Goal: Task Accomplishment & Management: Manage account settings

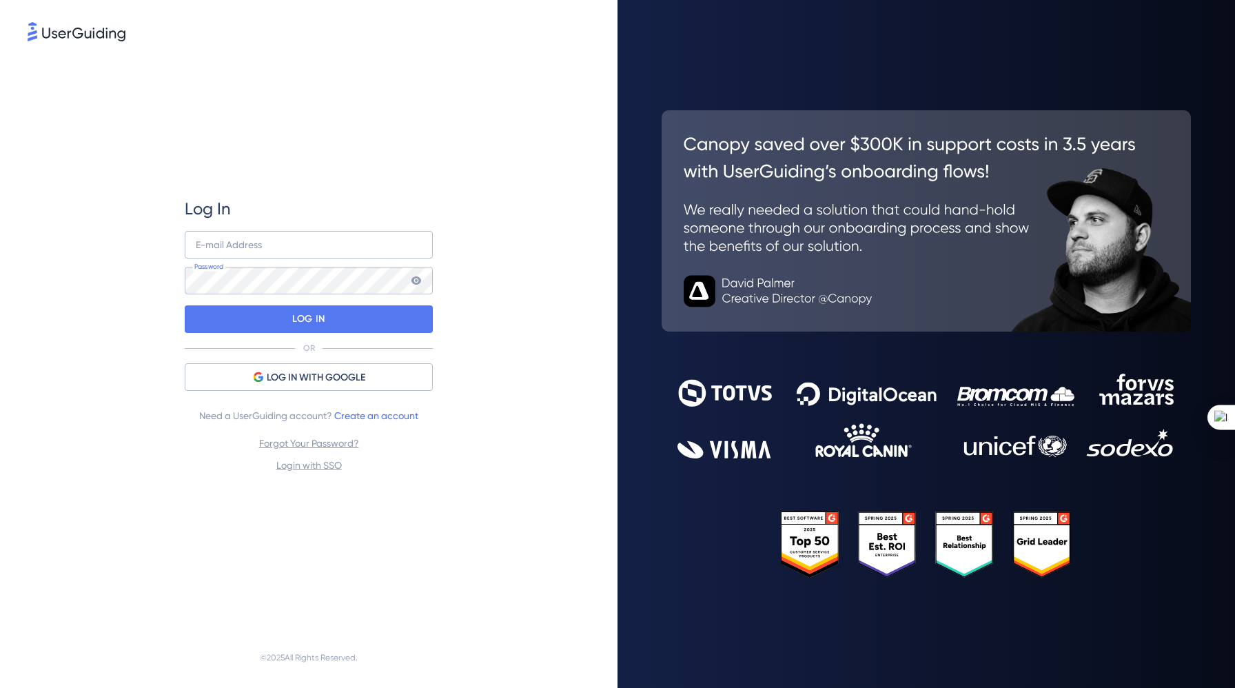
click at [353, 126] on div "Log In E-mail Address Password LOG IN OR LOG IN WITH GOOGLE Need a UserGuiding …" at bounding box center [309, 335] width 248 height 583
click at [331, 258] on div "E-mail Address Password" at bounding box center [309, 262] width 248 height 63
click at [353, 249] on input "email" at bounding box center [309, 245] width 248 height 28
type input "[PERSON_NAME][EMAIL_ADDRESS][PERSON_NAME][DOMAIN_NAME]"
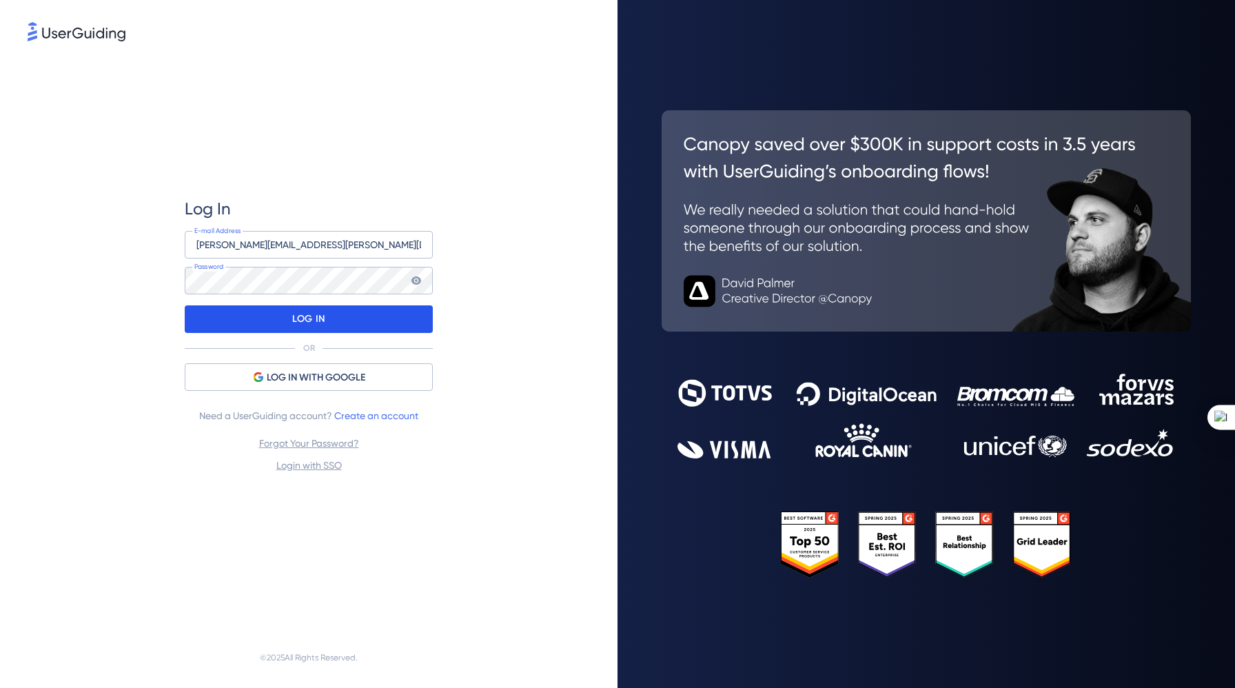
click at [346, 313] on div "LOG IN" at bounding box center [309, 319] width 248 height 28
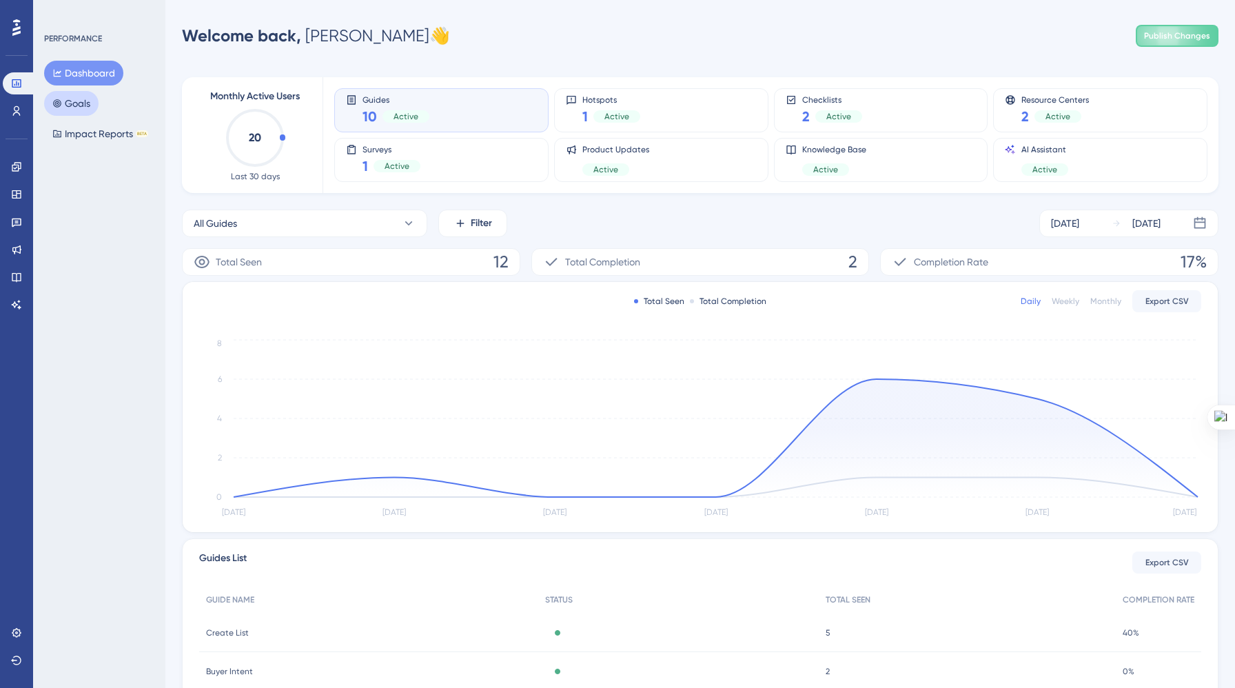
click at [74, 103] on button "Goals" at bounding box center [71, 103] width 54 height 25
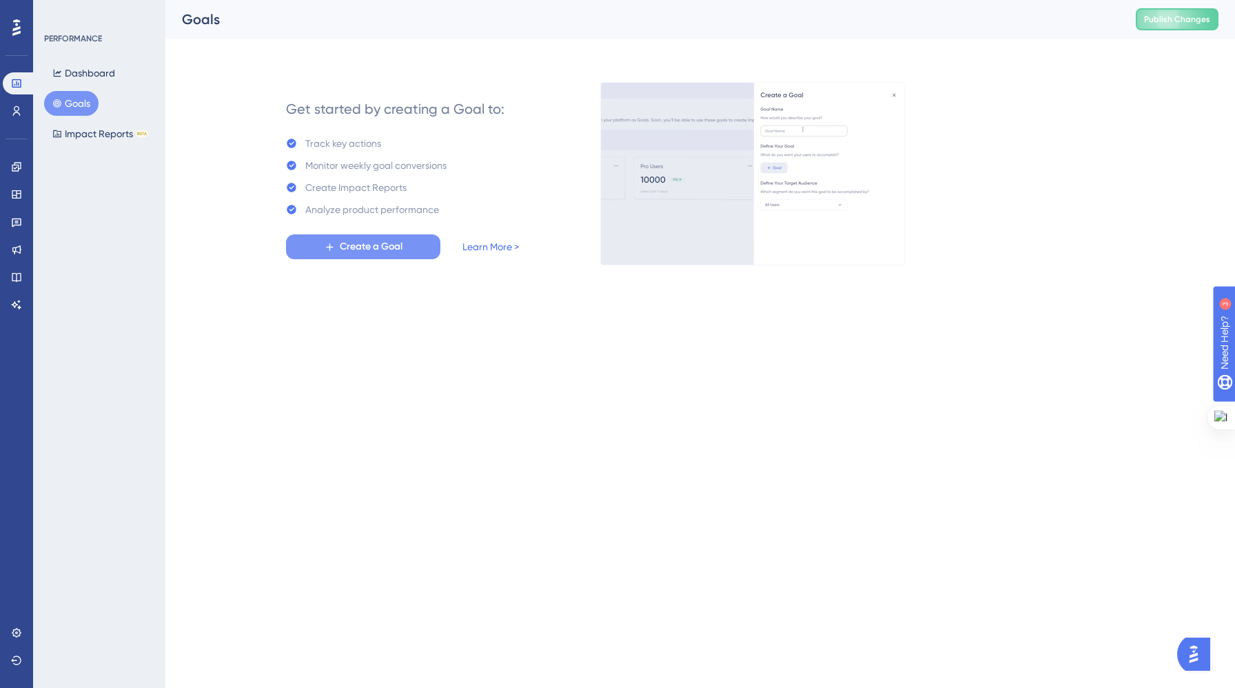
click at [343, 253] on div "✨ Save My Spot!✨" at bounding box center [618, 322] width 1235 height 688
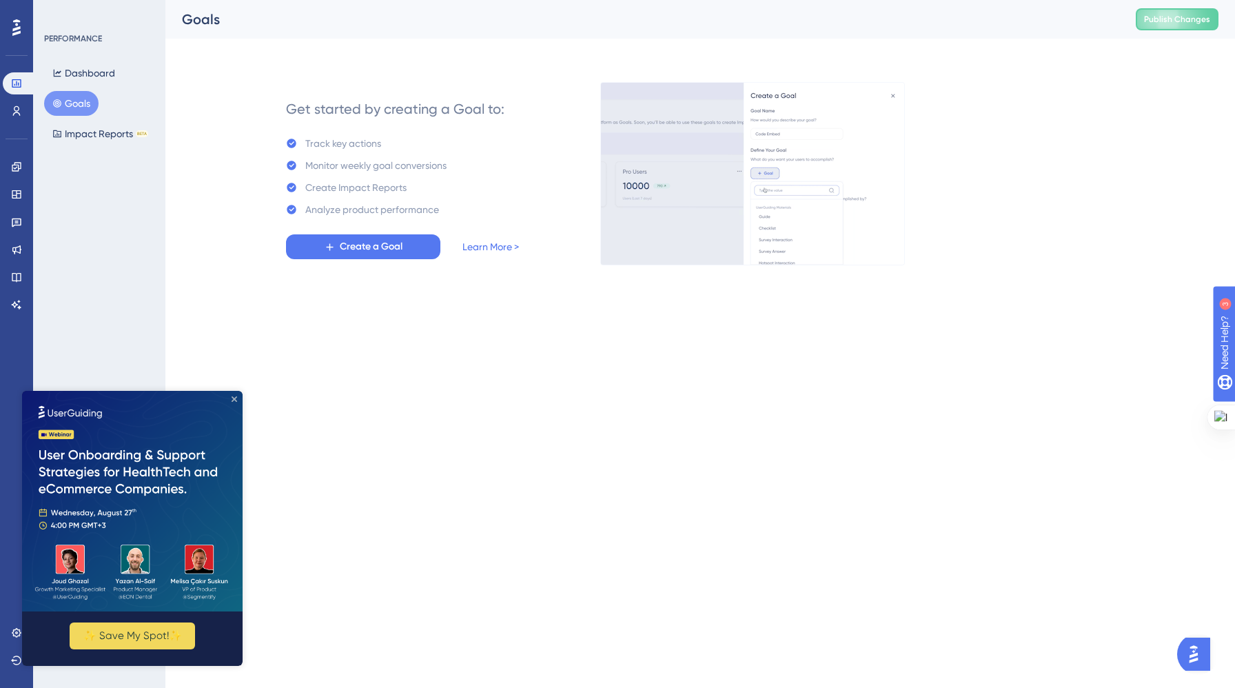
click at [235, 397] on icon "Close Preview" at bounding box center [235, 399] width 6 height 6
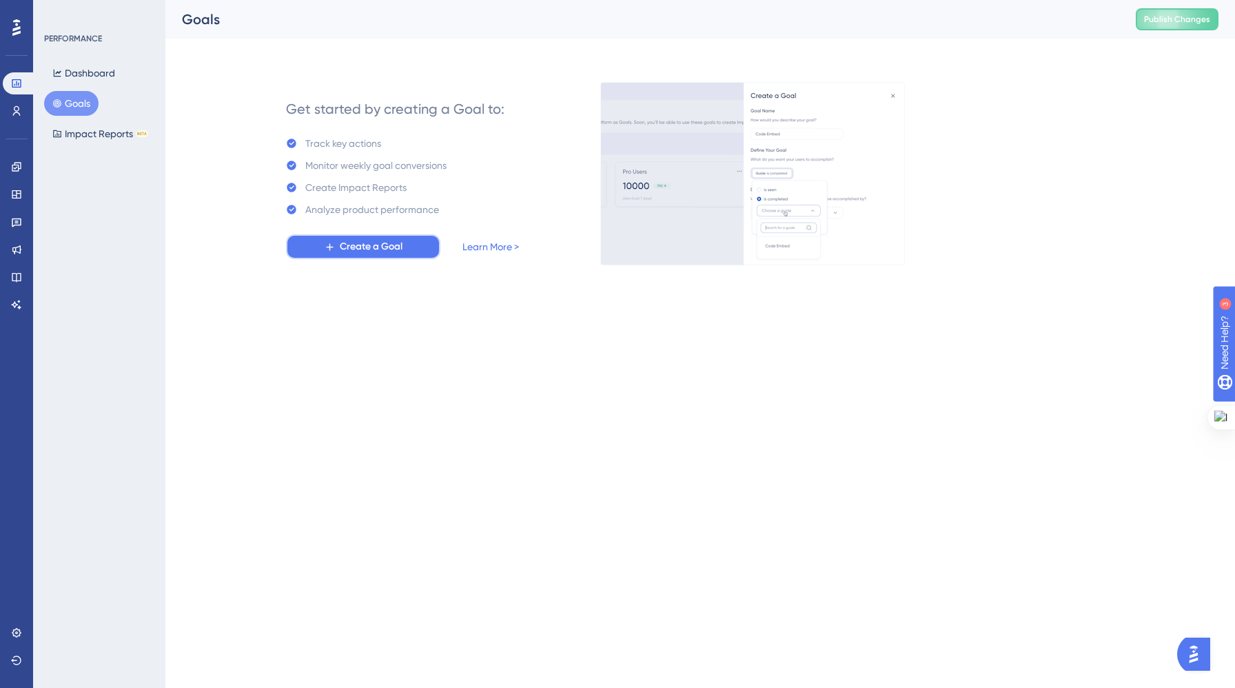
click at [388, 249] on span "Create a Goal" at bounding box center [371, 246] width 63 height 17
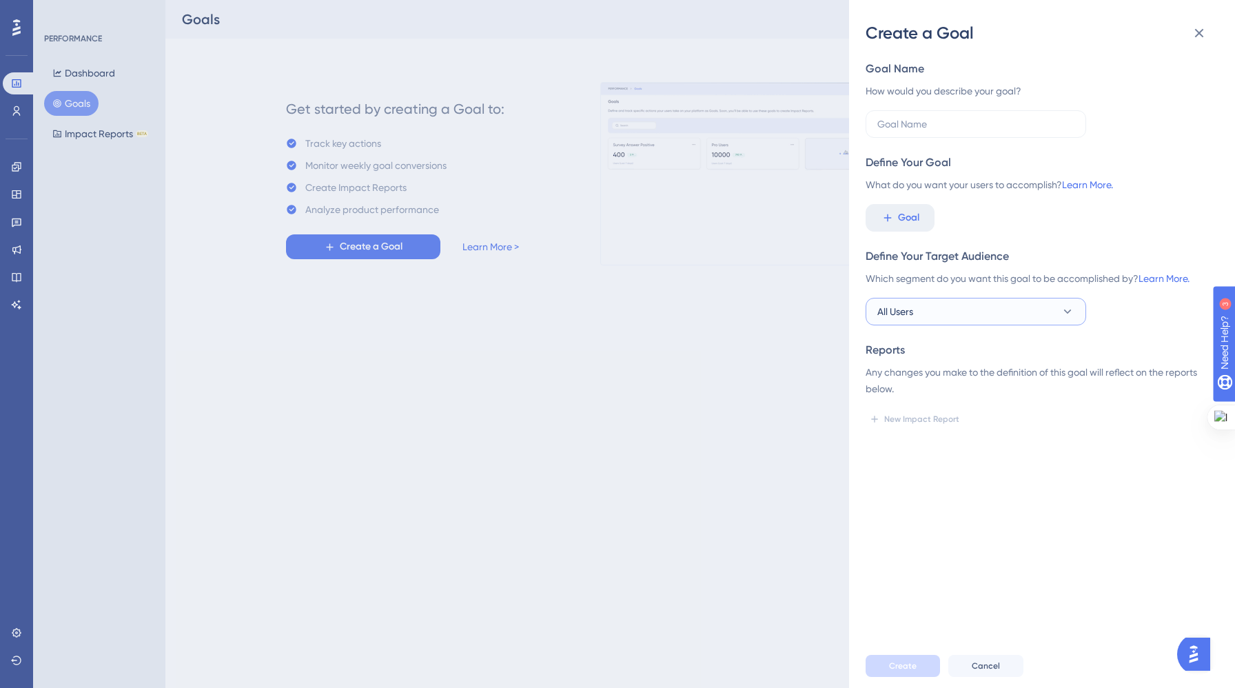
click at [1007, 314] on button "All Users" at bounding box center [975, 312] width 220 height 28
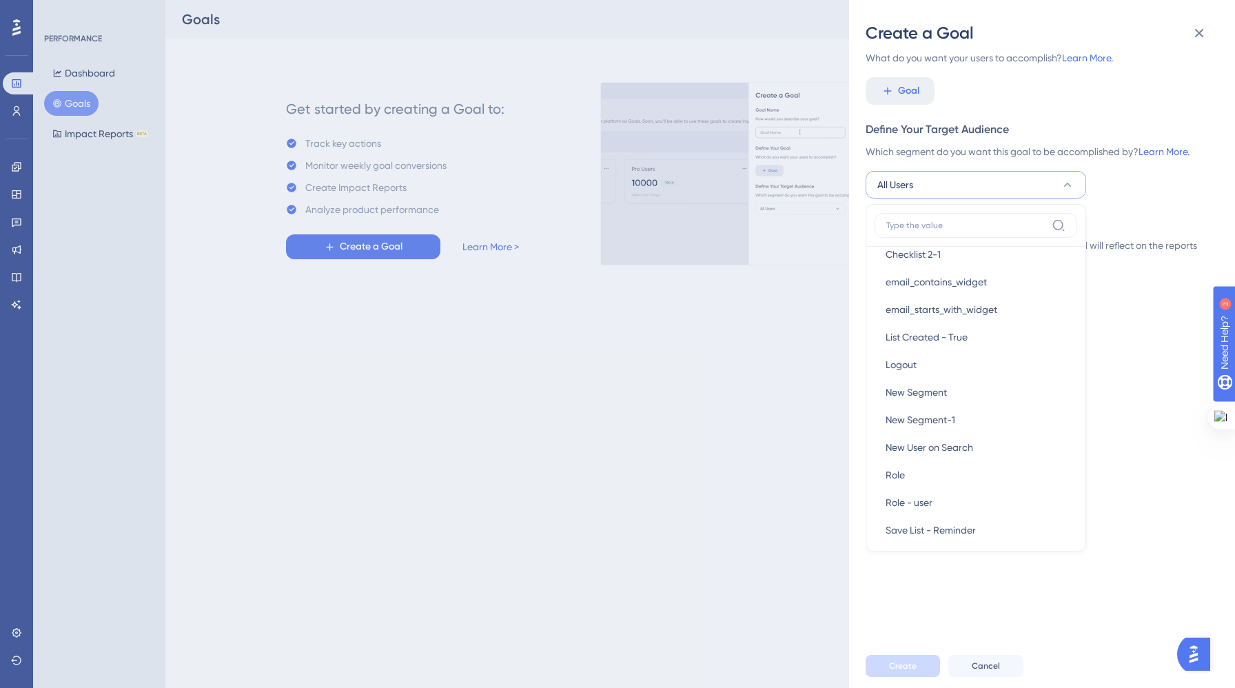
scroll to position [217, 0]
click at [813, 371] on div "Create a Goal Goal Name How would you describe your goal? Define Your Goal What…" at bounding box center [617, 344] width 1235 height 688
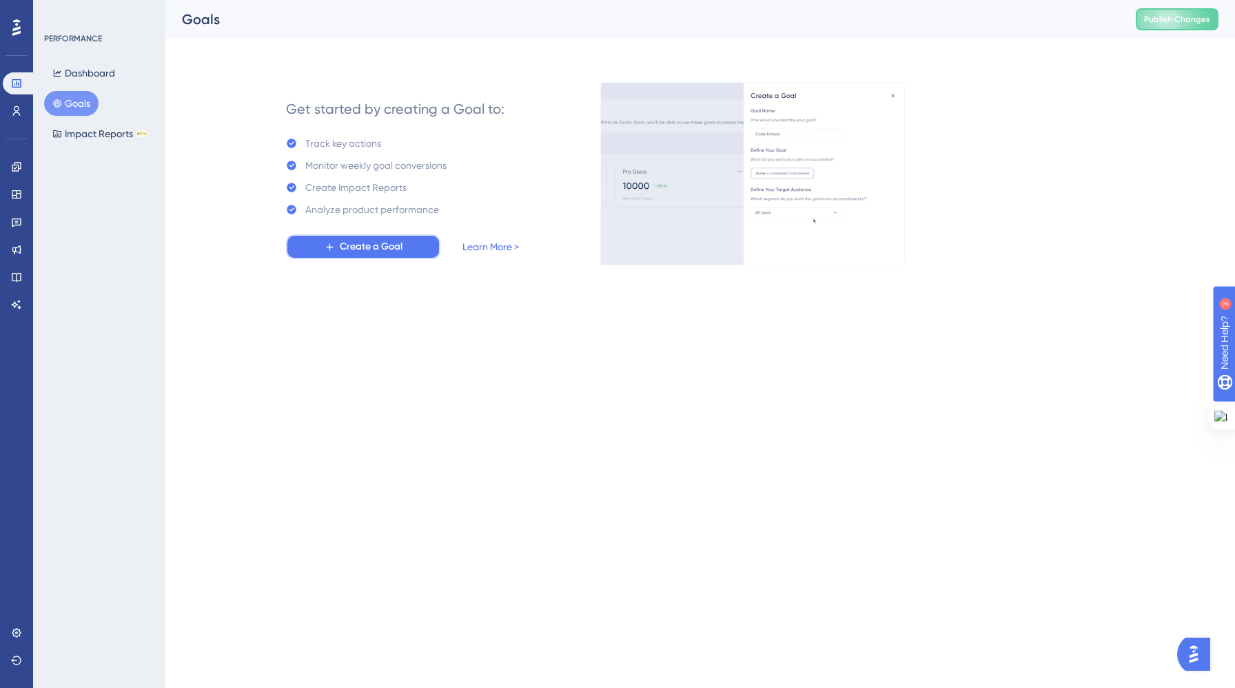
click at [380, 250] on span "Create a Goal" at bounding box center [371, 246] width 63 height 17
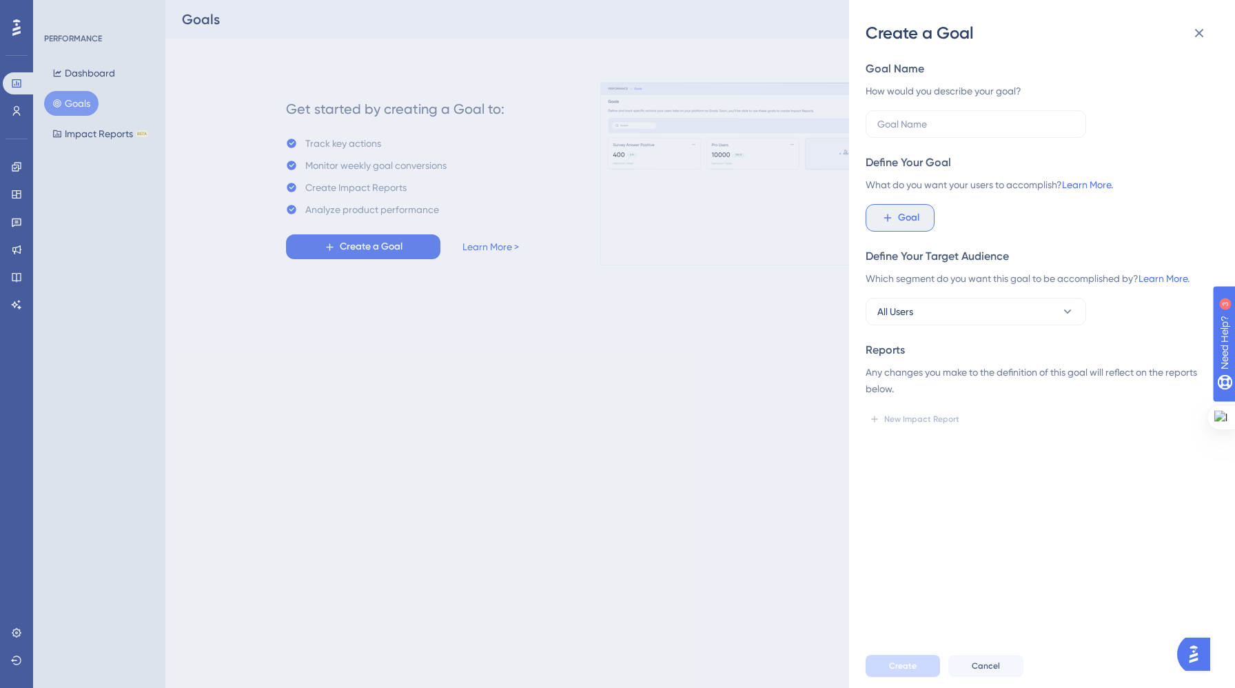
click at [896, 219] on button "Goal" at bounding box center [899, 218] width 69 height 28
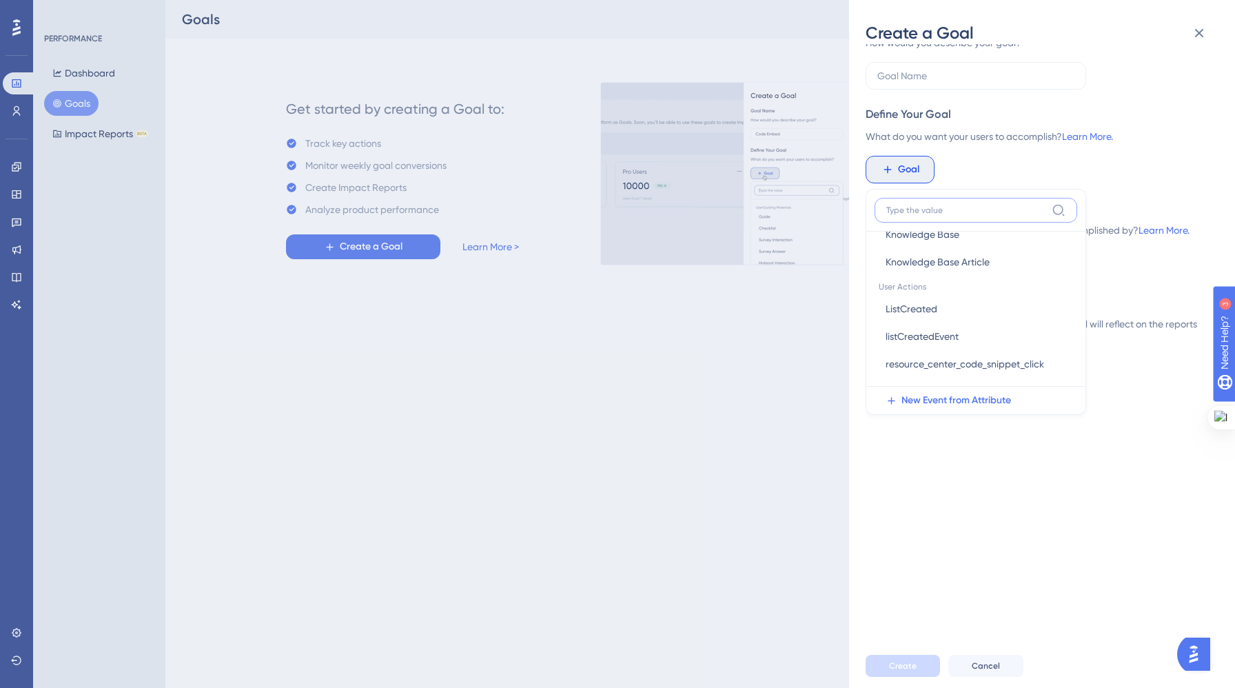
scroll to position [45, 0]
click at [905, 309] on span "ListCreated" at bounding box center [911, 311] width 52 height 17
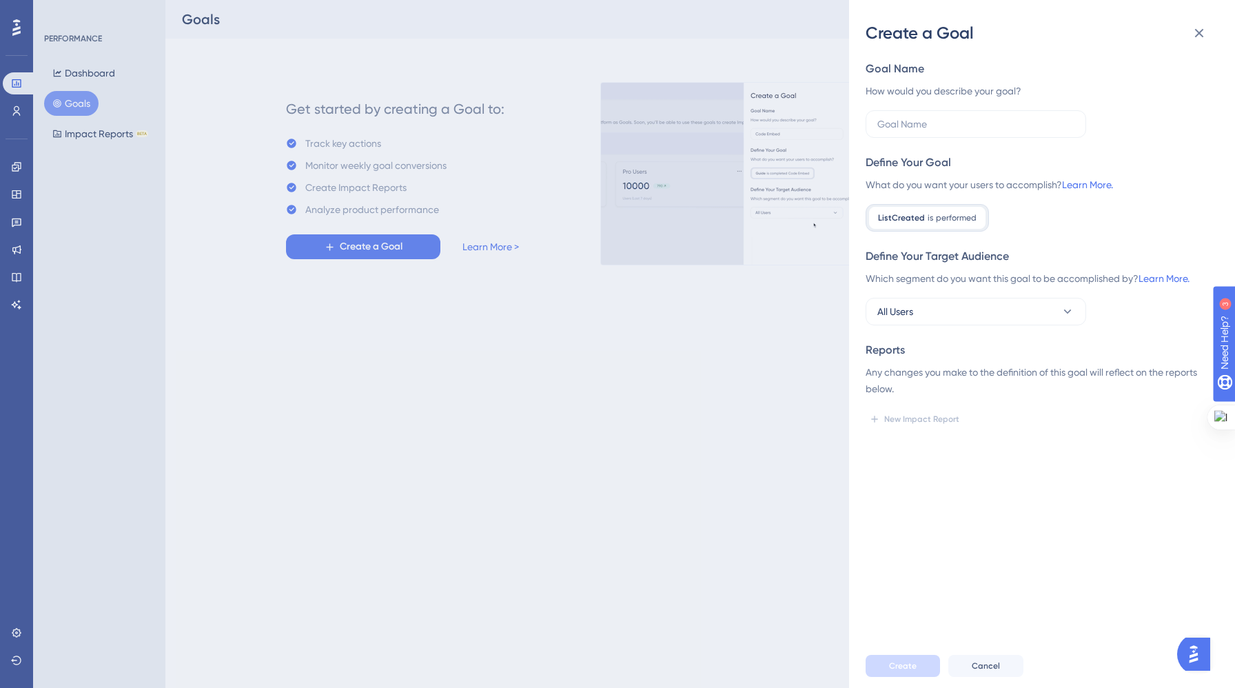
scroll to position [0, 0]
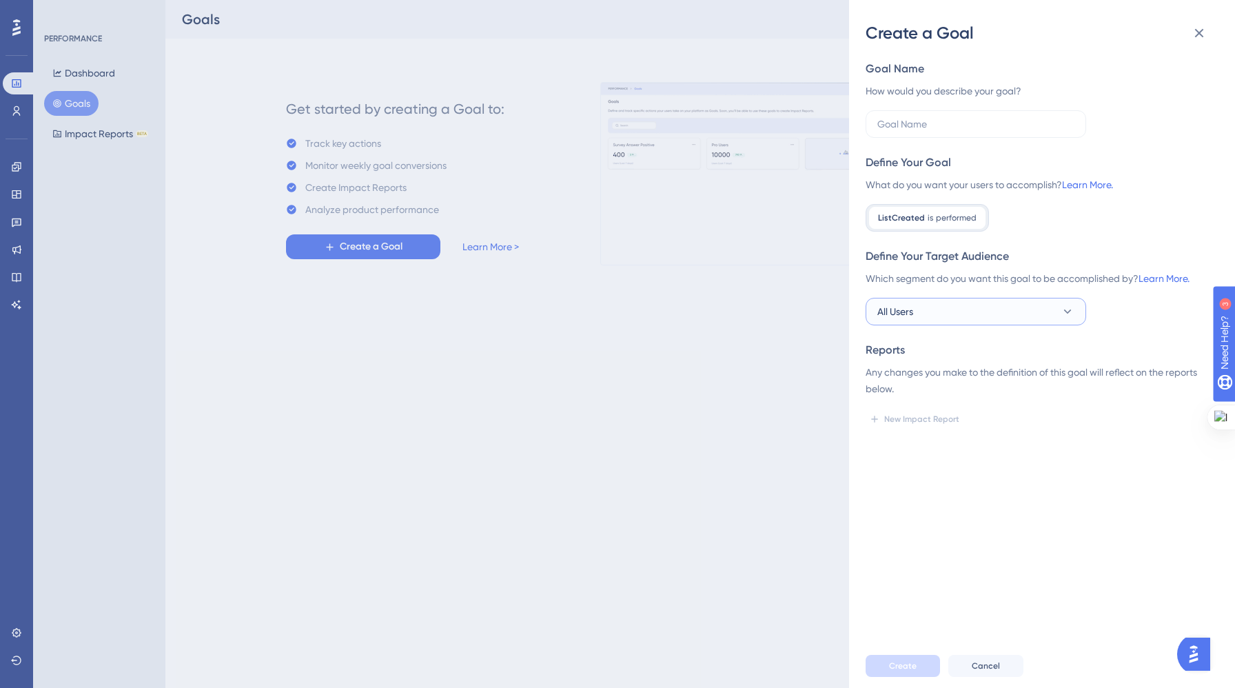
click at [937, 309] on button "All Users" at bounding box center [975, 312] width 220 height 28
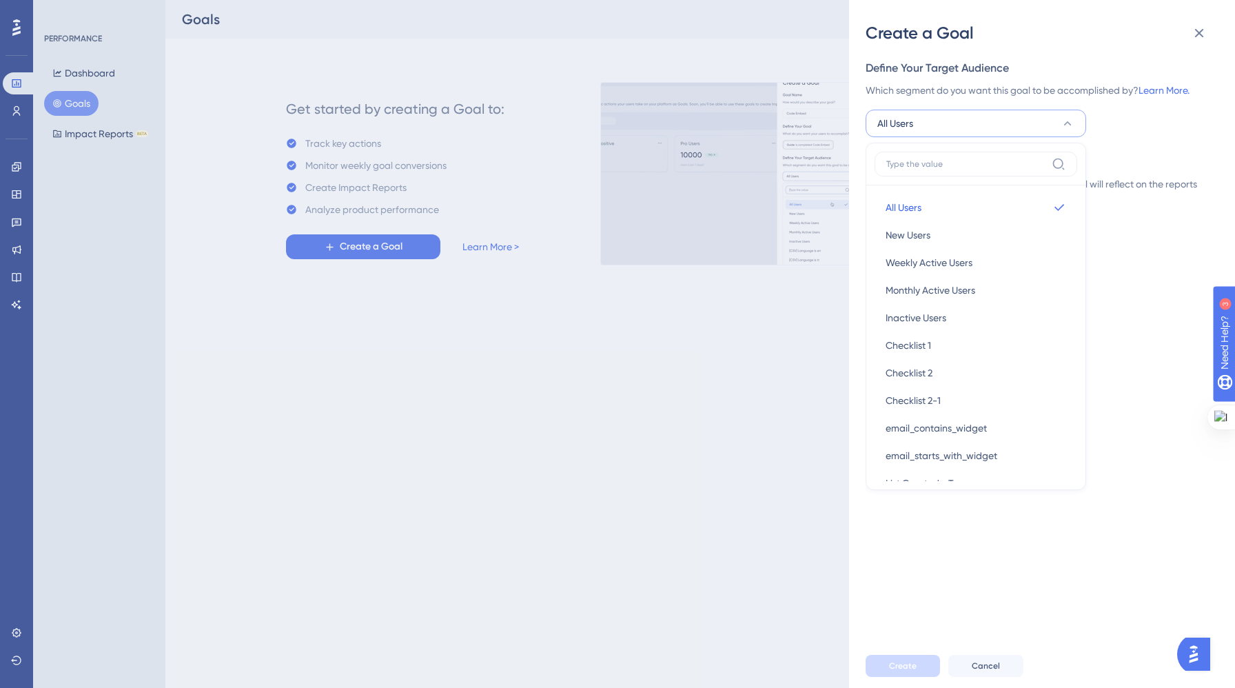
click at [782, 346] on div "Create a Goal Goal Name How would you describe your goal? Define Your Goal What…" at bounding box center [617, 344] width 1235 height 688
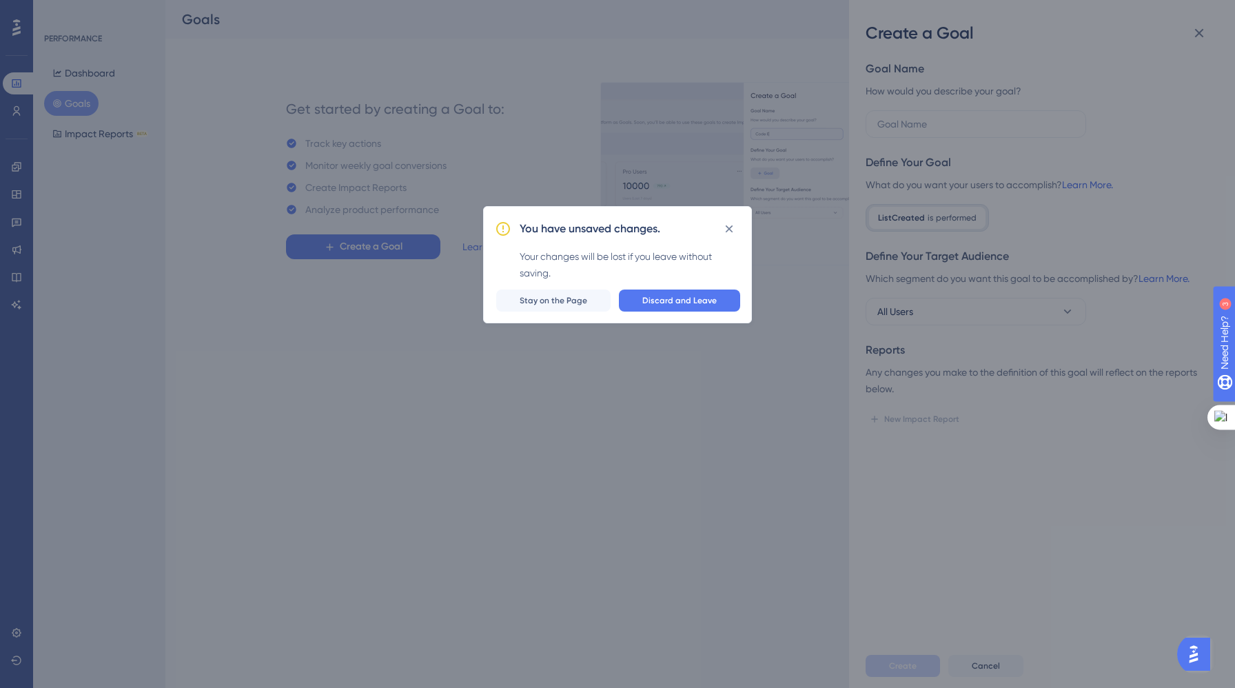
click at [668, 300] on span "Discard and Leave" at bounding box center [679, 300] width 74 height 11
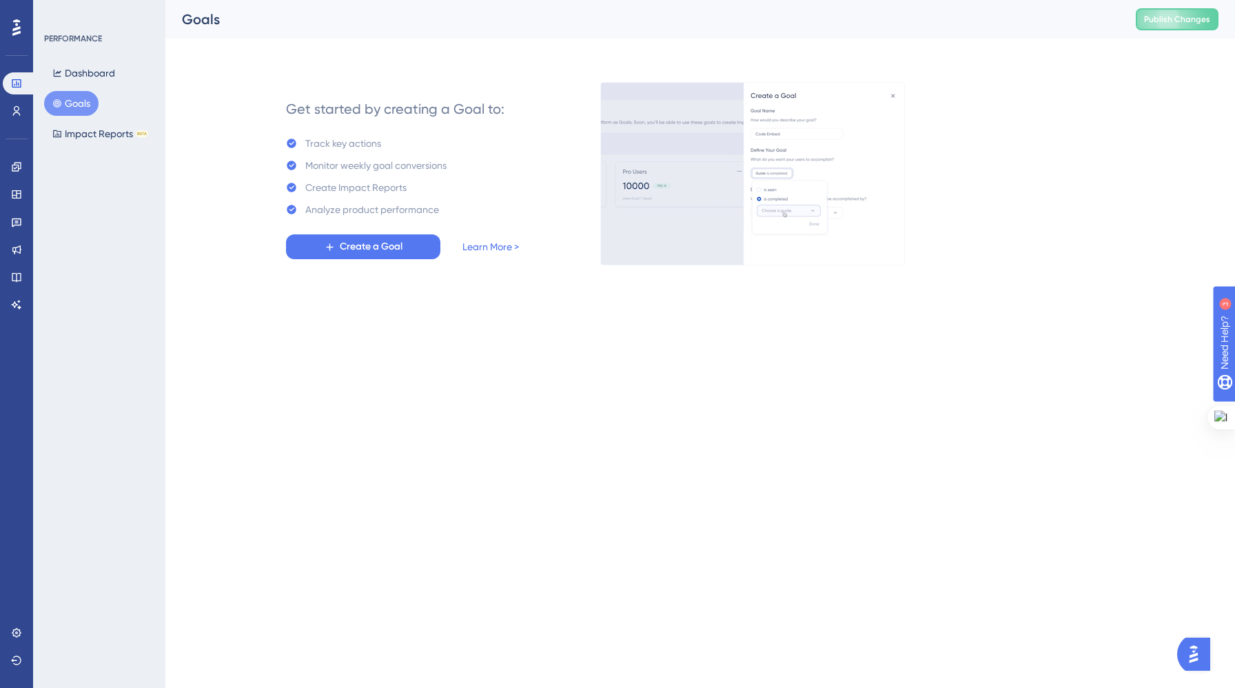
click at [421, 249] on button "Create a Goal" at bounding box center [363, 246] width 154 height 25
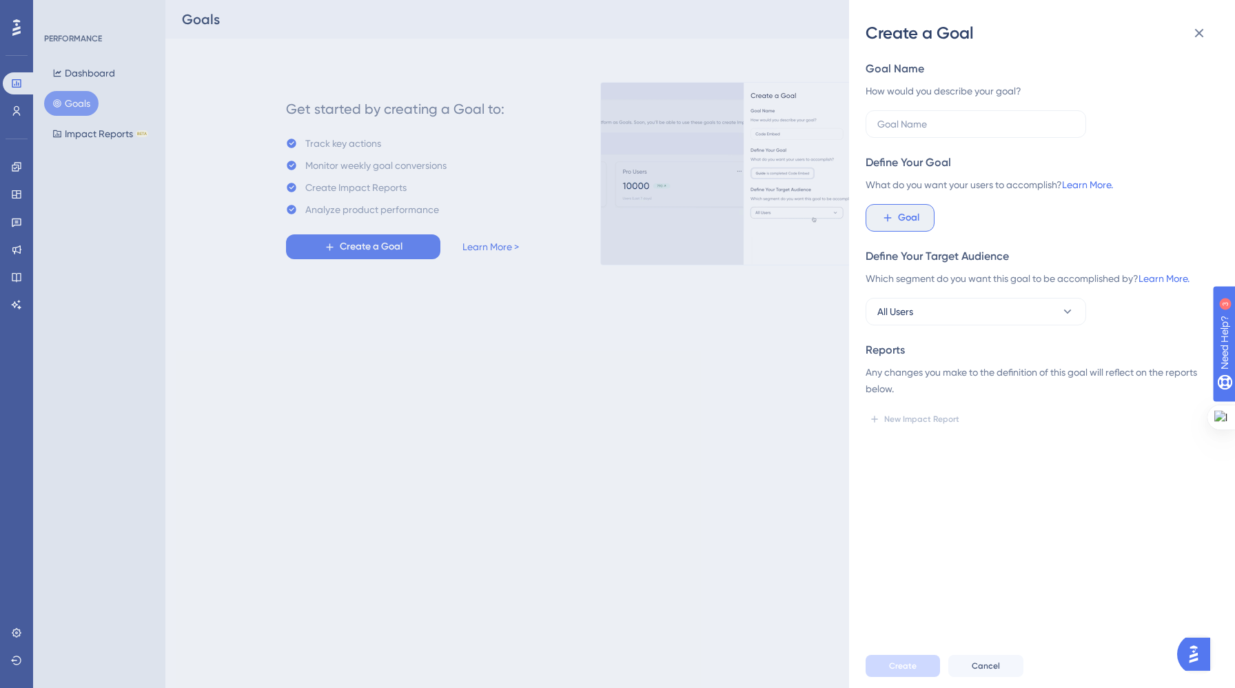
click at [892, 220] on icon at bounding box center [887, 218] width 12 height 12
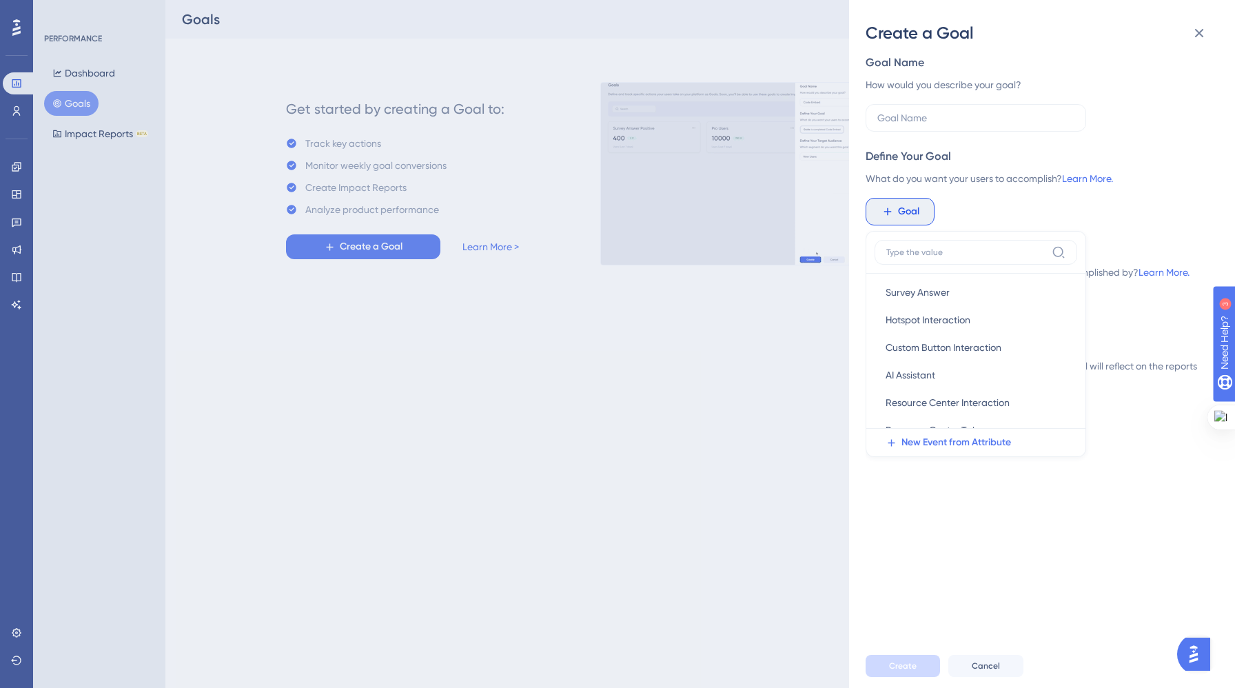
scroll to position [101, 0]
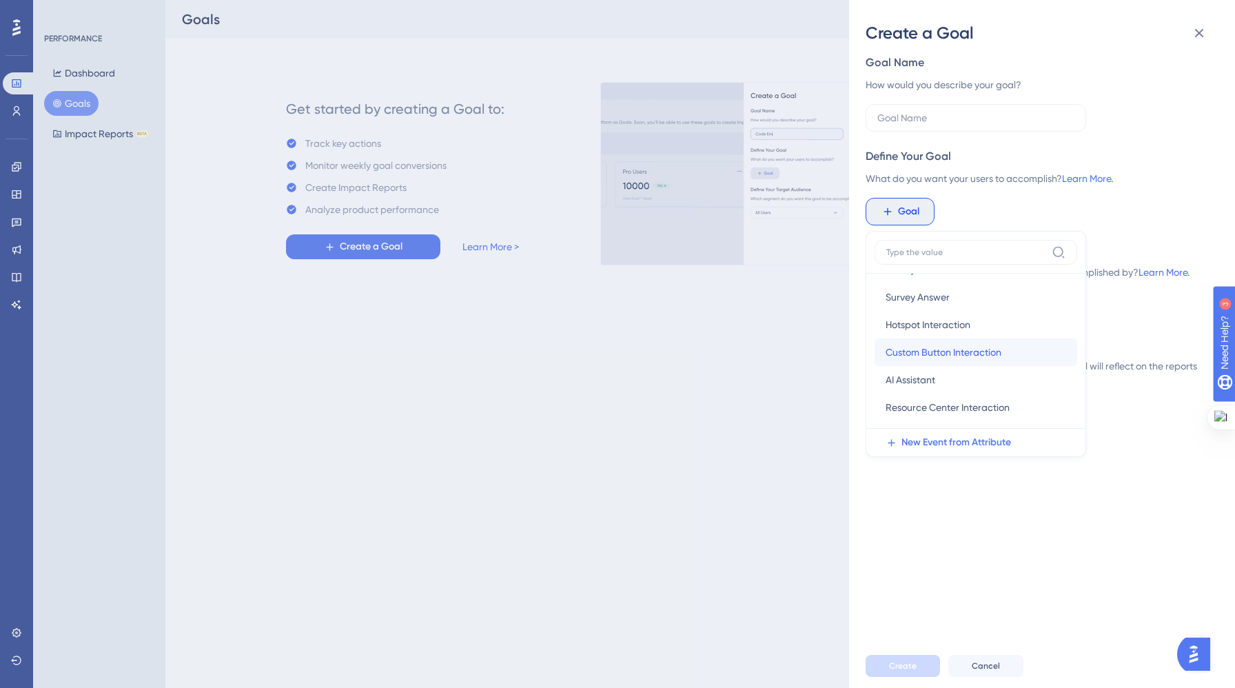
click at [935, 348] on span "Custom Button Interaction" at bounding box center [943, 352] width 116 height 17
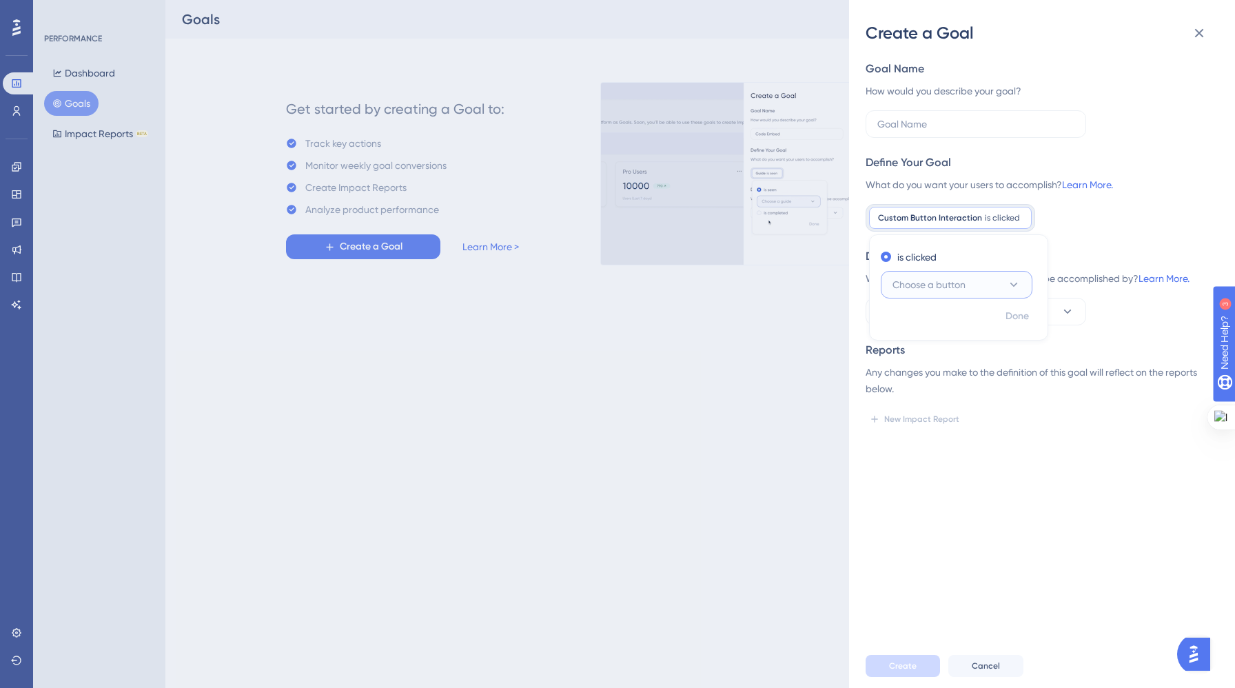
scroll to position [0, 0]
click at [949, 289] on span "Choose a button" at bounding box center [928, 284] width 73 height 17
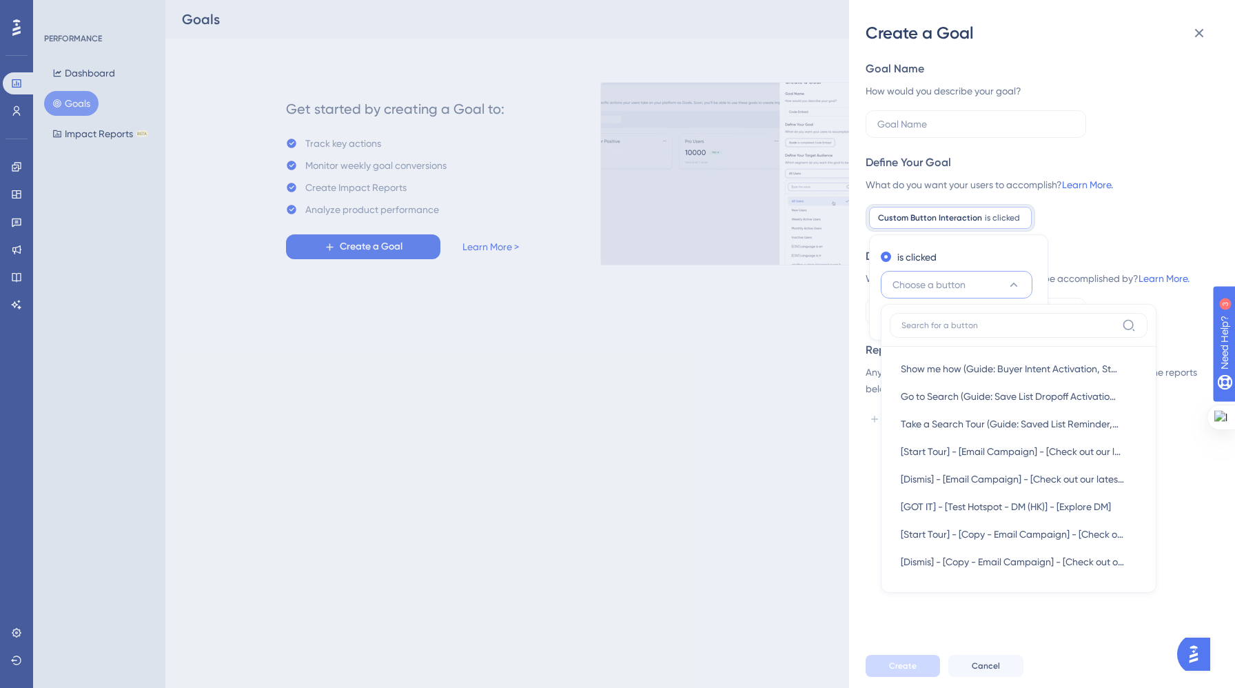
click at [696, 431] on div "Create a Goal Goal Name How would you describe your goal? Define Your Goal What…" at bounding box center [617, 344] width 1235 height 688
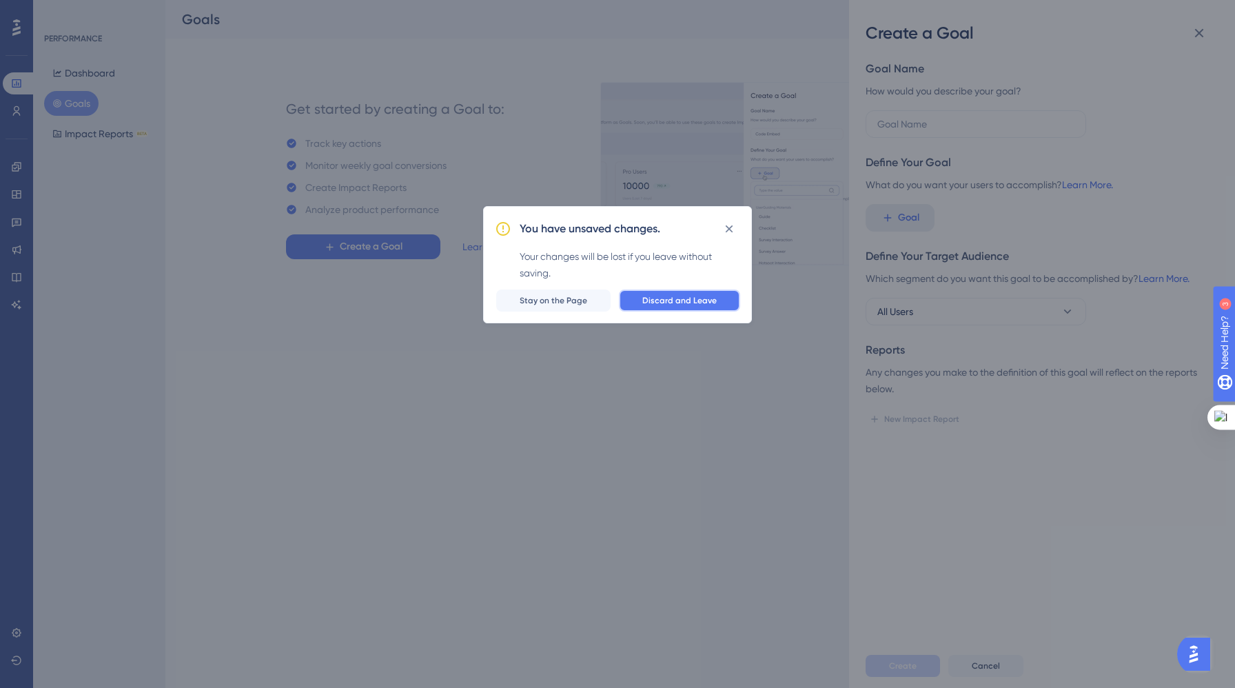
click at [679, 307] on button "Discard and Leave" at bounding box center [679, 300] width 121 height 22
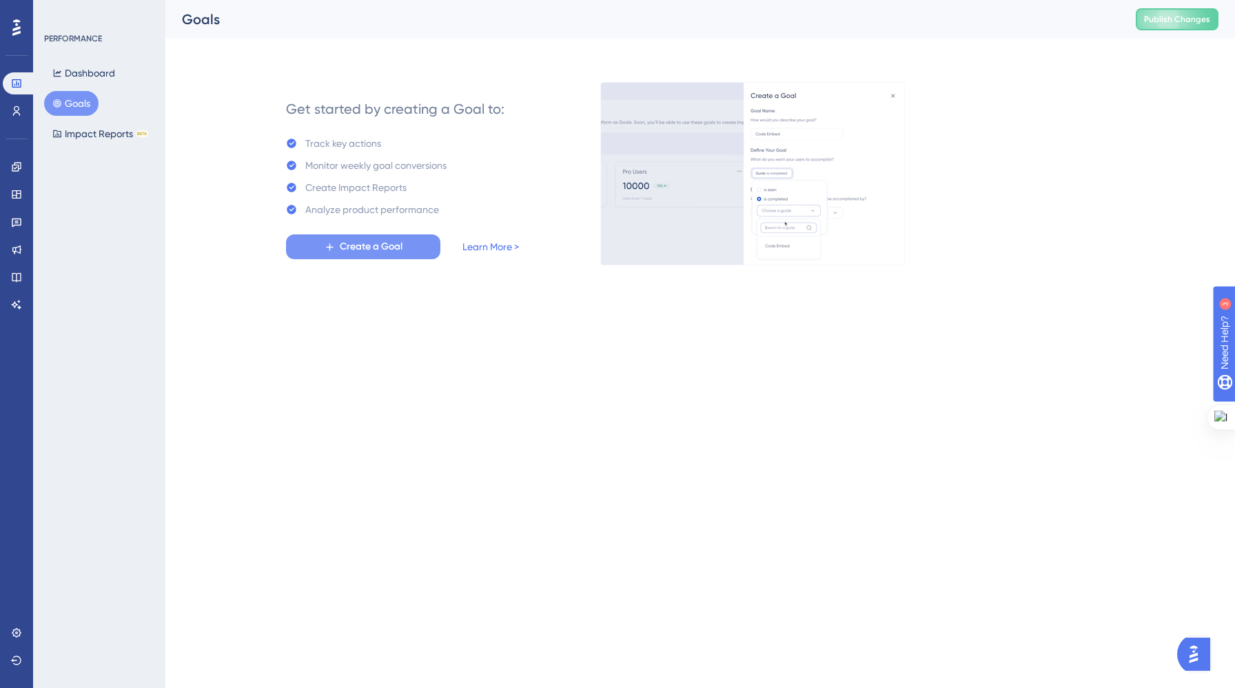
click at [371, 236] on button "Create a Goal" at bounding box center [363, 246] width 154 height 25
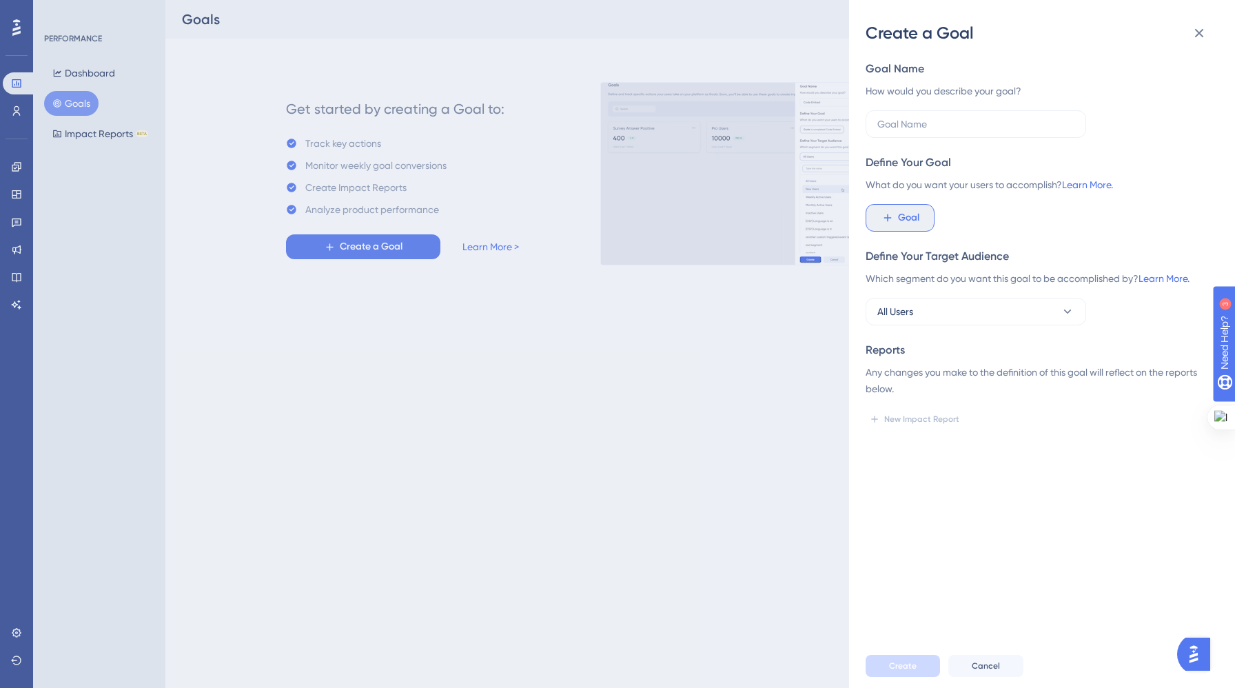
click at [898, 216] on span "Goal" at bounding box center [908, 217] width 21 height 17
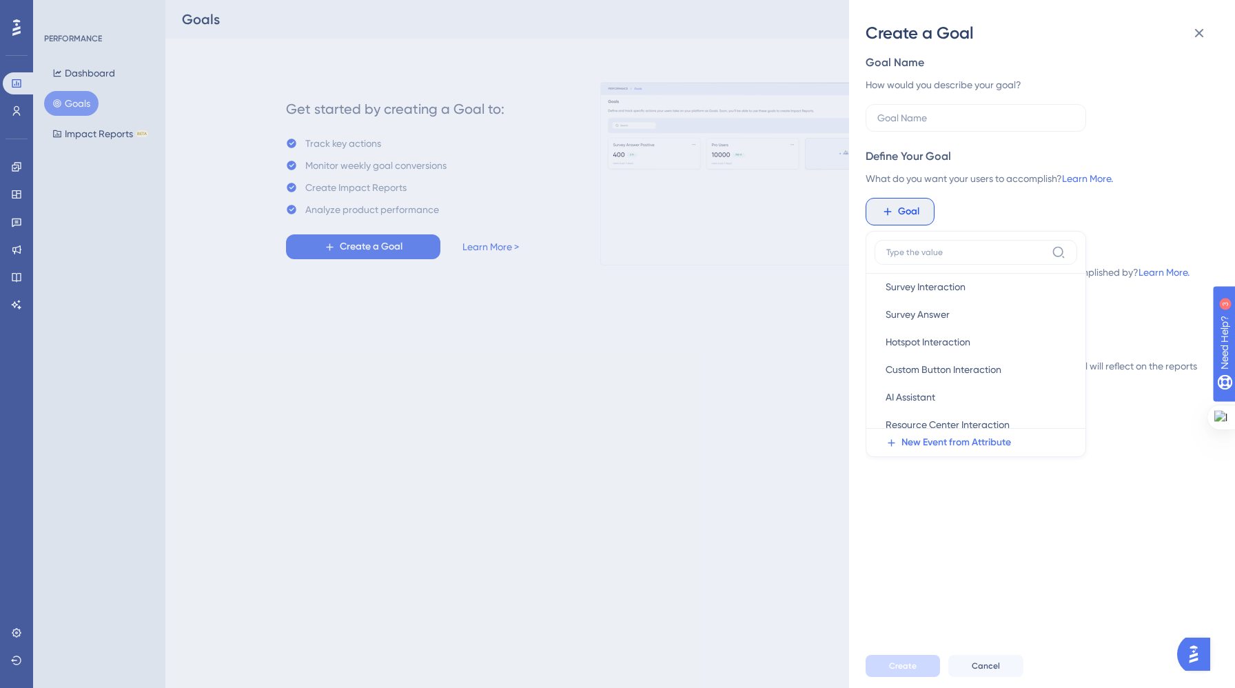
scroll to position [82, 0]
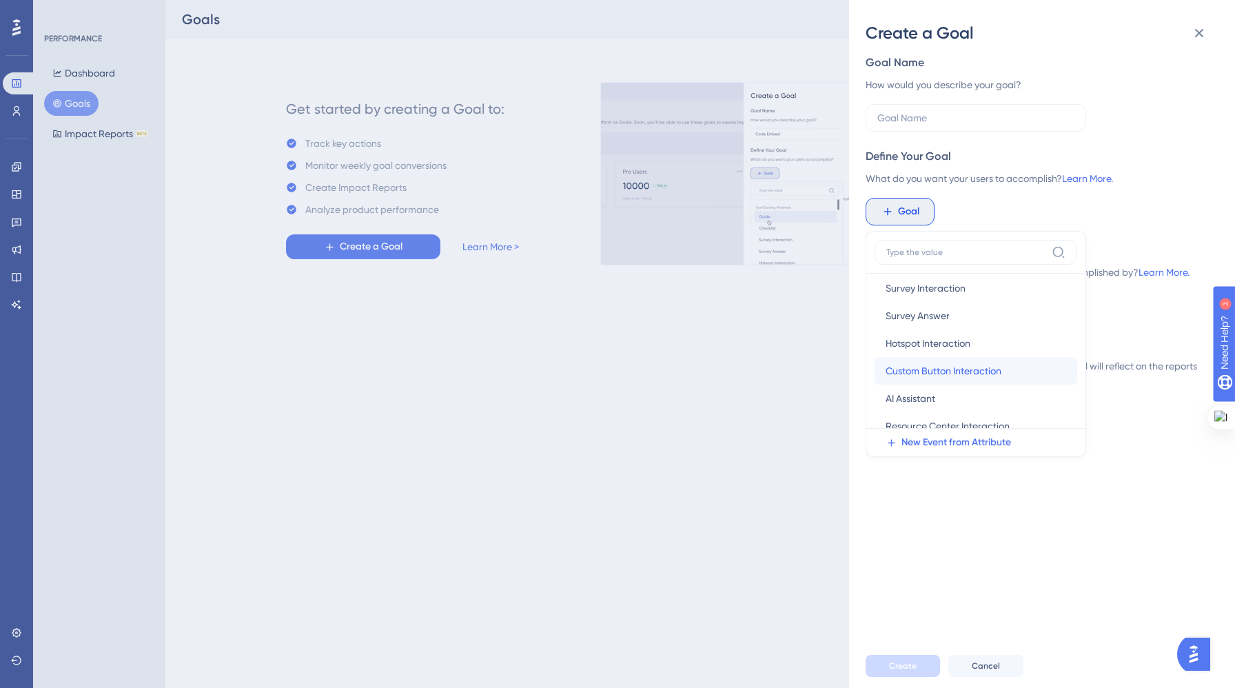
click at [921, 367] on span "Custom Button Interaction" at bounding box center [943, 370] width 116 height 17
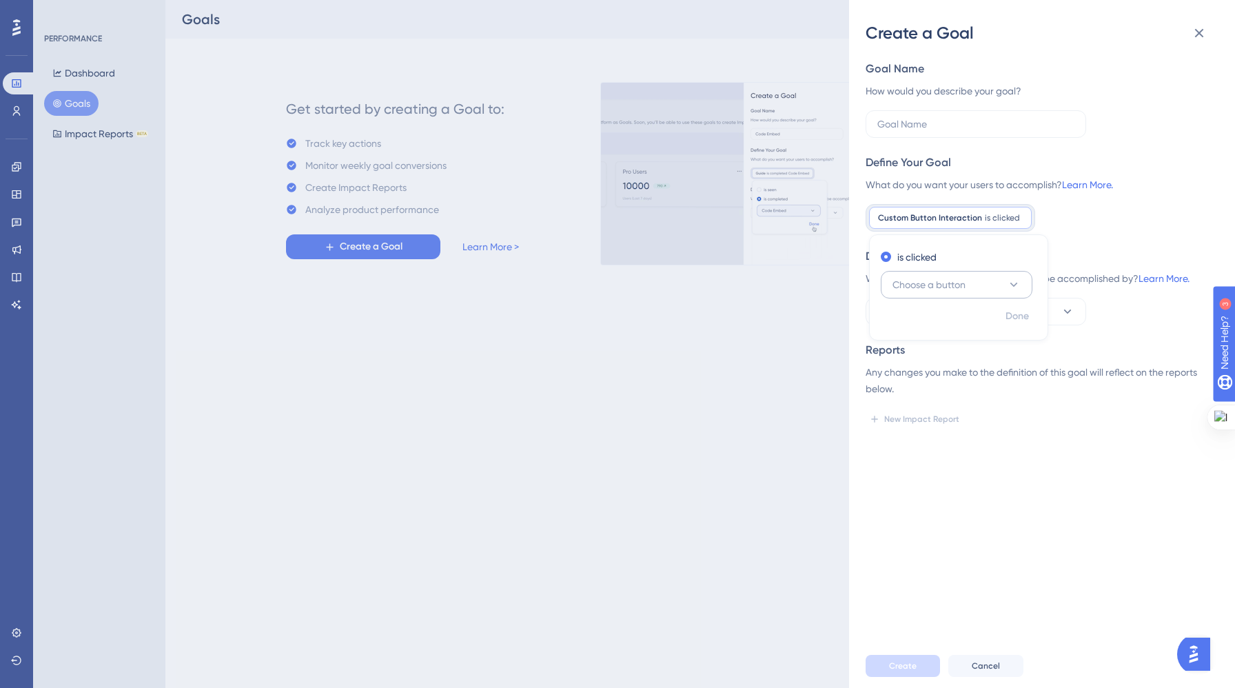
click at [988, 281] on button "Choose a button" at bounding box center [957, 285] width 152 height 28
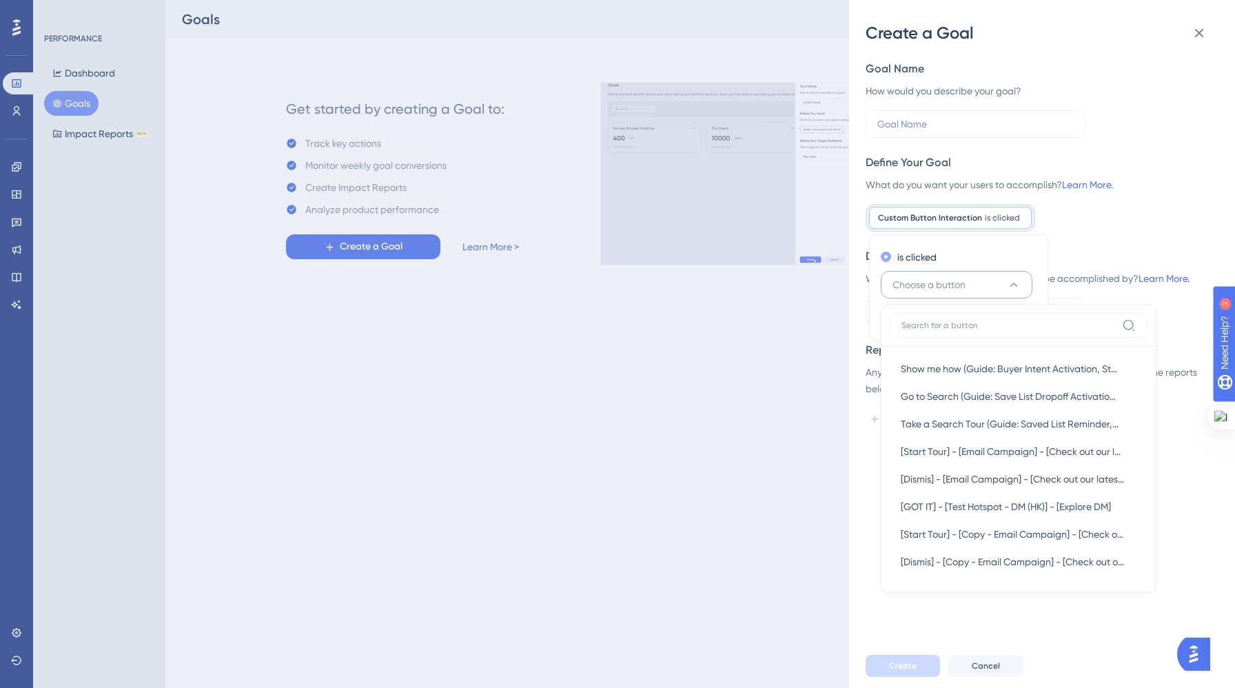
click at [905, 256] on label "is clicked" at bounding box center [916, 257] width 39 height 17
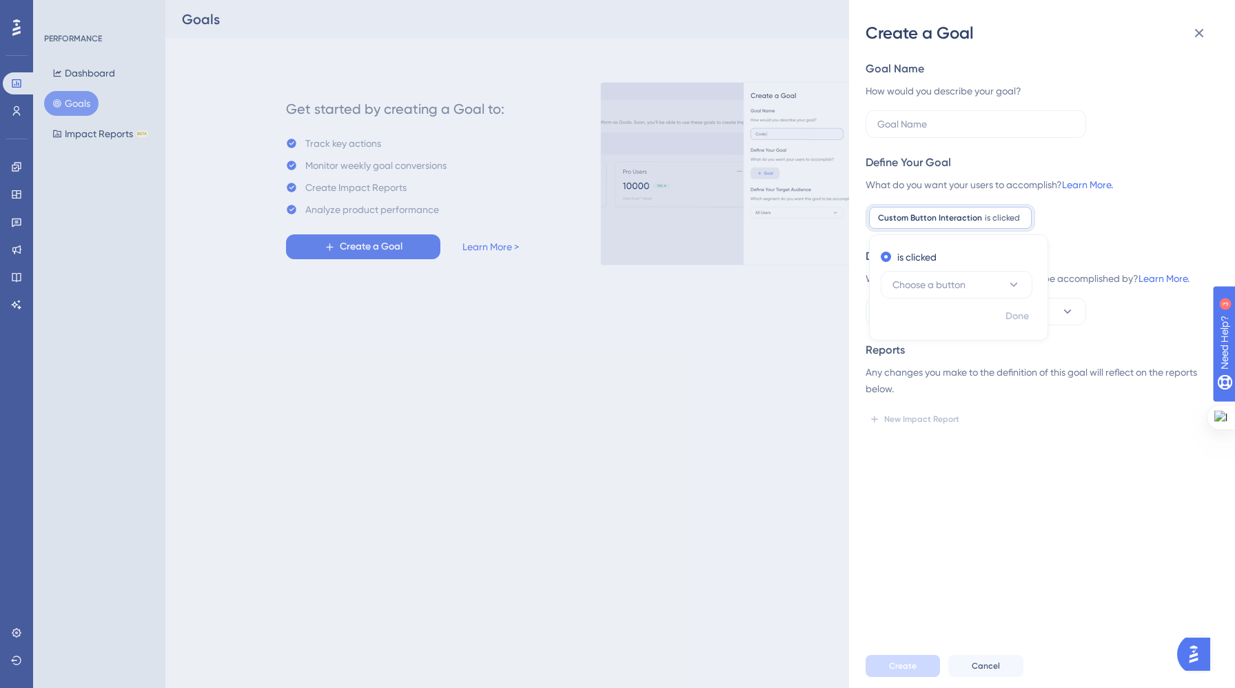
click at [780, 391] on div "Create a Goal Goal Name How would you describe your goal? Define Your Goal What…" at bounding box center [617, 344] width 1235 height 688
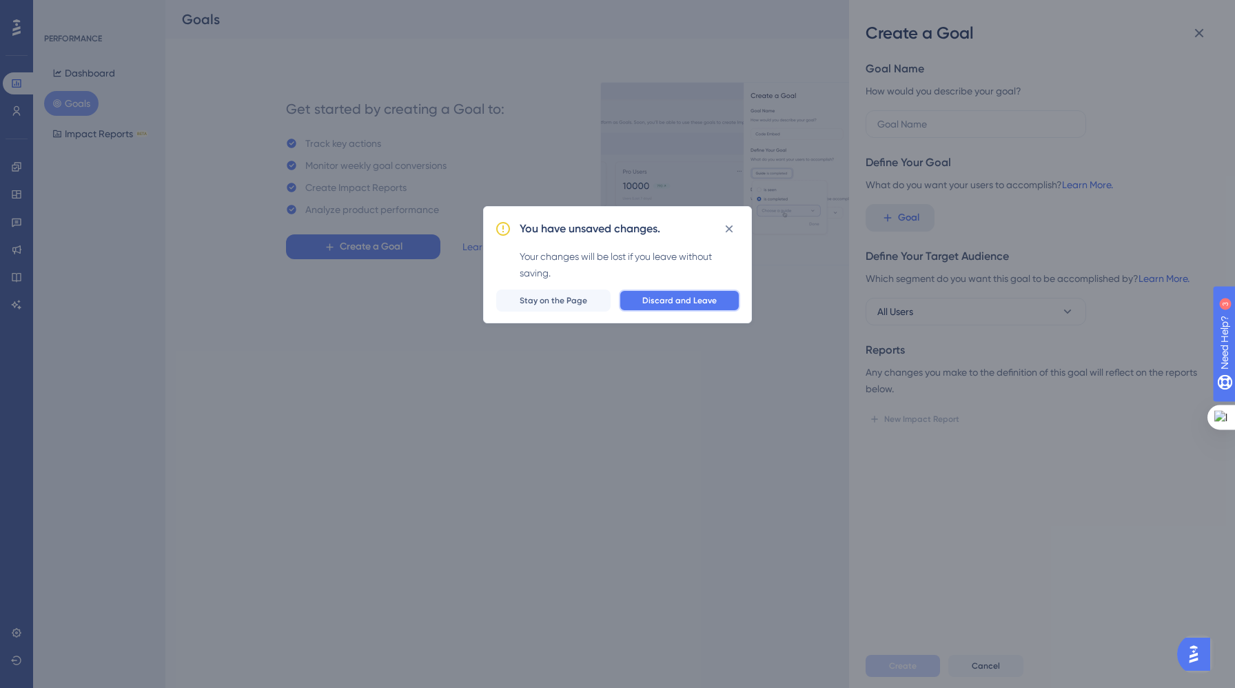
click at [655, 302] on span "Discard and Leave" at bounding box center [679, 300] width 74 height 11
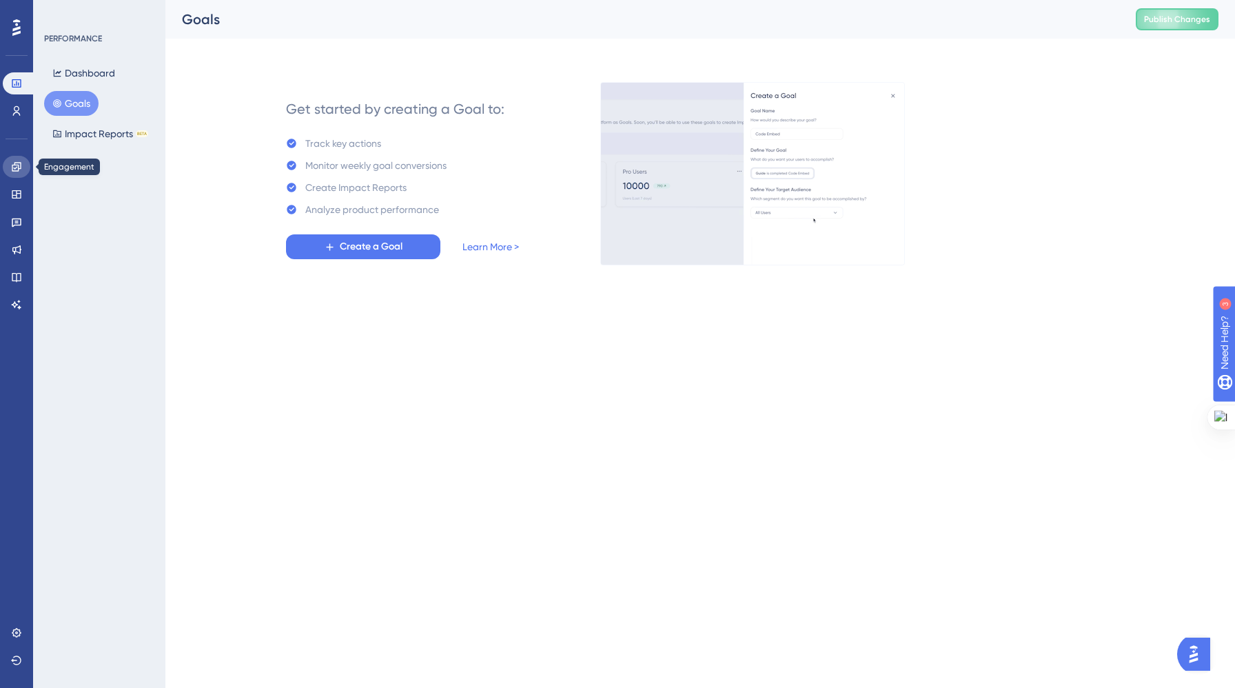
click at [20, 169] on icon at bounding box center [16, 166] width 11 height 11
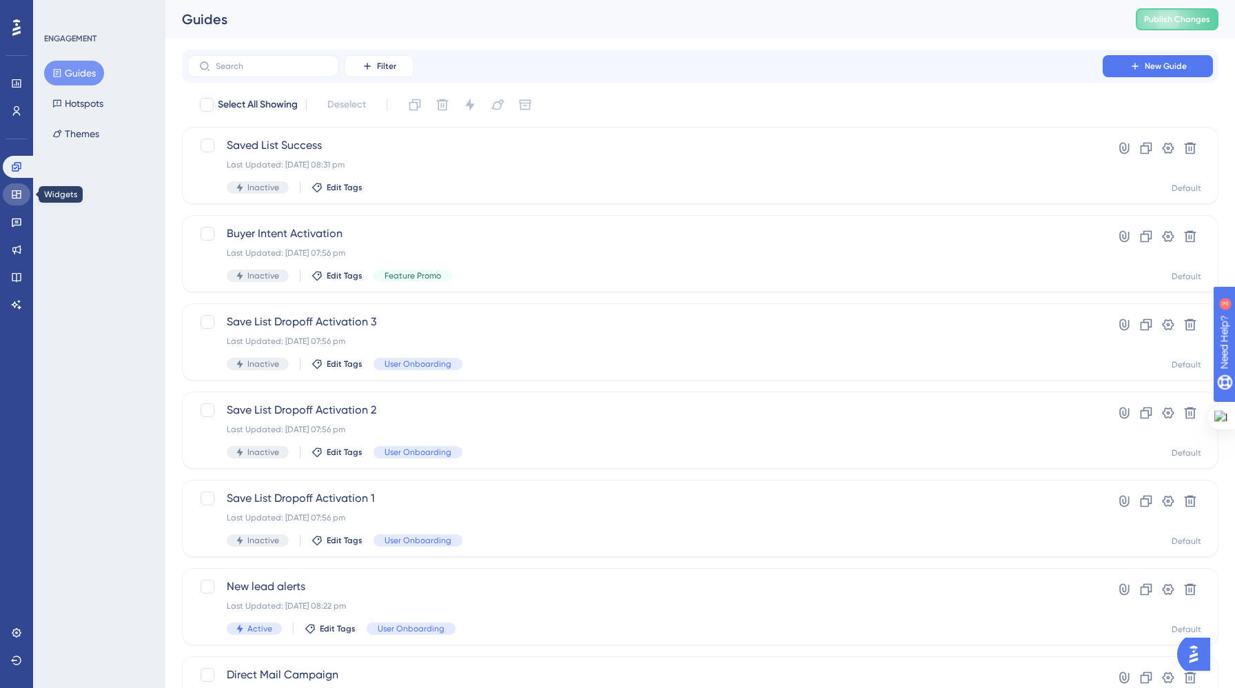
click at [18, 193] on icon at bounding box center [16, 194] width 9 height 8
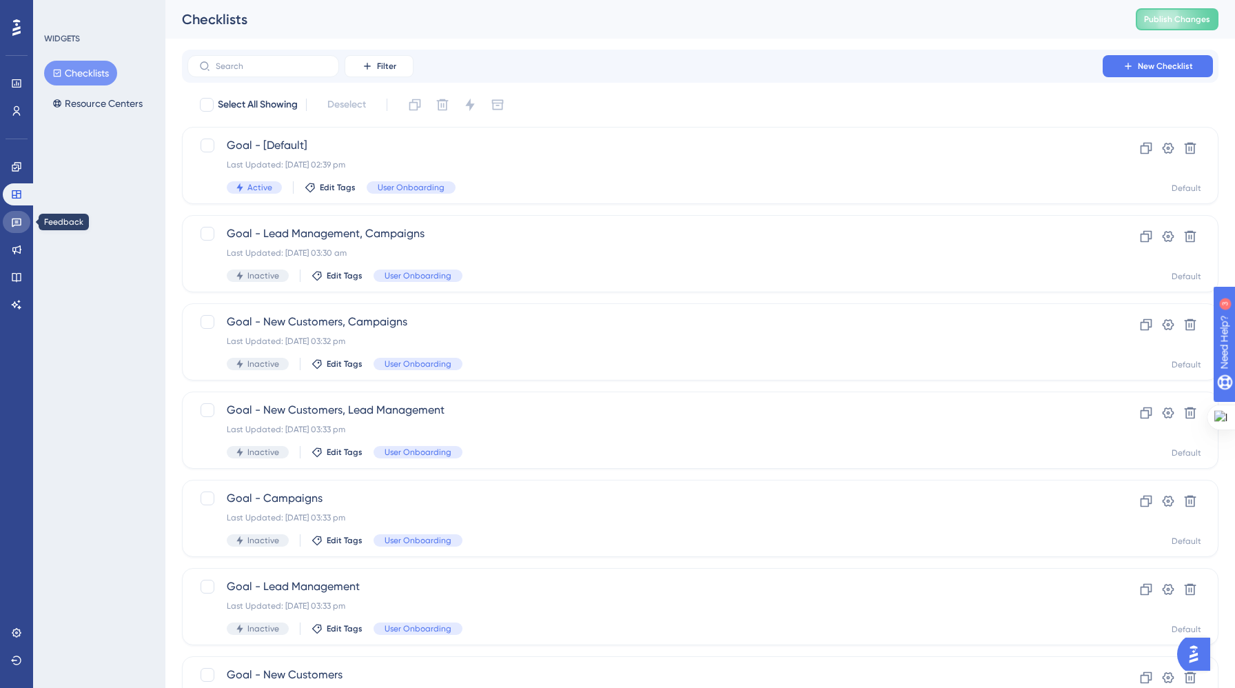
click at [20, 214] on link at bounding box center [17, 222] width 28 height 22
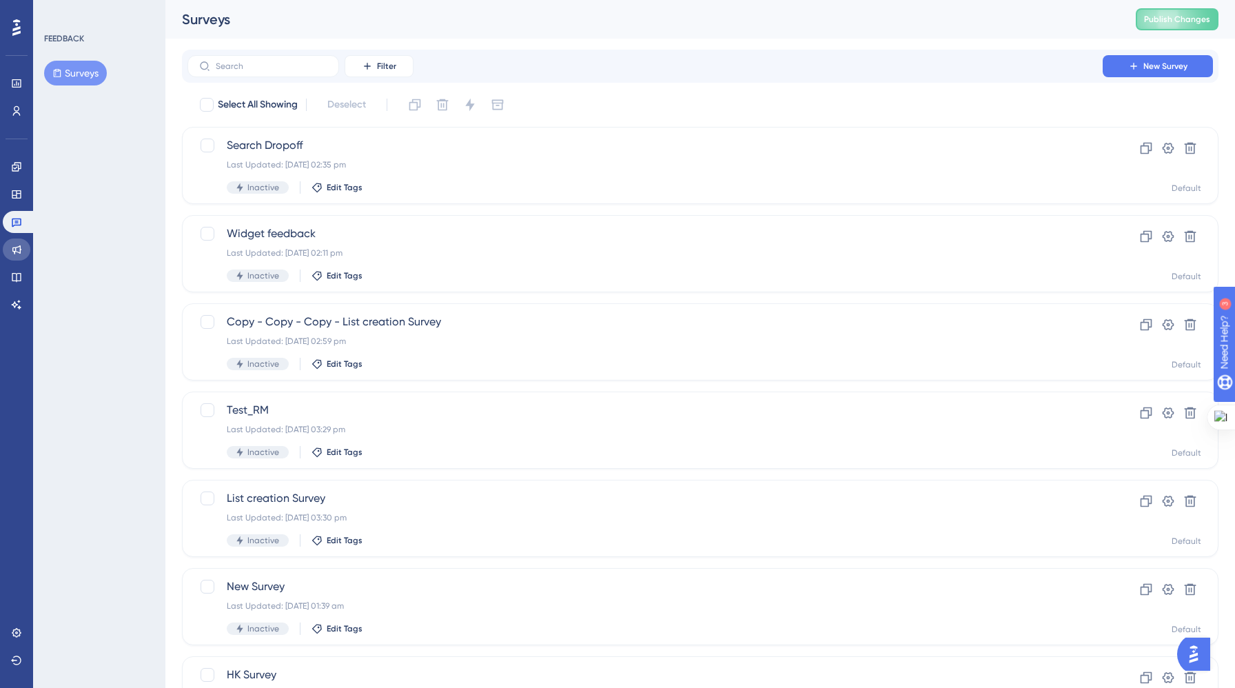
click at [17, 242] on link at bounding box center [17, 249] width 28 height 22
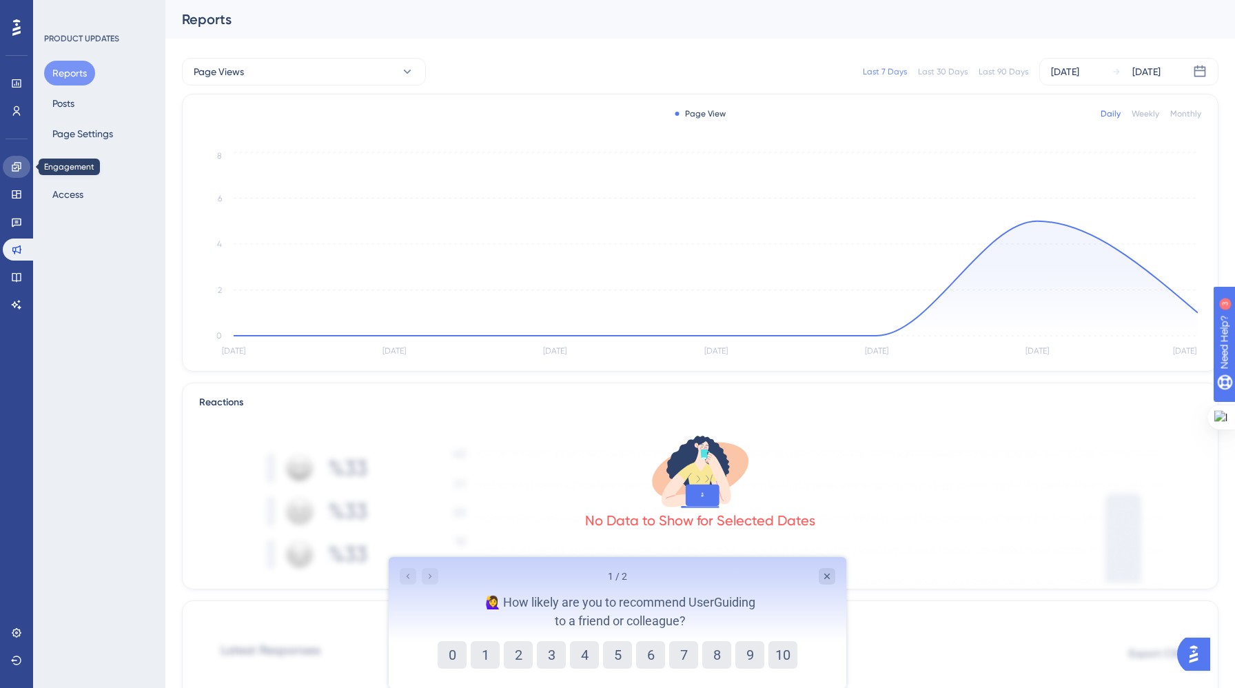
click at [15, 169] on icon at bounding box center [16, 166] width 11 height 11
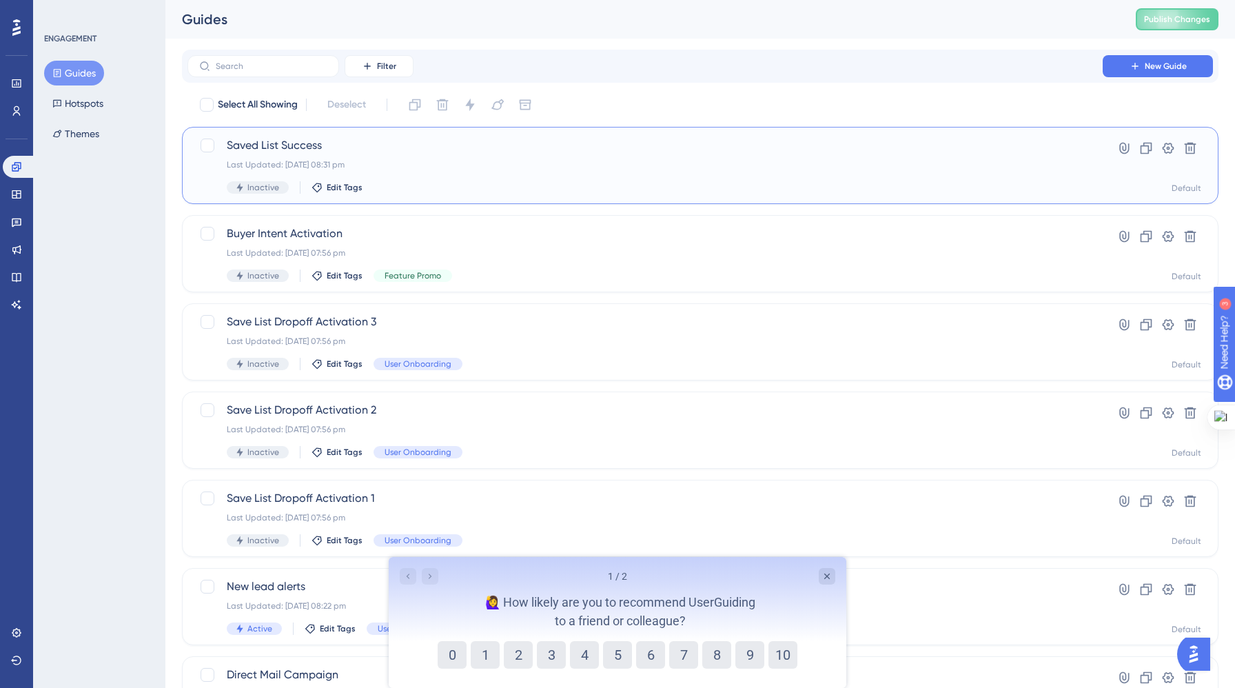
click at [291, 145] on span "Saved List Success" at bounding box center [645, 145] width 836 height 17
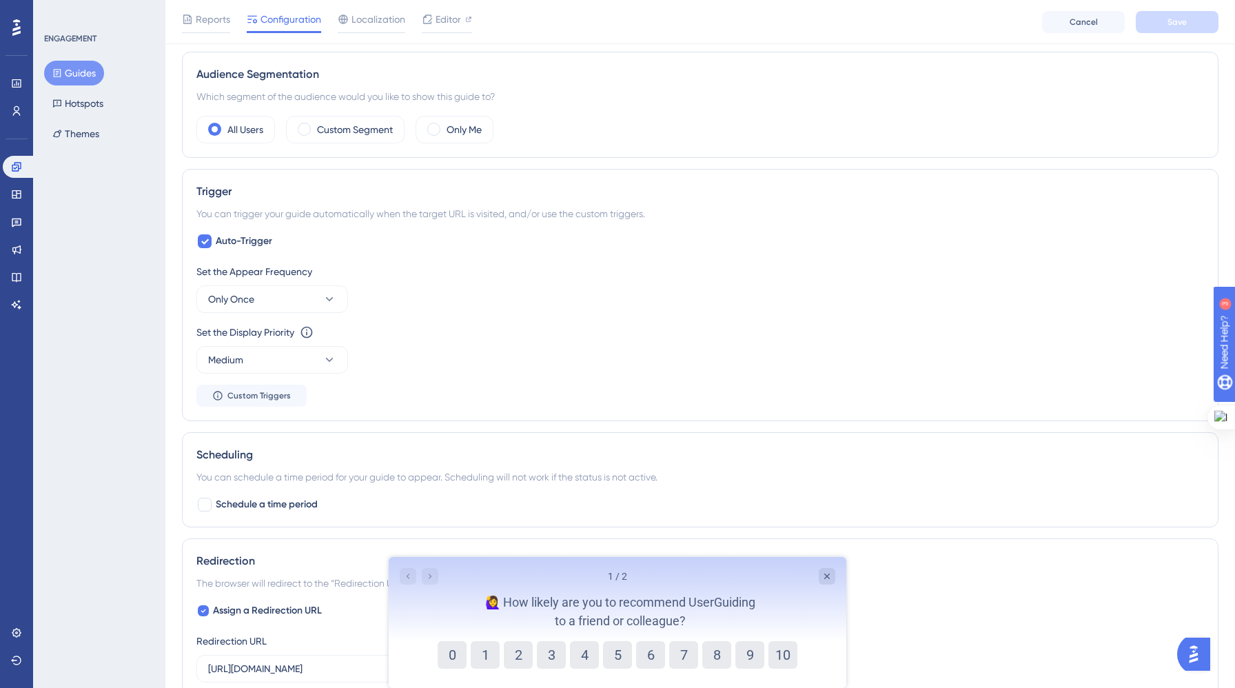
scroll to position [451, 0]
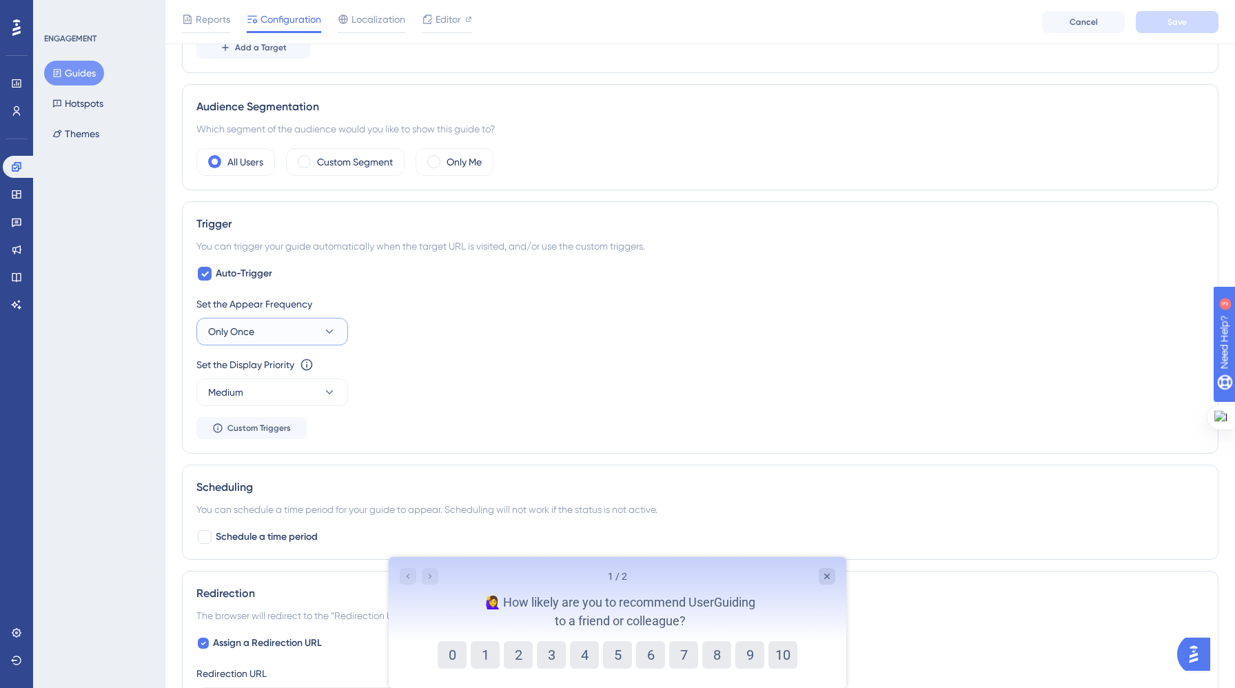
click at [309, 329] on button "Only Once" at bounding box center [272, 332] width 152 height 28
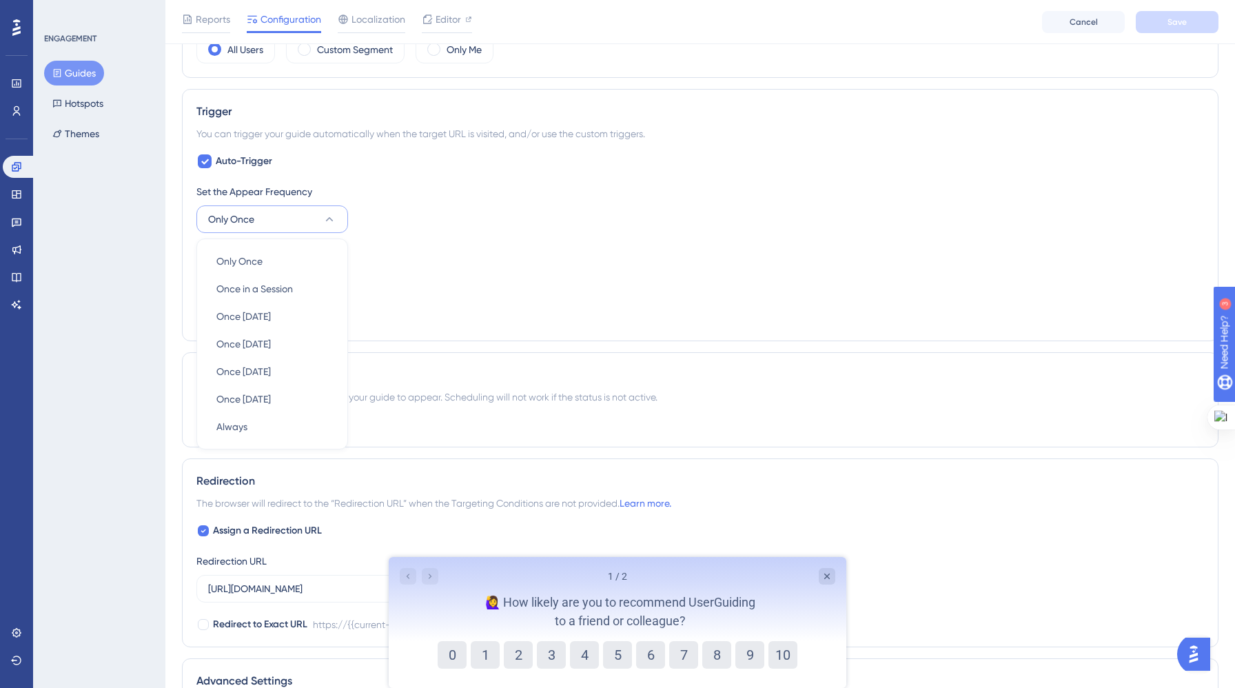
click at [440, 285] on div "Set the Display Priority This option will set the display priority between auto…" at bounding box center [699, 269] width 1007 height 50
click at [260, 316] on span "Custom Triggers" at bounding box center [258, 315] width 63 height 11
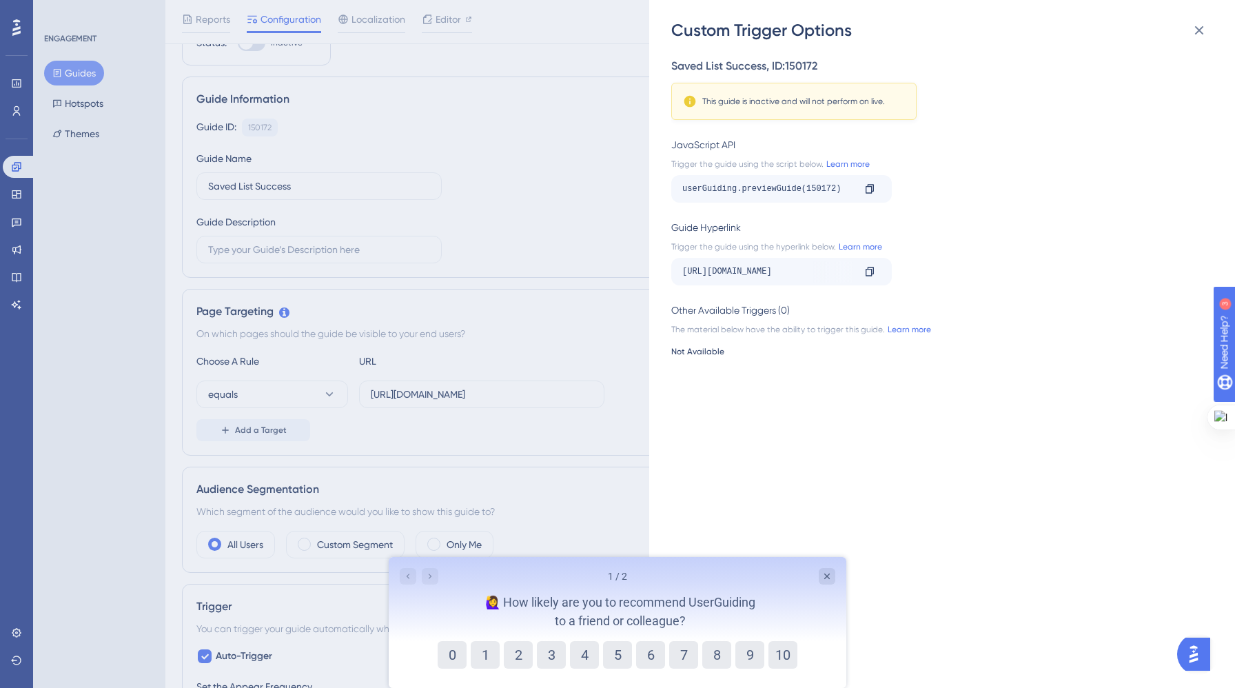
scroll to position [52, 0]
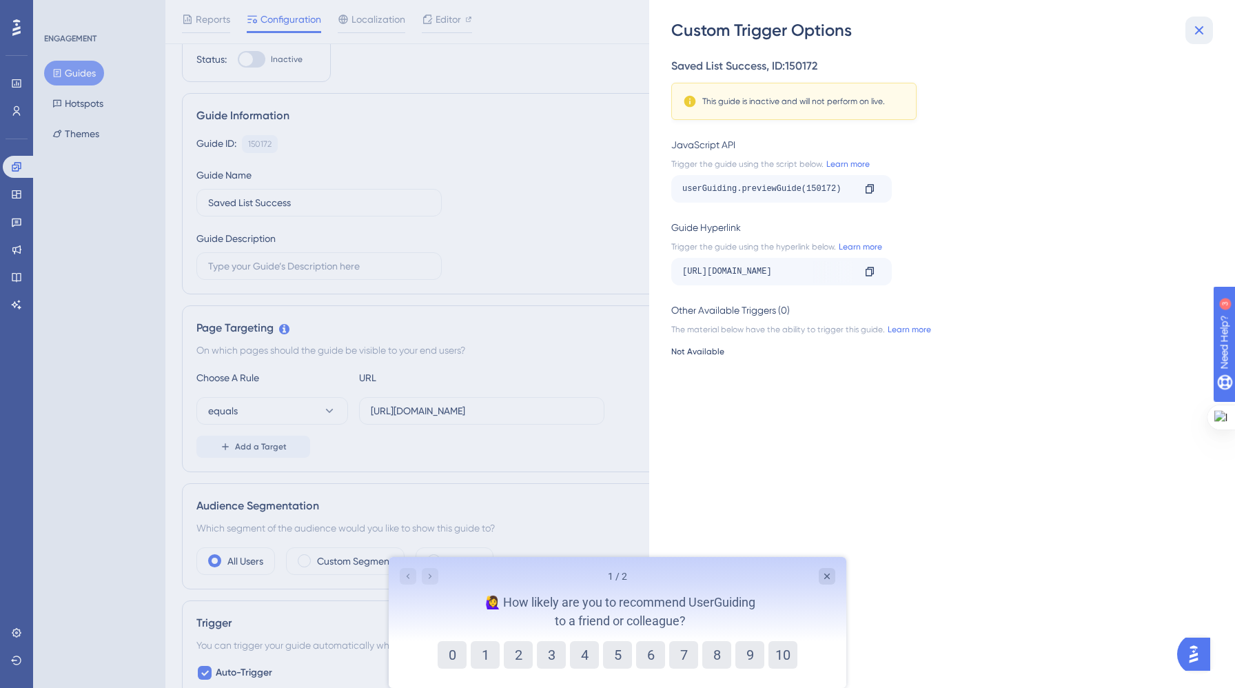
click at [1200, 29] on icon at bounding box center [1199, 30] width 9 height 9
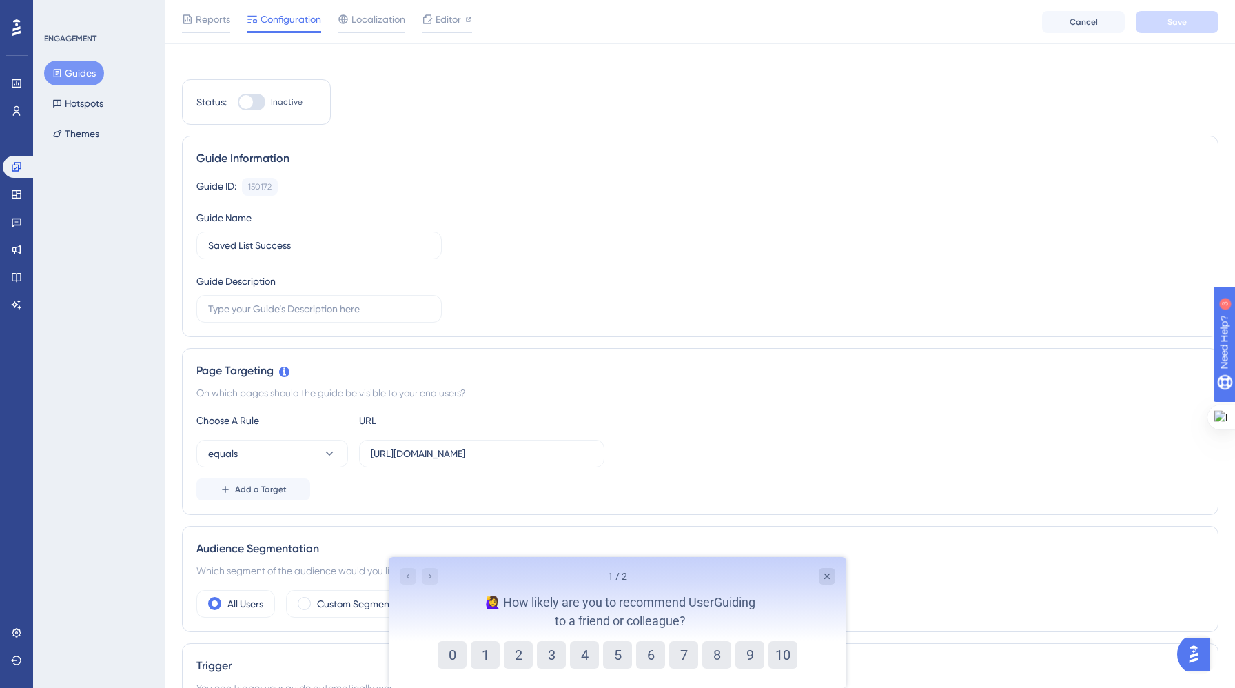
scroll to position [0, 0]
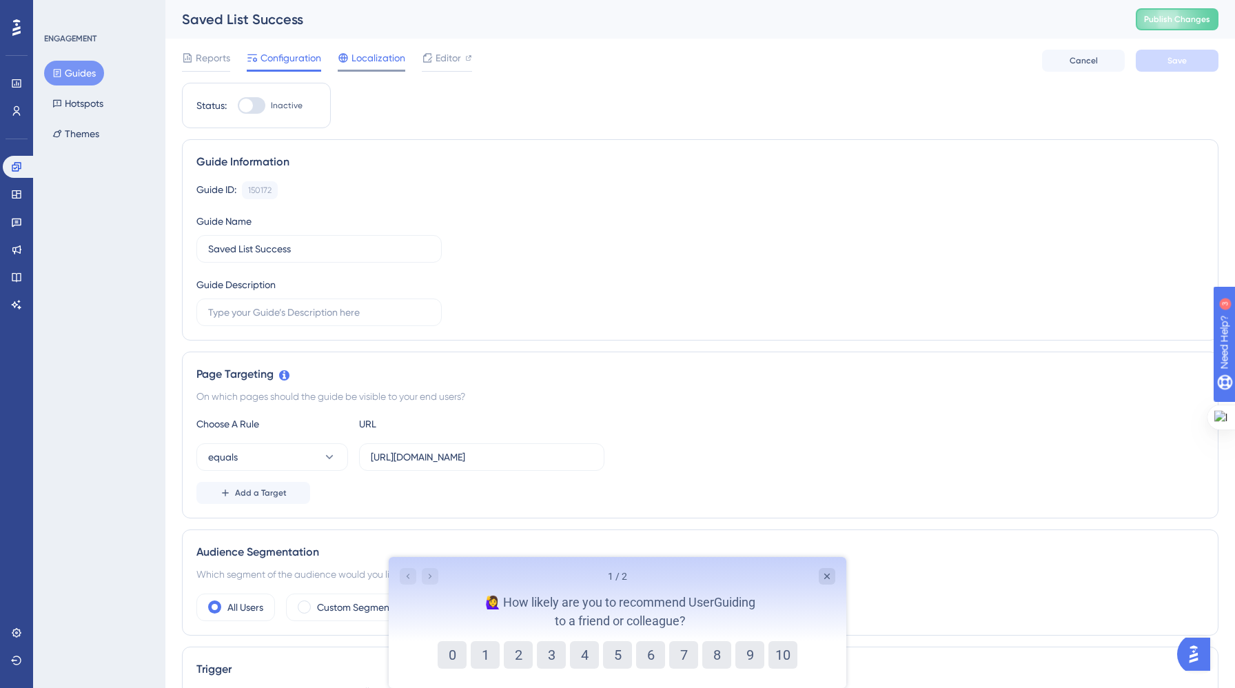
click at [368, 59] on span "Localization" at bounding box center [378, 58] width 54 height 17
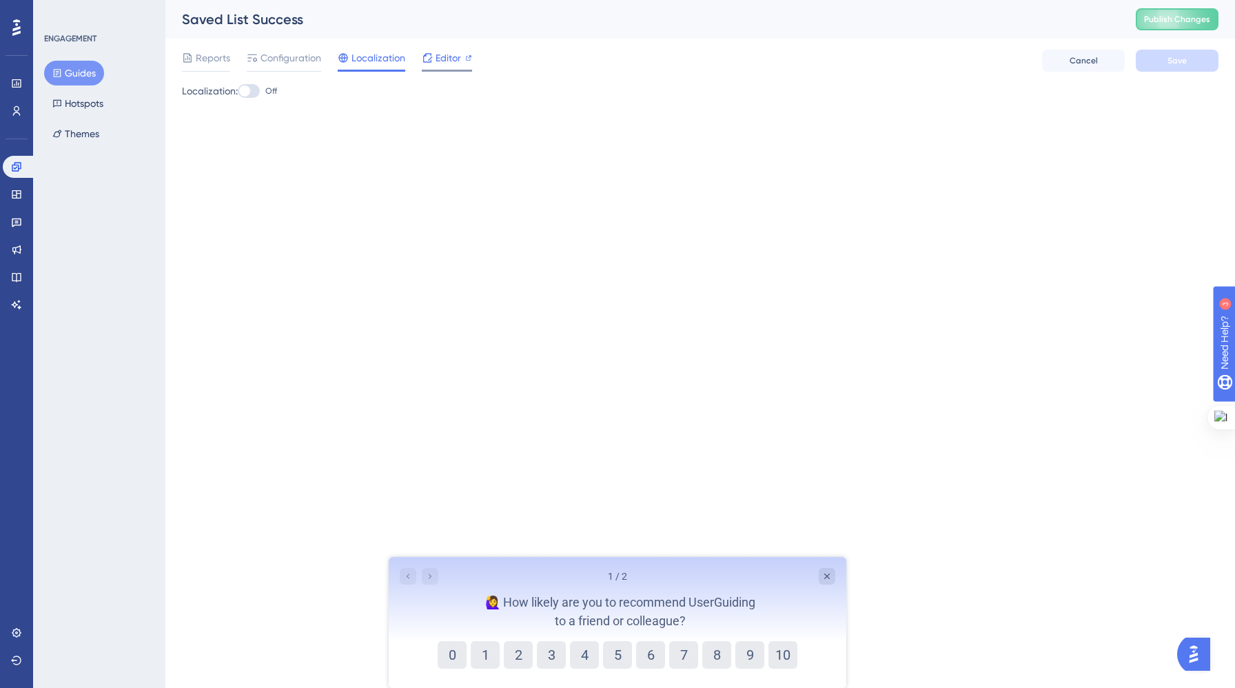
click at [438, 65] on span "Editor" at bounding box center [447, 58] width 25 height 17
click at [14, 80] on icon at bounding box center [16, 83] width 11 height 11
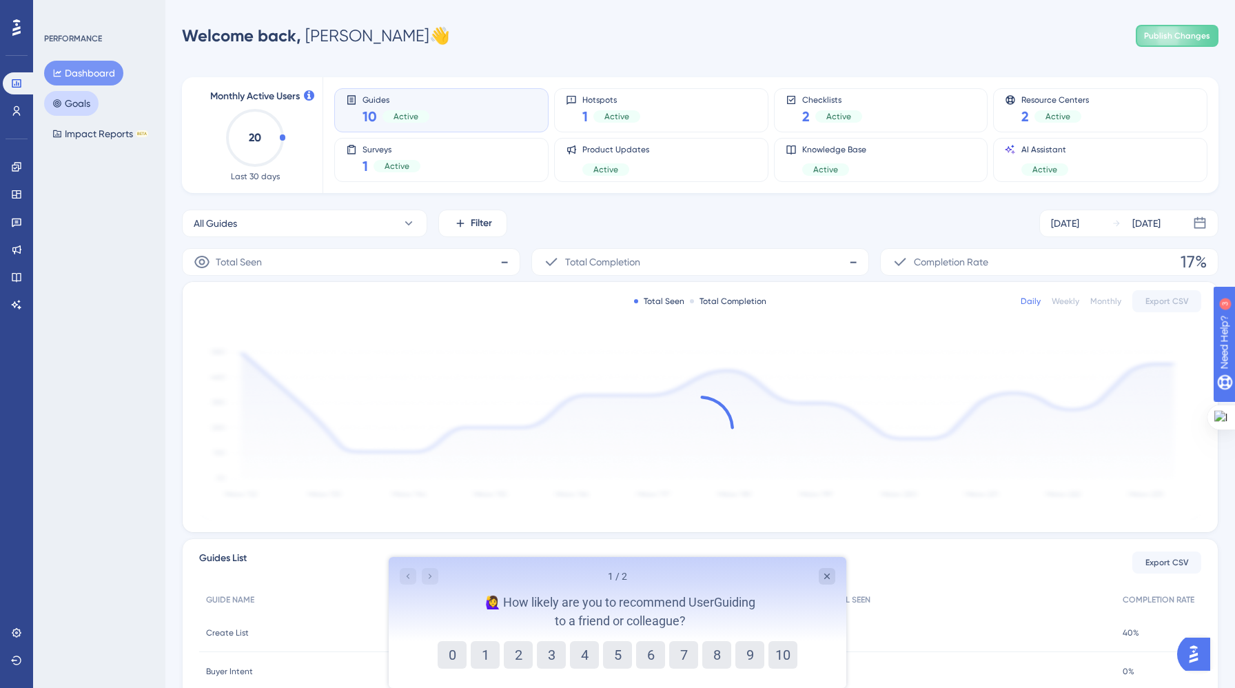
click at [56, 99] on icon at bounding box center [57, 104] width 10 height 10
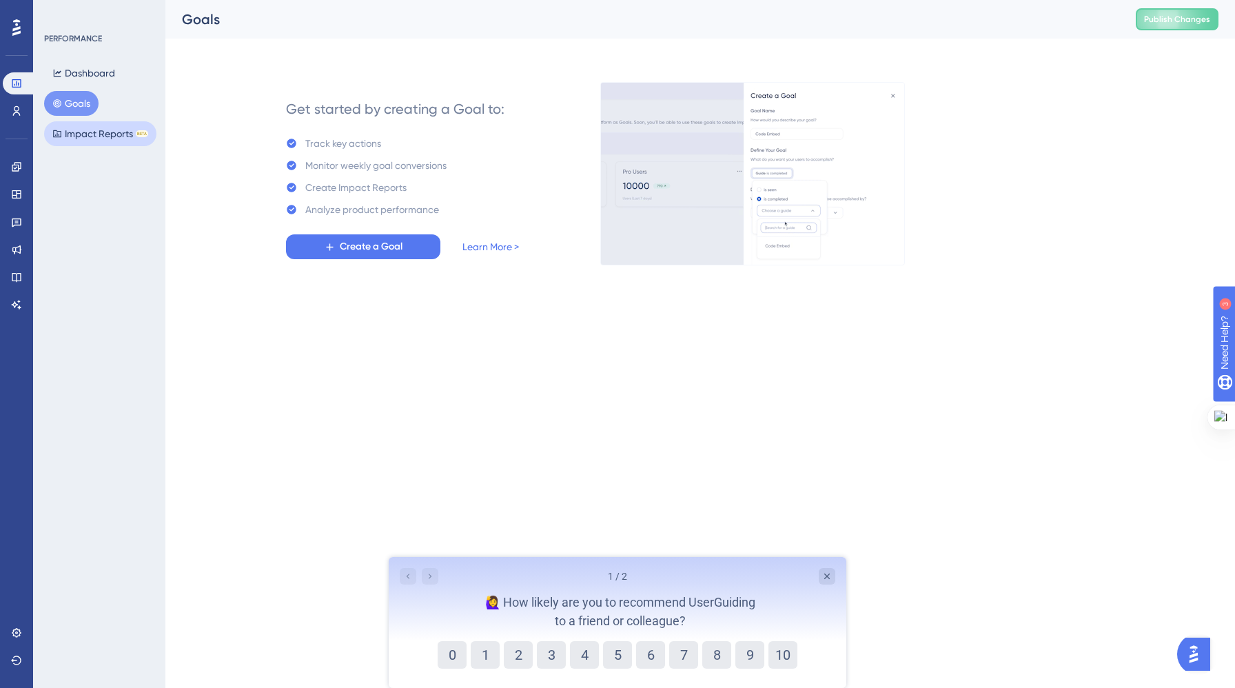
click at [79, 129] on button "Impact Reports BETA" at bounding box center [100, 133] width 112 height 25
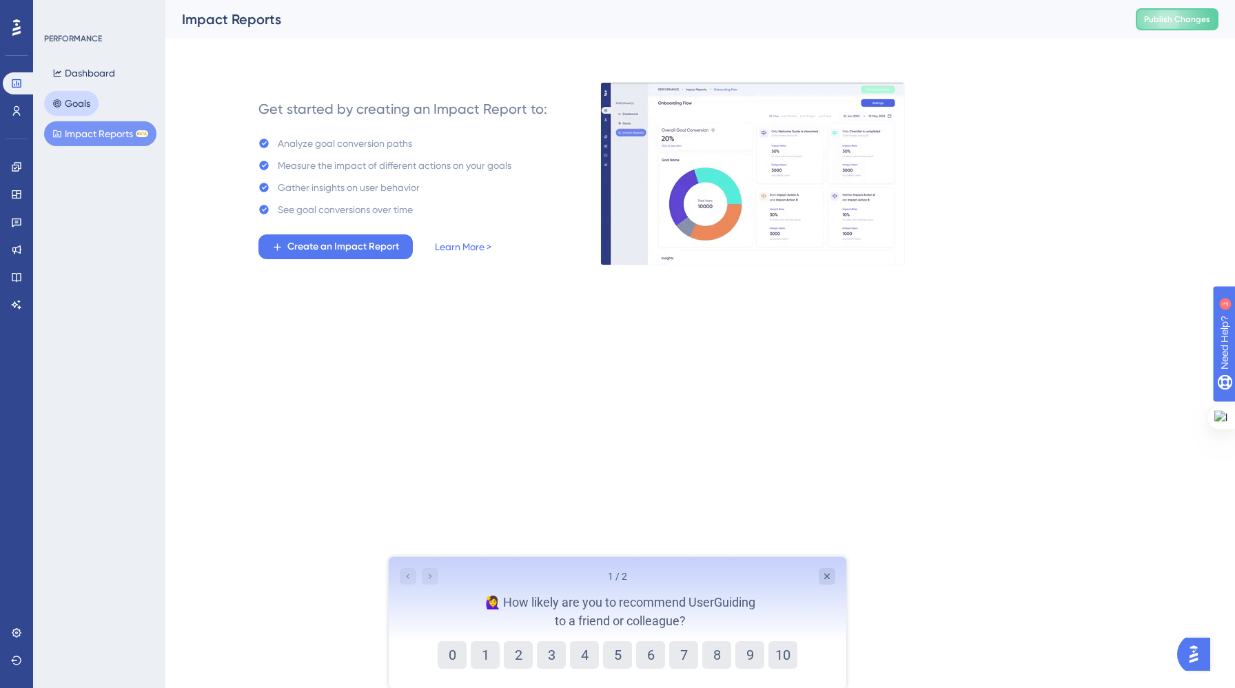
click at [76, 110] on button "Goals" at bounding box center [71, 103] width 54 height 25
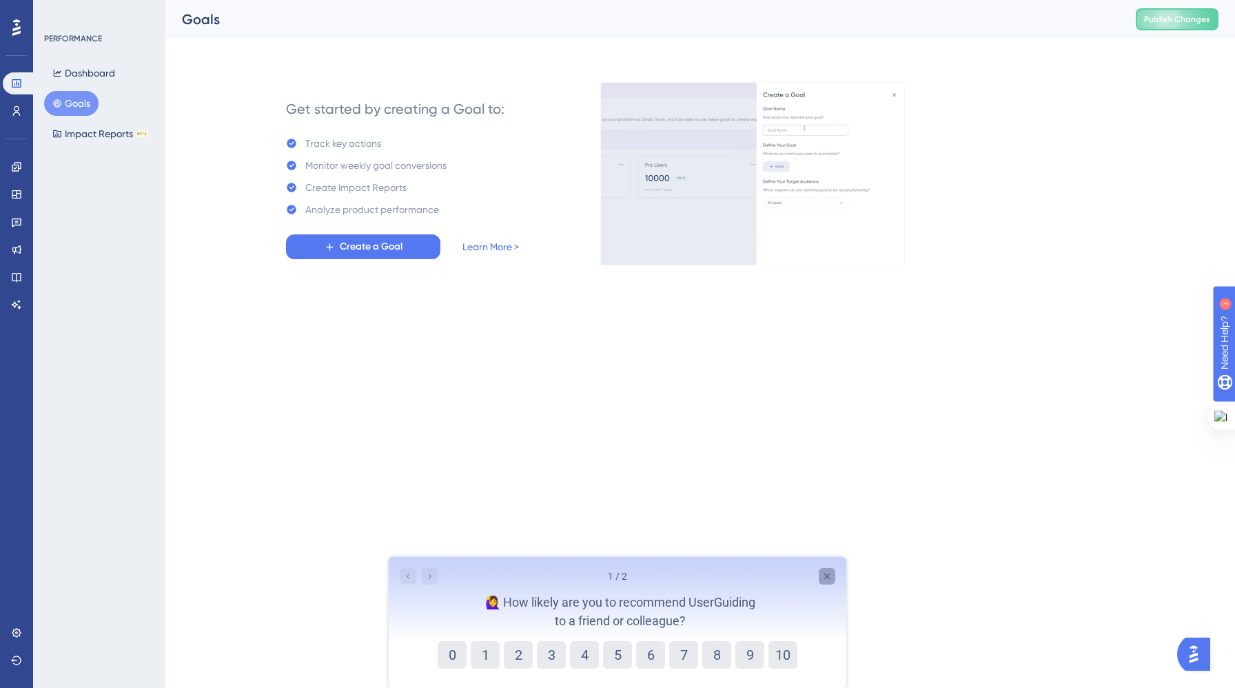
click at [830, 574] on icon "Close survey" at bounding box center [826, 576] width 11 height 11
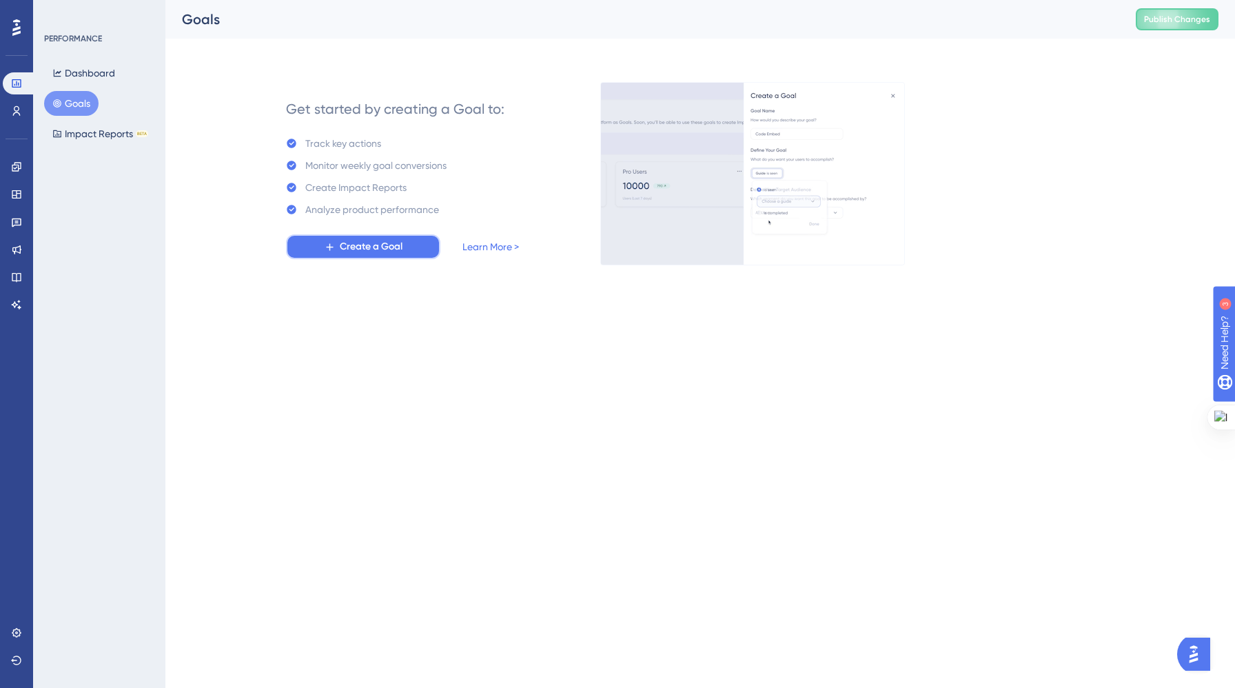
click at [397, 243] on span "Create a Goal" at bounding box center [371, 246] width 63 height 17
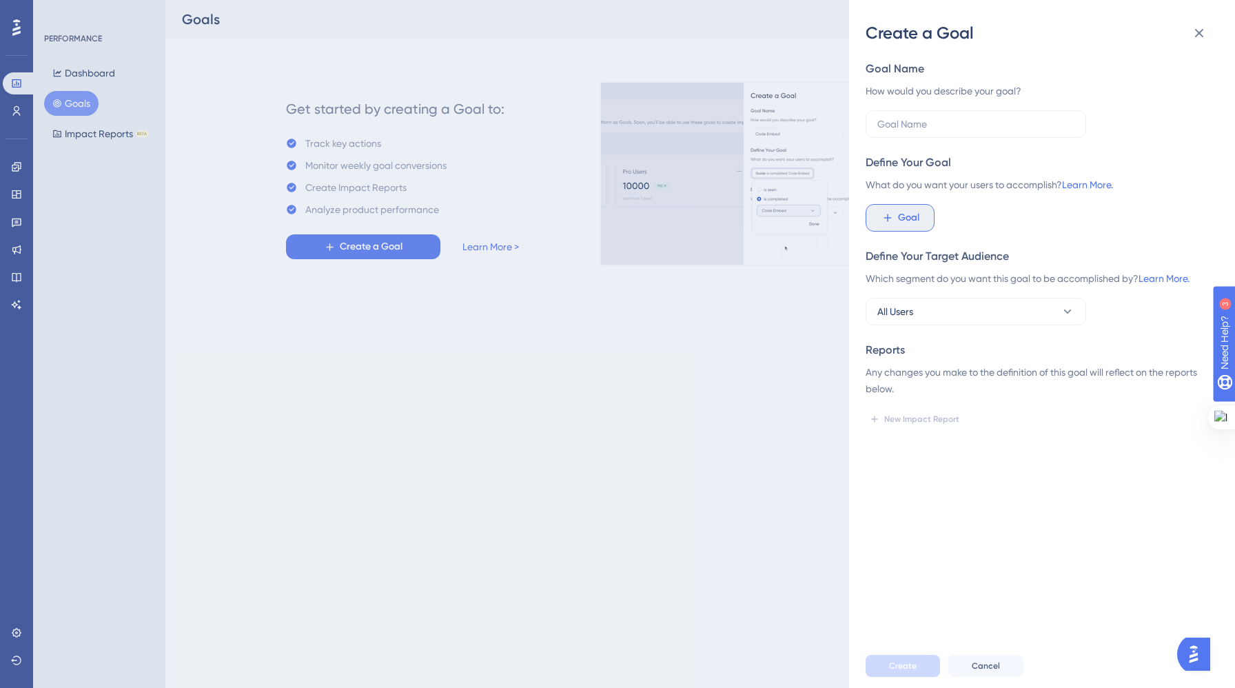
click at [900, 227] on button "Goal" at bounding box center [899, 218] width 69 height 28
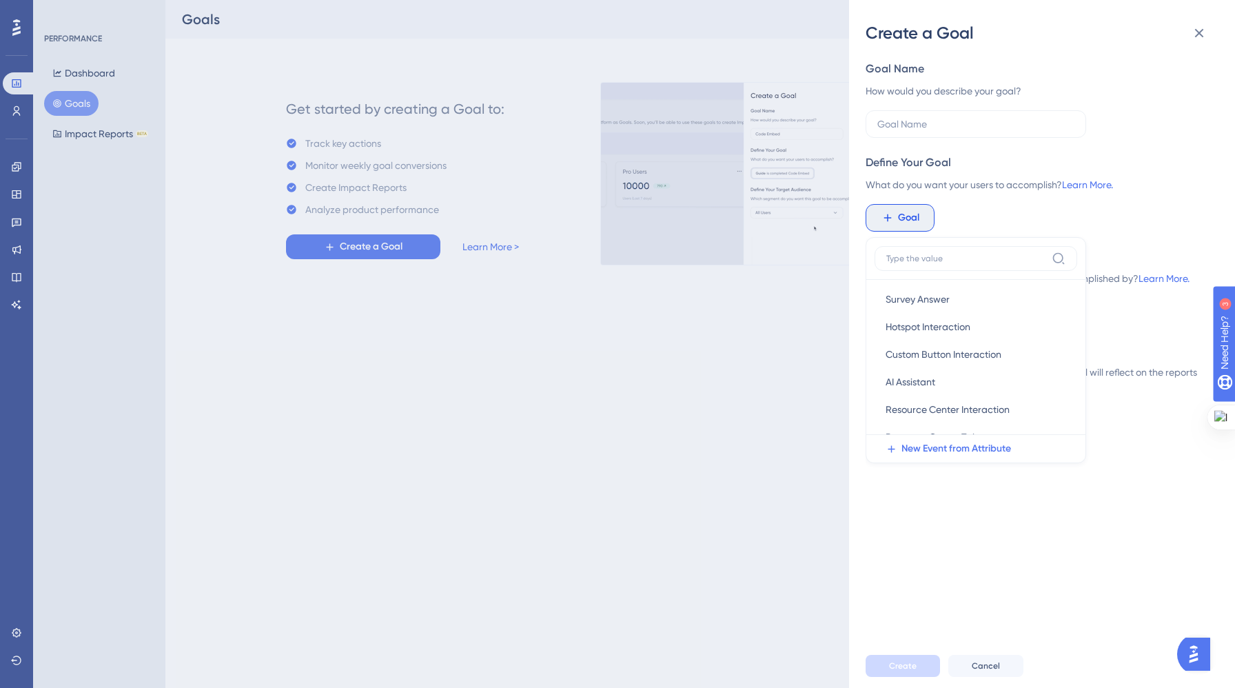
scroll to position [107, 0]
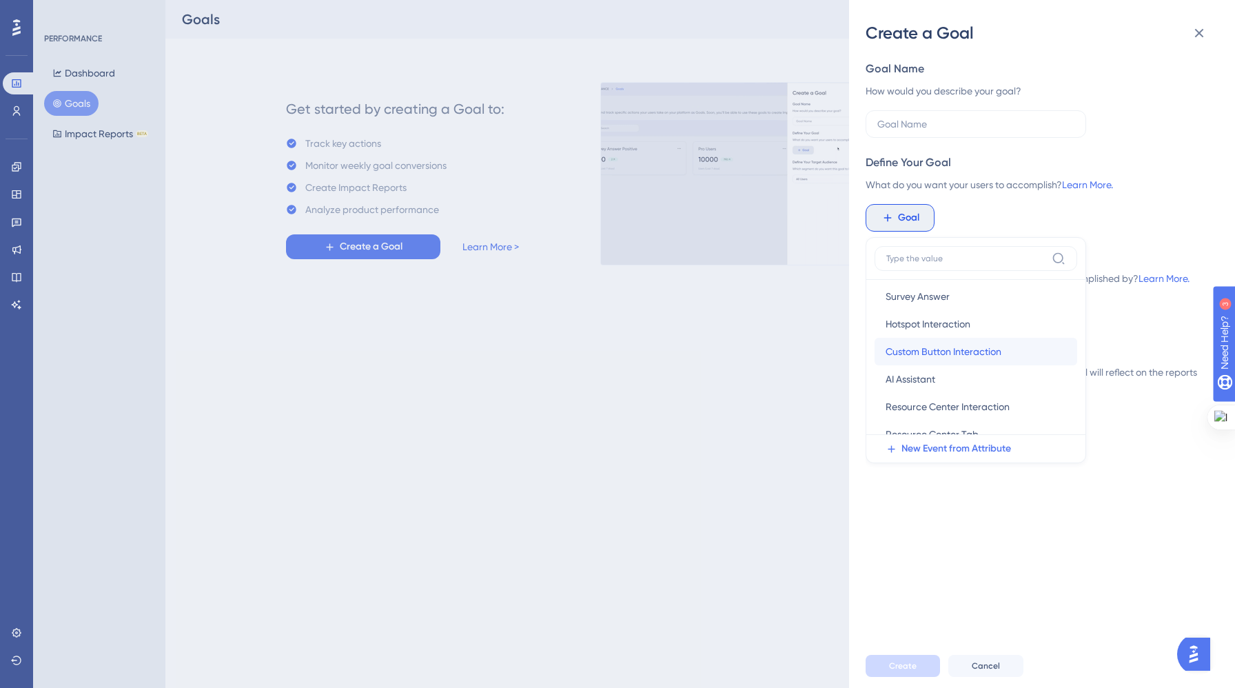
click at [954, 350] on span "Custom Button Interaction" at bounding box center [943, 351] width 116 height 17
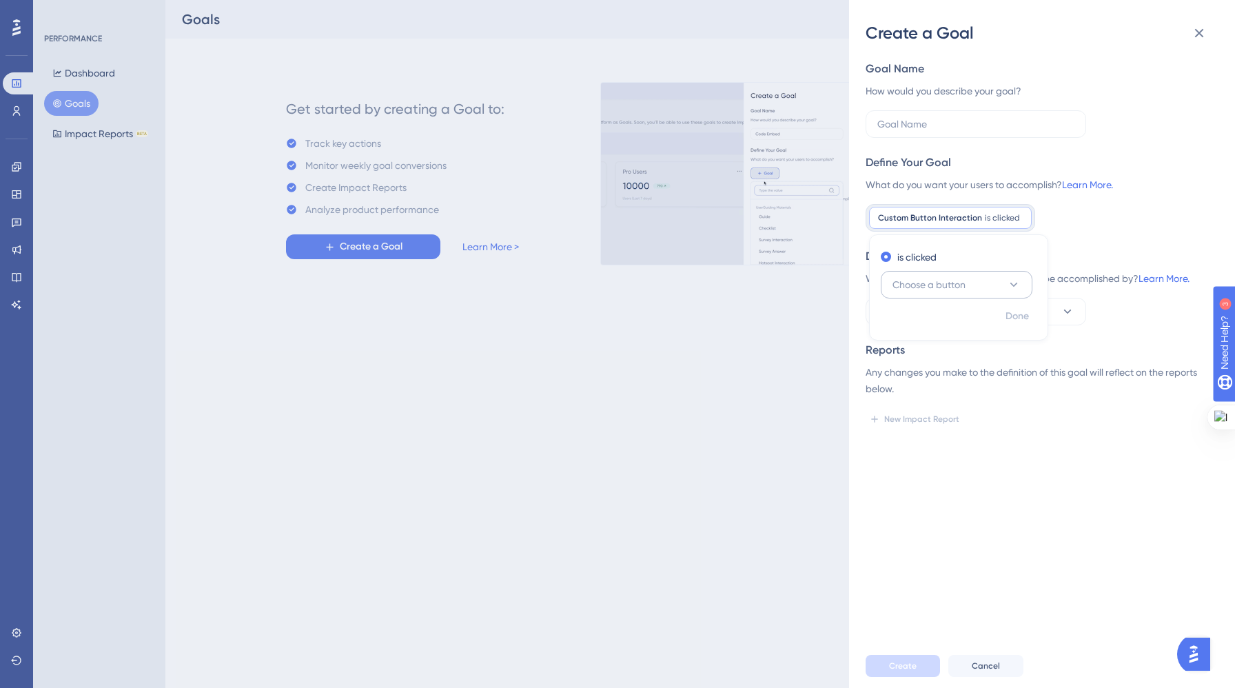
click at [964, 285] on span "Choose a button" at bounding box center [928, 284] width 73 height 17
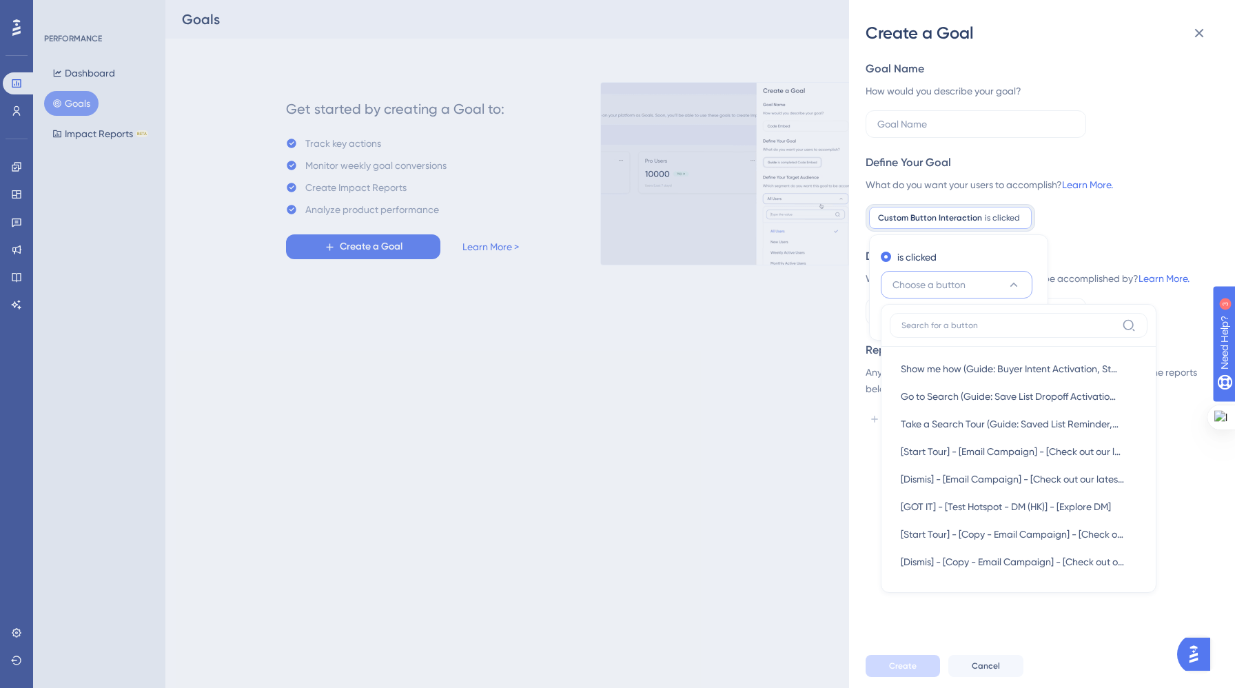
click at [797, 419] on div "Create a Goal Goal Name How would you describe your goal? Define Your Goal What…" at bounding box center [617, 344] width 1235 height 688
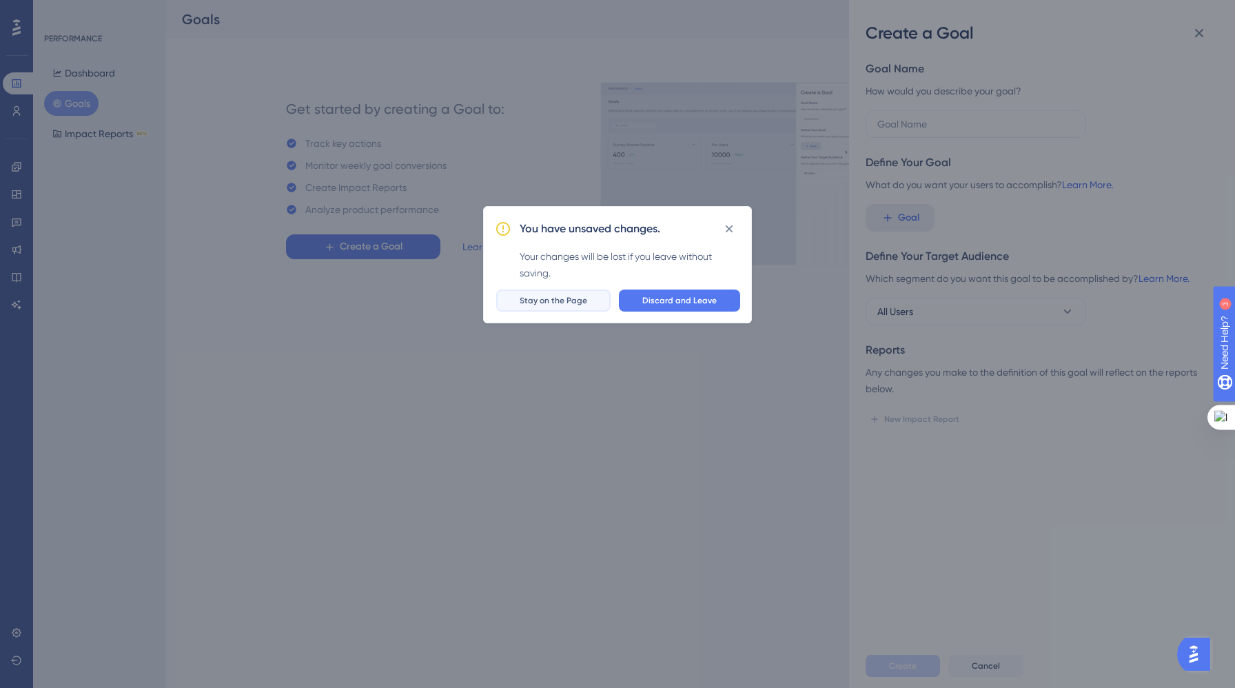
click at [562, 298] on span "Stay on the Page" at bounding box center [554, 300] width 68 height 11
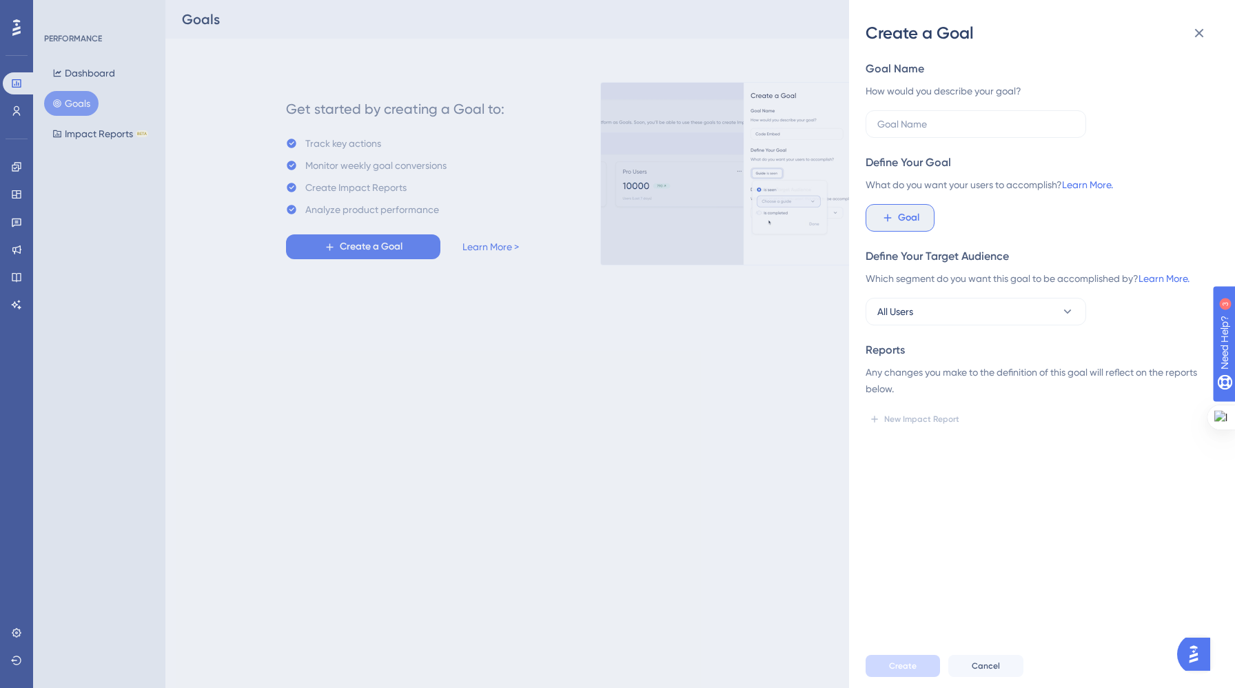
click at [914, 224] on span "Goal" at bounding box center [908, 217] width 21 height 17
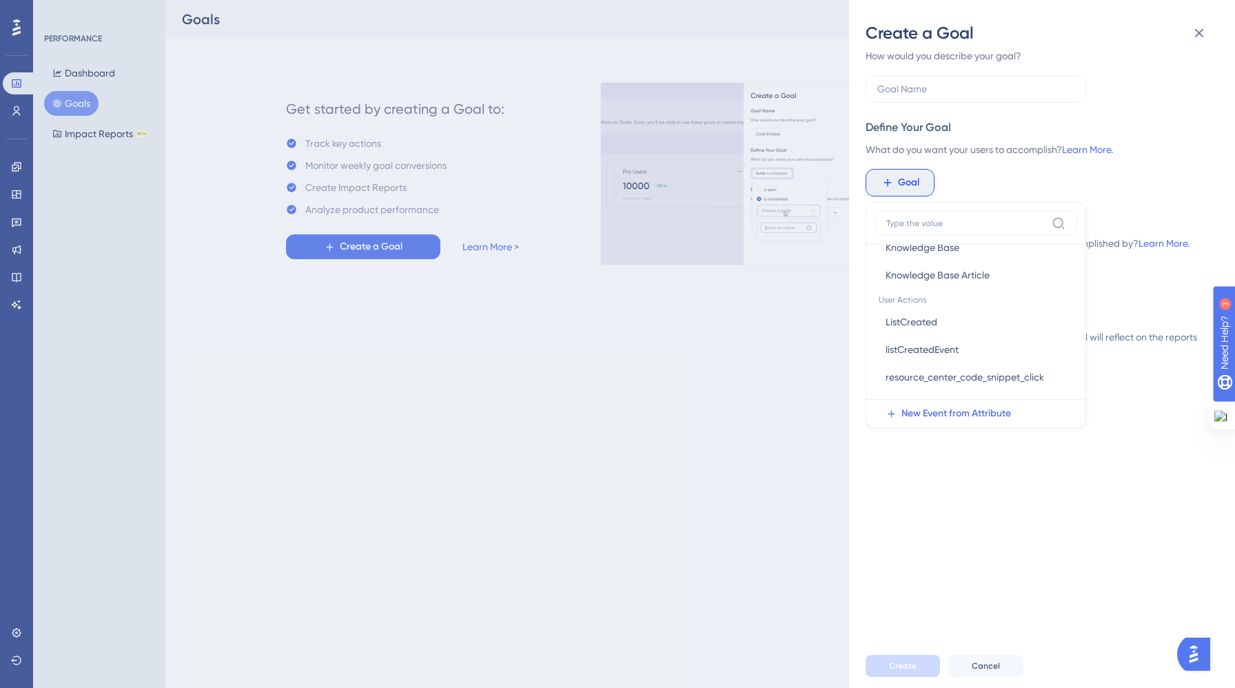
scroll to position [41, 0]
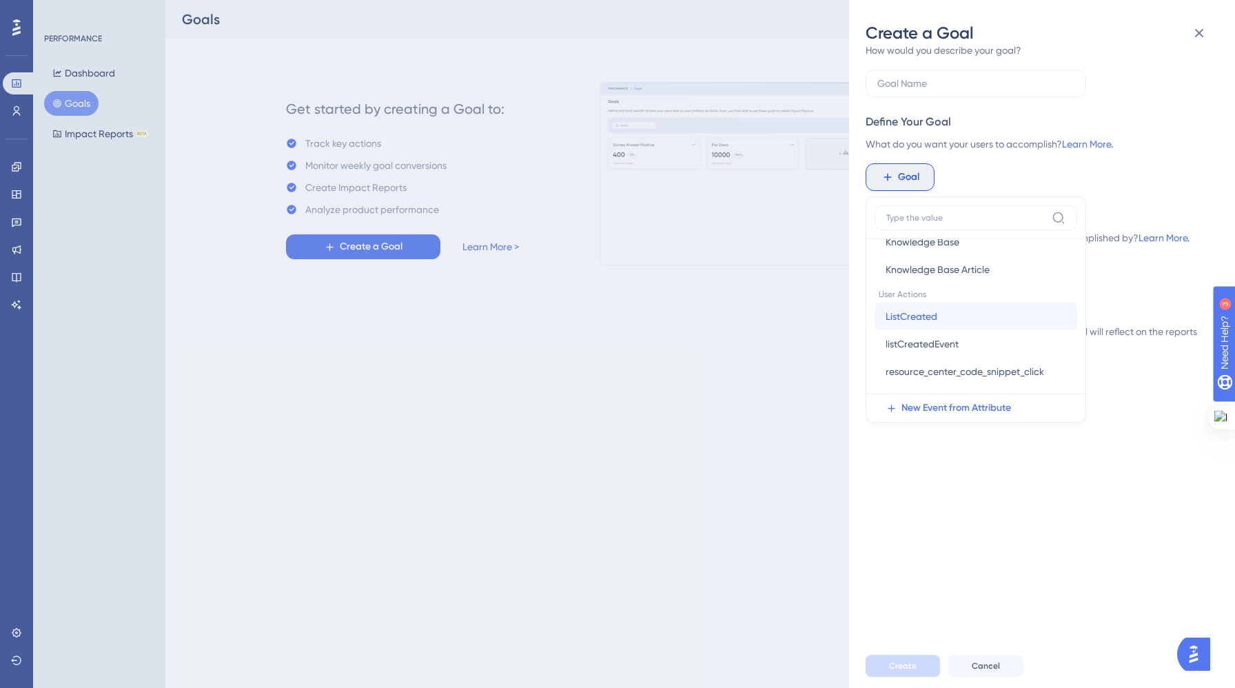
click at [946, 318] on button "ListCreated ListCreated" at bounding box center [975, 316] width 203 height 28
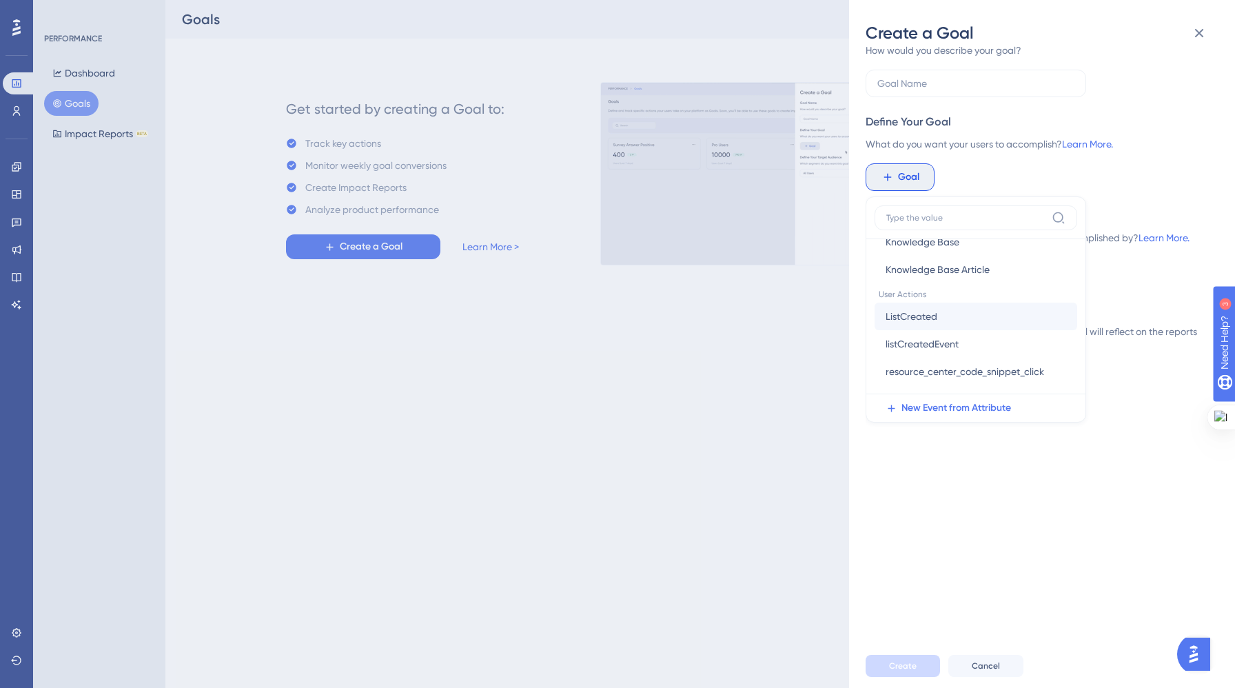
scroll to position [0, 0]
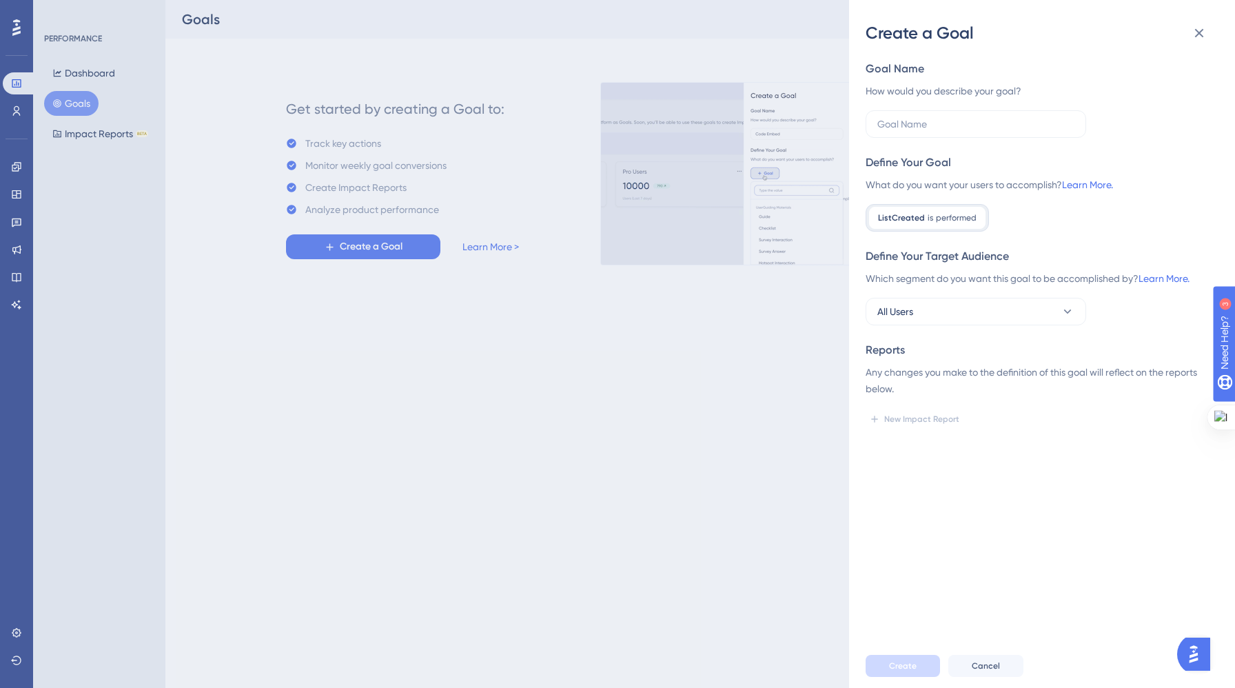
click at [936, 205] on div "ListCreated is performed performed Remove" at bounding box center [926, 218] width 123 height 28
click at [971, 216] on icon at bounding box center [975, 218] width 8 height 8
click at [918, 214] on span "Goal" at bounding box center [908, 217] width 21 height 17
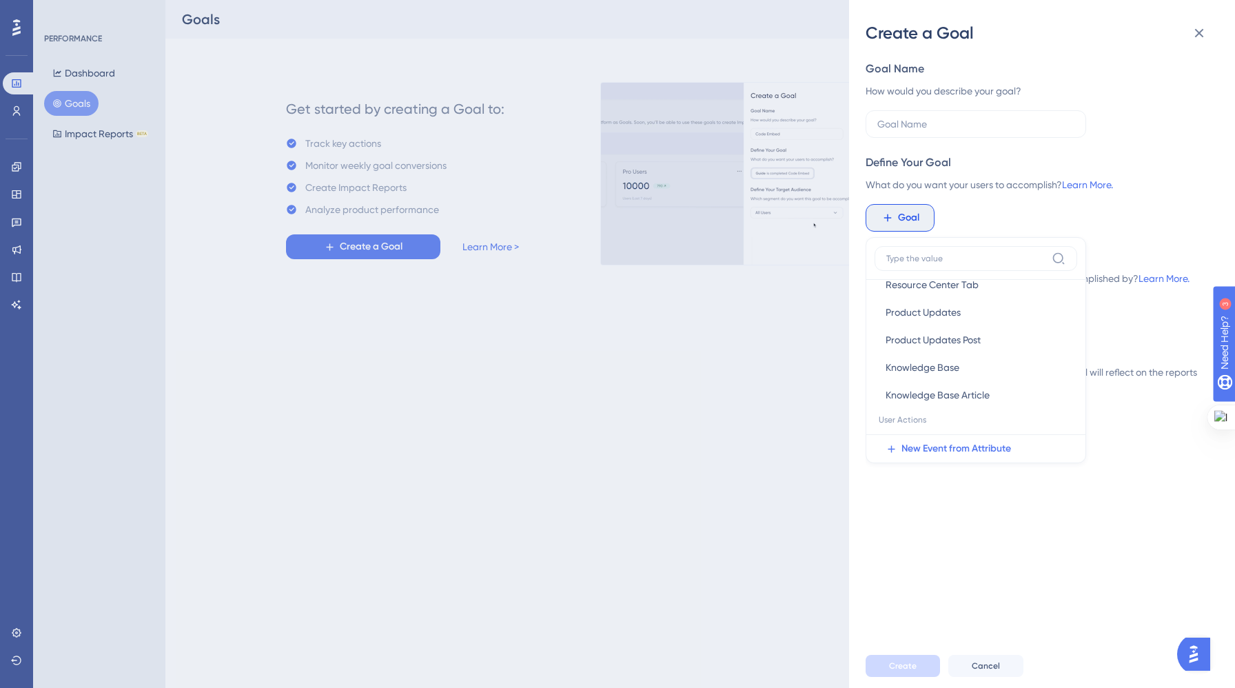
scroll to position [342, 0]
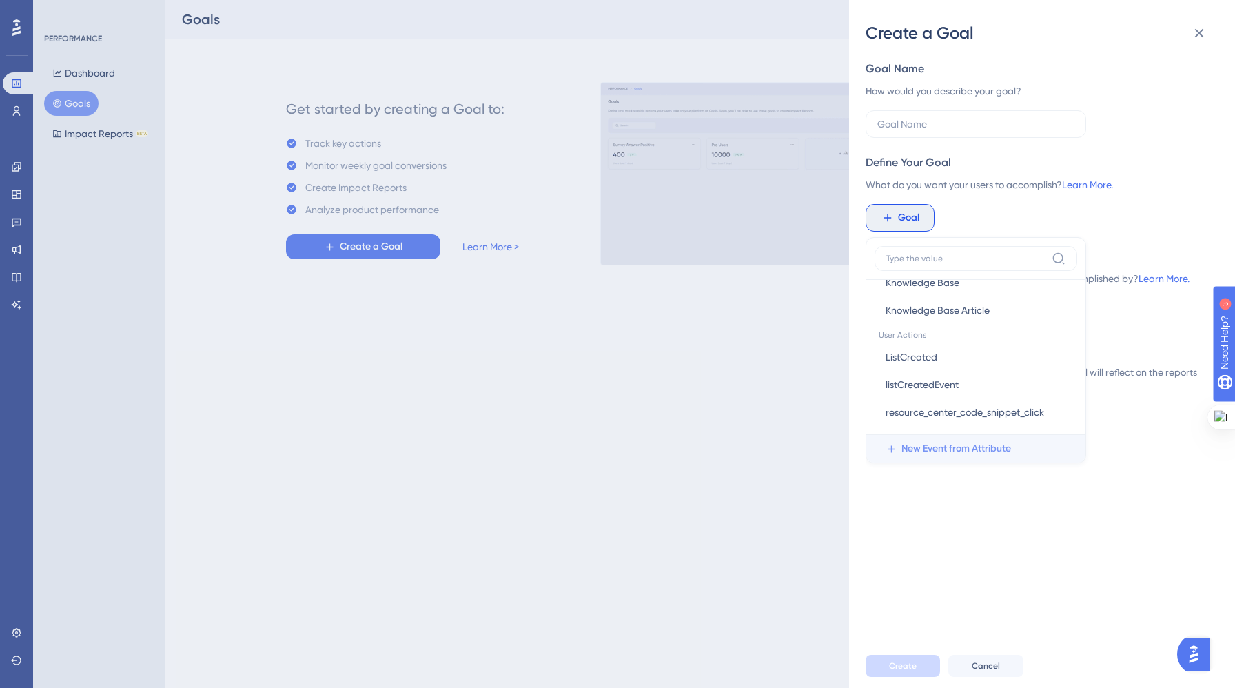
click at [976, 449] on span "New Event from Attribute" at bounding box center [956, 448] width 110 height 17
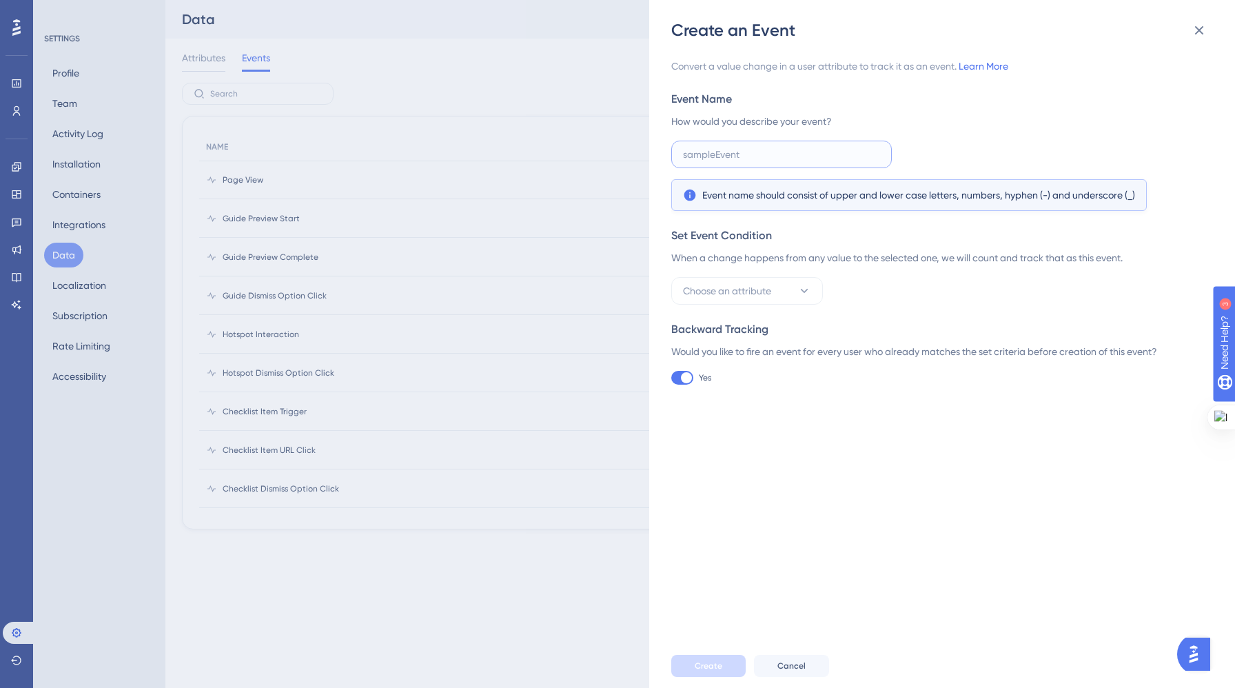
click at [809, 151] on input "text" at bounding box center [781, 154] width 197 height 15
click at [790, 295] on button "Choose an attribute" at bounding box center [747, 291] width 152 height 28
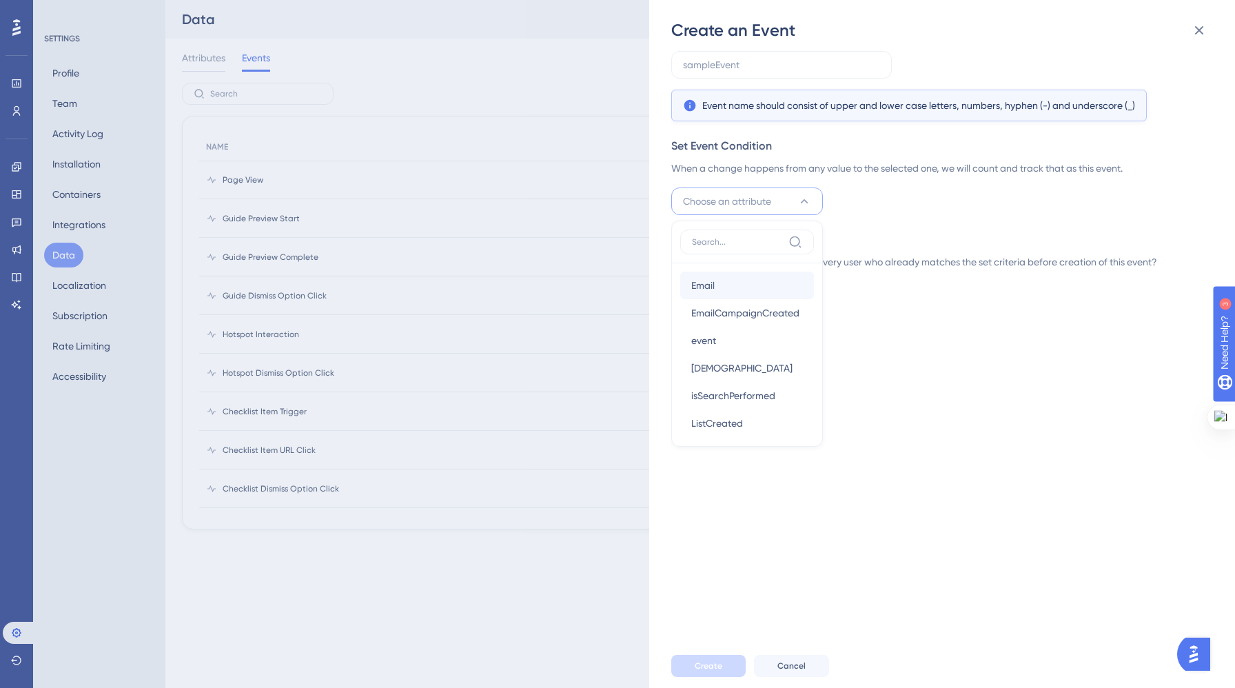
scroll to position [34, 0]
click at [770, 385] on div "isListCreated isListCreated" at bounding box center [747, 390] width 112 height 28
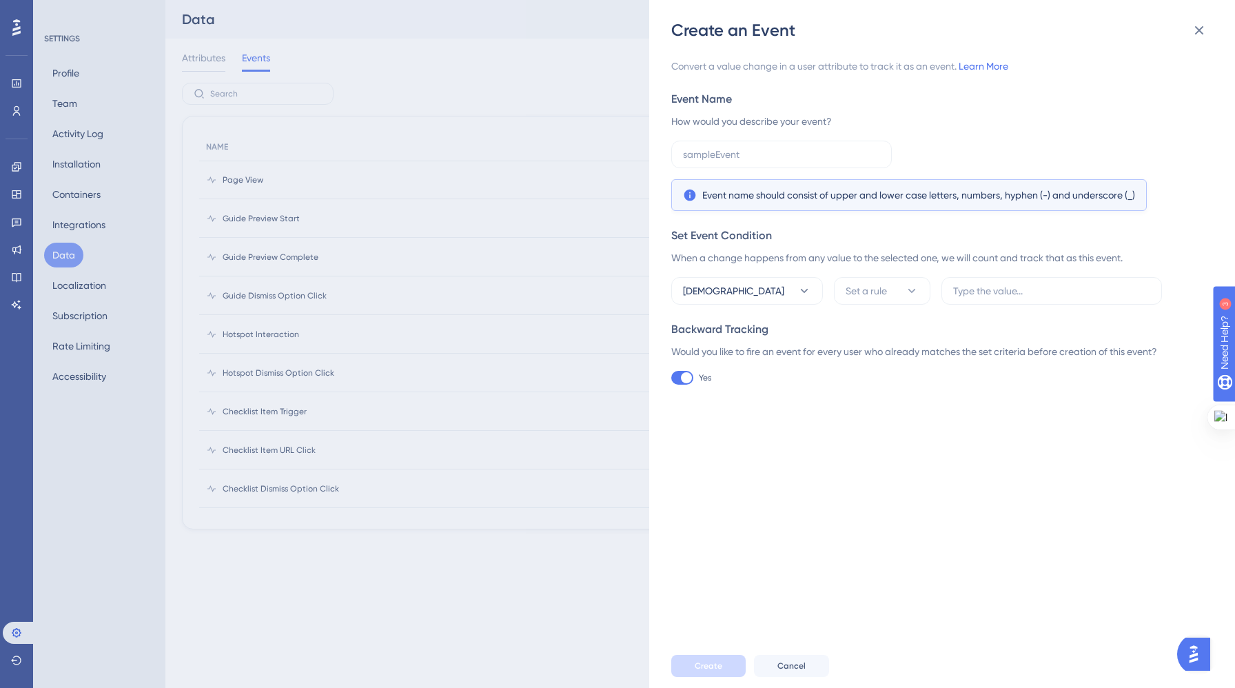
scroll to position [0, 0]
click at [890, 287] on button "Set a rule" at bounding box center [882, 291] width 96 height 28
click at [888, 332] on div "is is" at bounding box center [882, 333] width 56 height 28
click at [1012, 278] on label at bounding box center [1051, 291] width 220 height 28
click at [1012, 283] on input "text" at bounding box center [1051, 290] width 197 height 15
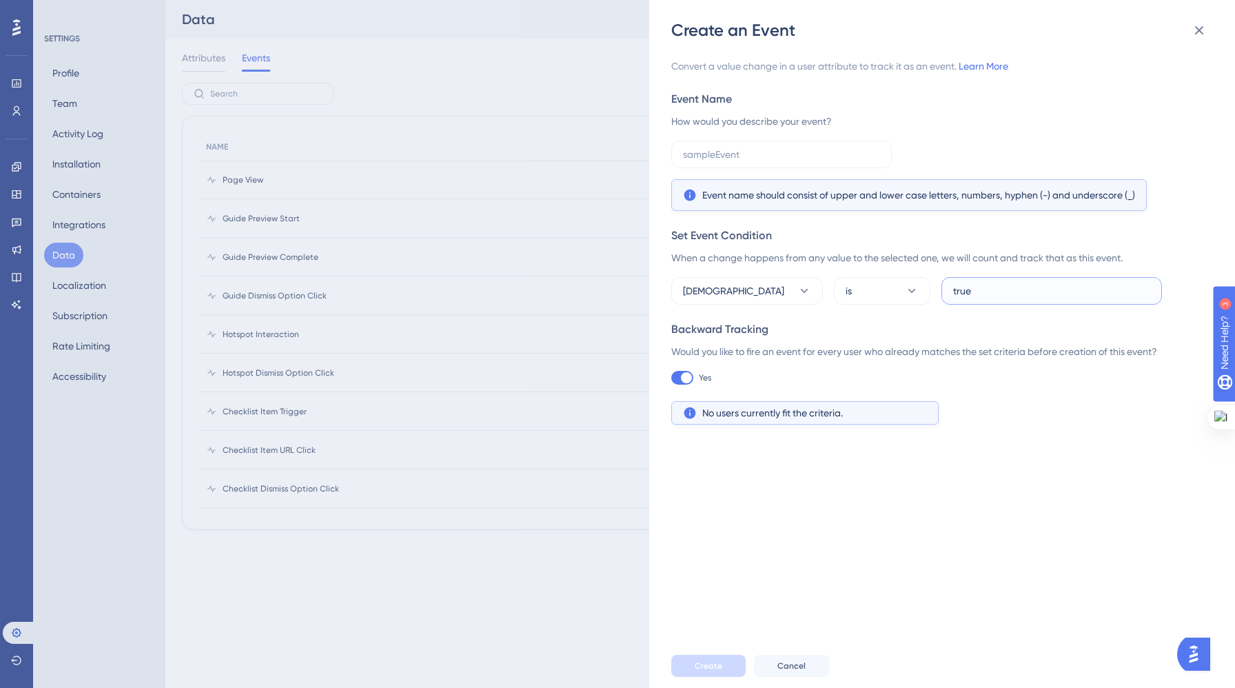
type input "true"
click at [1008, 437] on div "Convert a value change in a user attribute to track it as an event. Learn More …" at bounding box center [948, 342] width 555 height 602
click at [897, 544] on div "Convert a value change in a user attribute to track it as an event. Learn More …" at bounding box center [948, 342] width 555 height 602
click at [801, 156] on input "text" at bounding box center [781, 154] width 197 height 15
click at [1196, 32] on icon at bounding box center [1199, 30] width 9 height 9
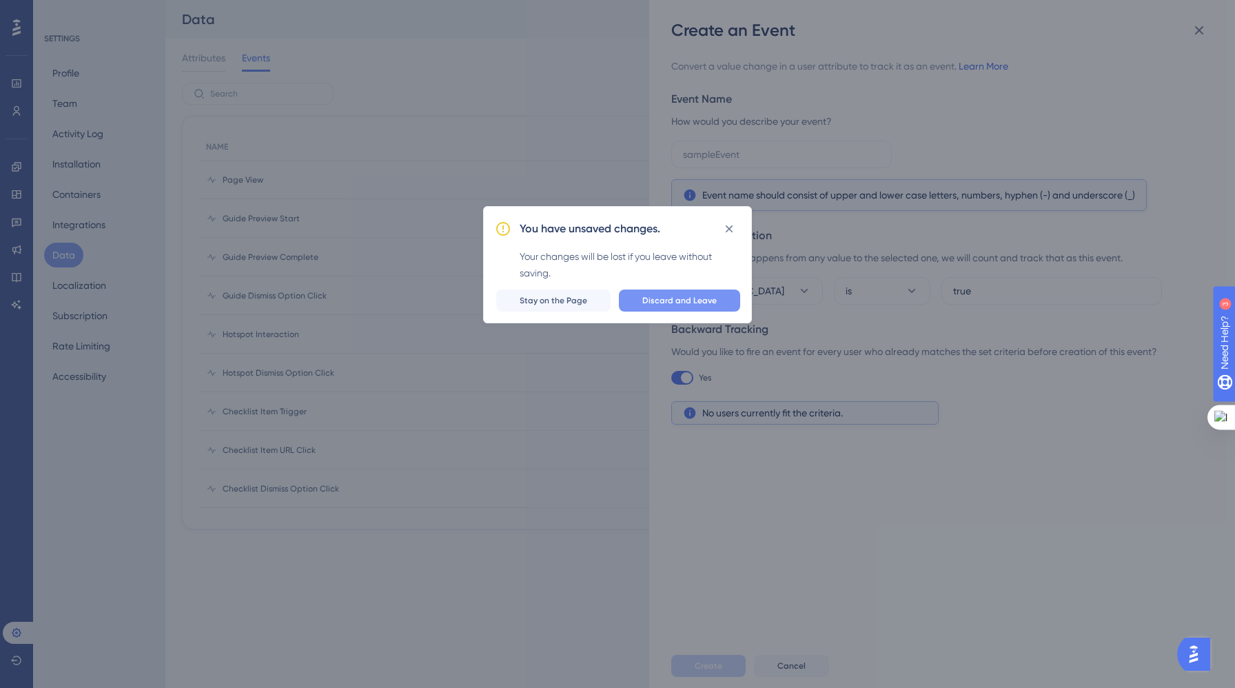
click at [659, 302] on span "Discard and Leave" at bounding box center [679, 300] width 74 height 11
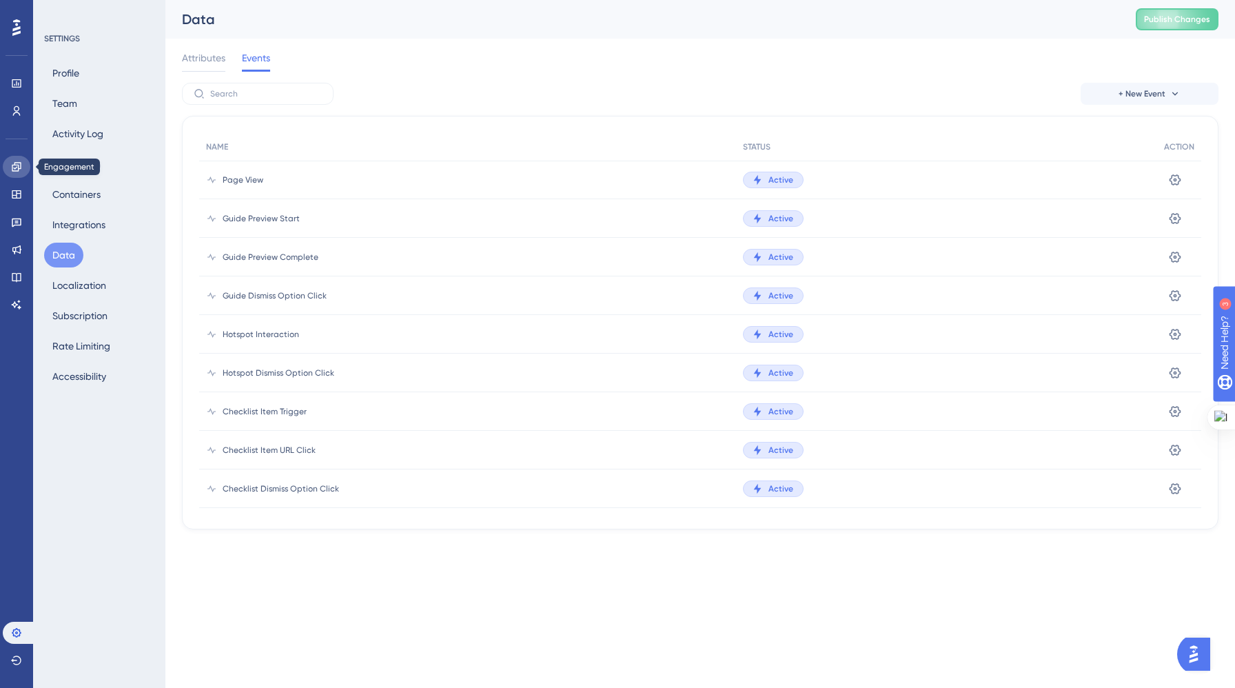
click at [12, 158] on link at bounding box center [17, 167] width 28 height 22
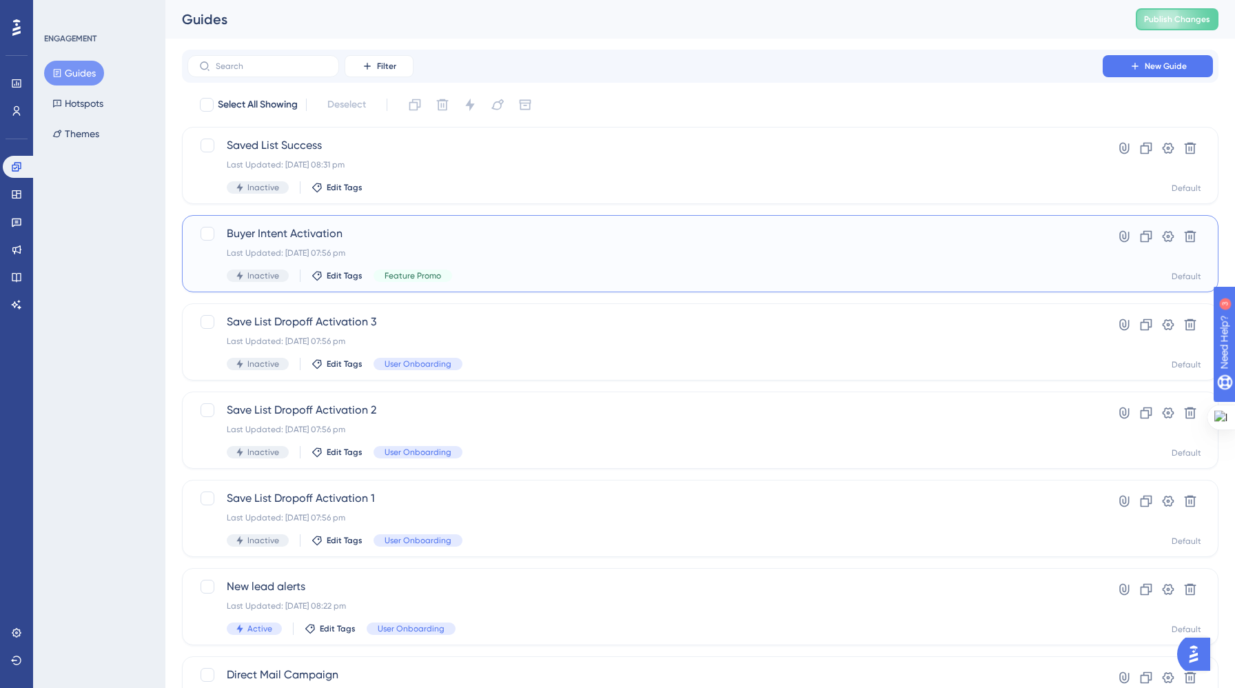
click at [323, 229] on span "Buyer Intent Activation" at bounding box center [645, 233] width 836 height 17
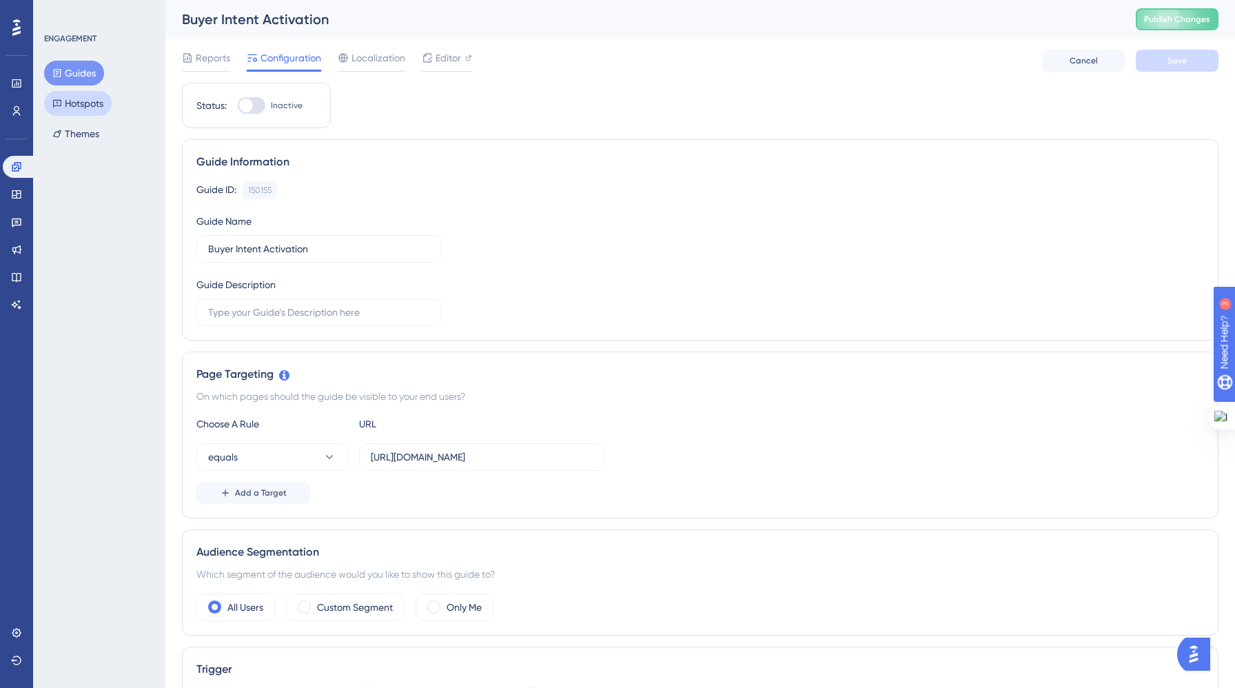
click at [83, 104] on button "Hotspots" at bounding box center [78, 103] width 68 height 25
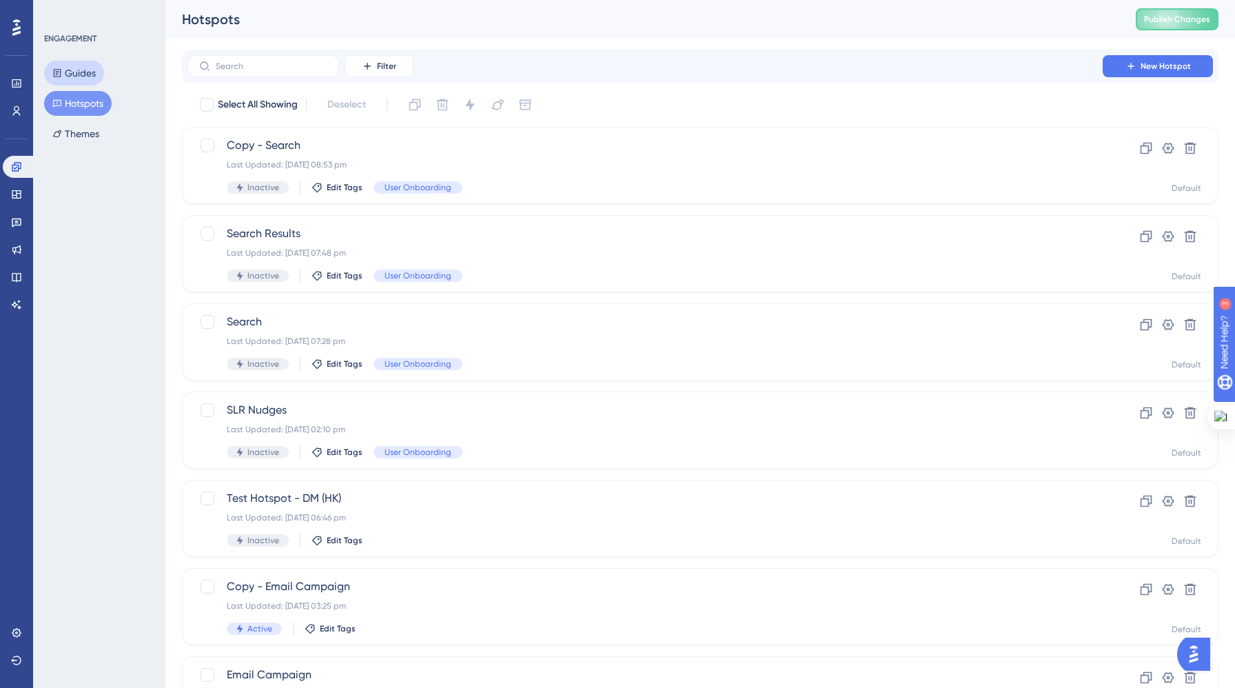
click at [76, 76] on button "Guides" at bounding box center [74, 73] width 60 height 25
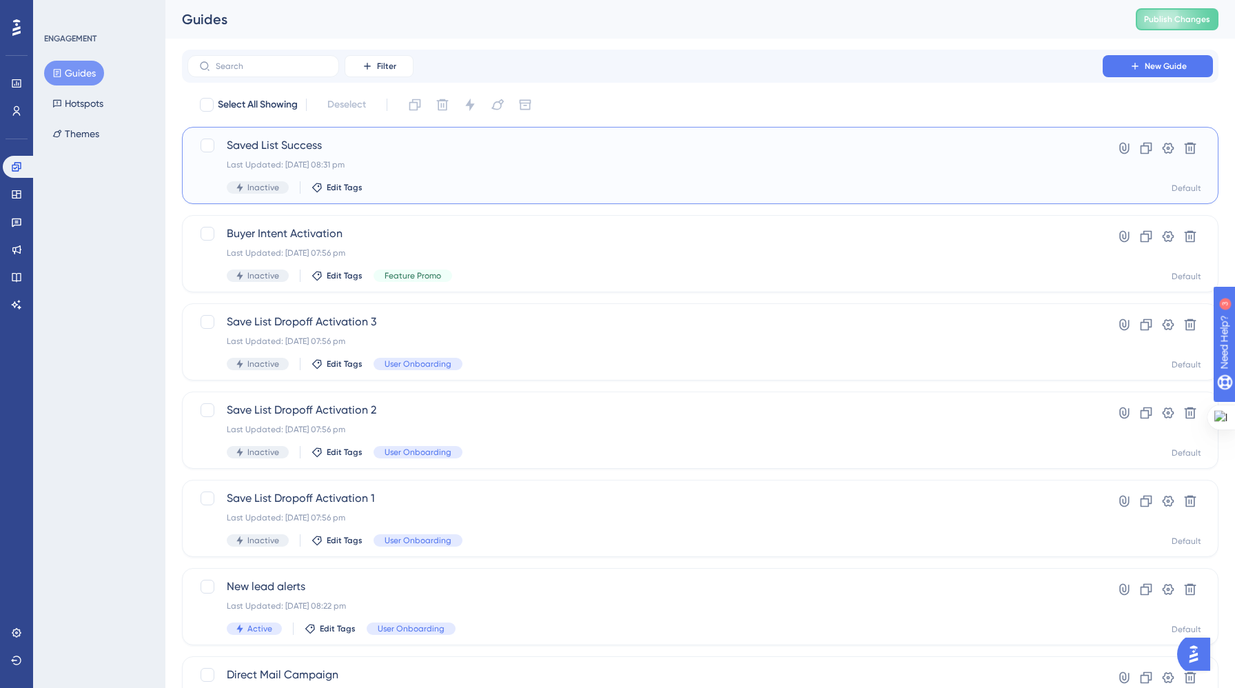
click at [261, 142] on span "Saved List Success" at bounding box center [645, 145] width 836 height 17
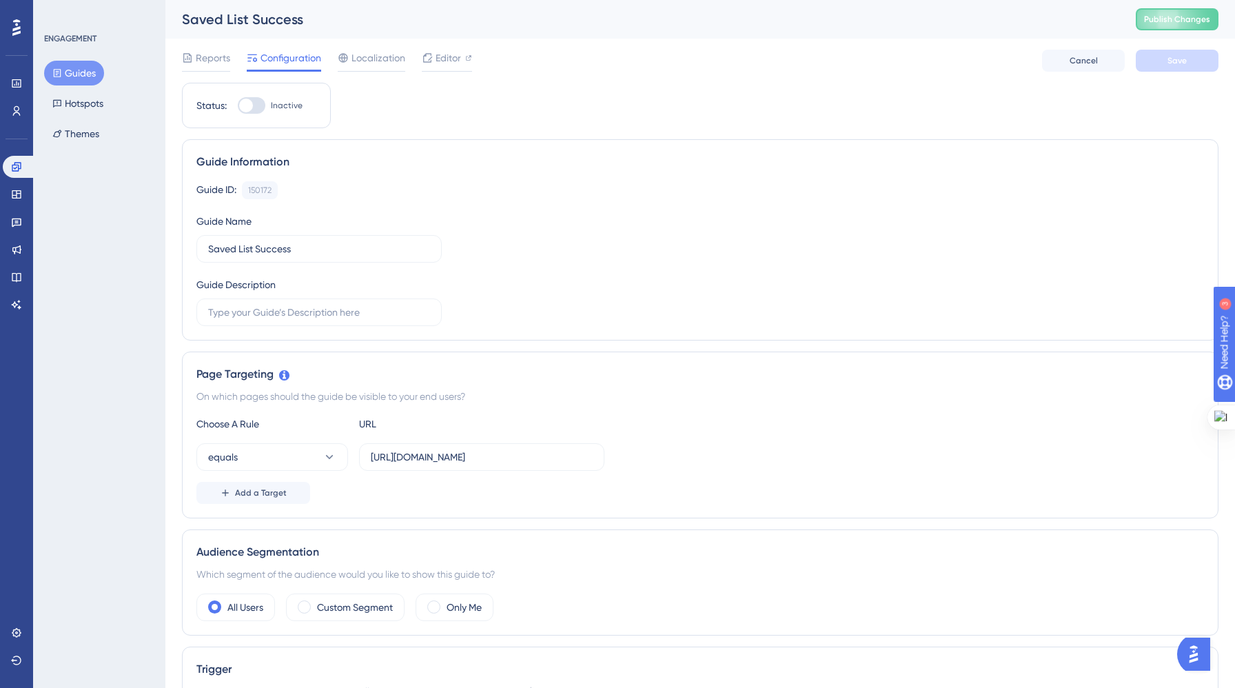
click at [376, 47] on div "Reports Configuration Localization Editor Cancel Save" at bounding box center [700, 61] width 1036 height 44
click at [380, 65] on span "Localization" at bounding box center [378, 58] width 54 height 17
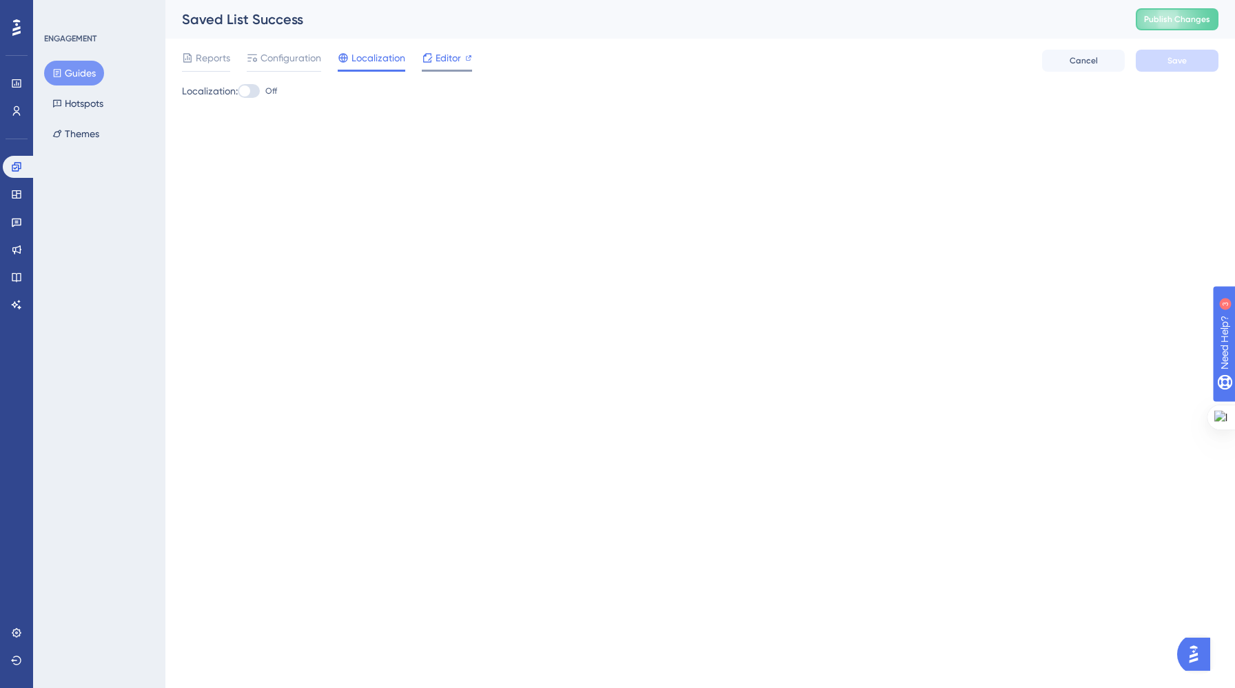
click at [452, 63] on span "Editor" at bounding box center [447, 58] width 25 height 17
click at [290, 59] on span "Configuration" at bounding box center [290, 58] width 61 height 17
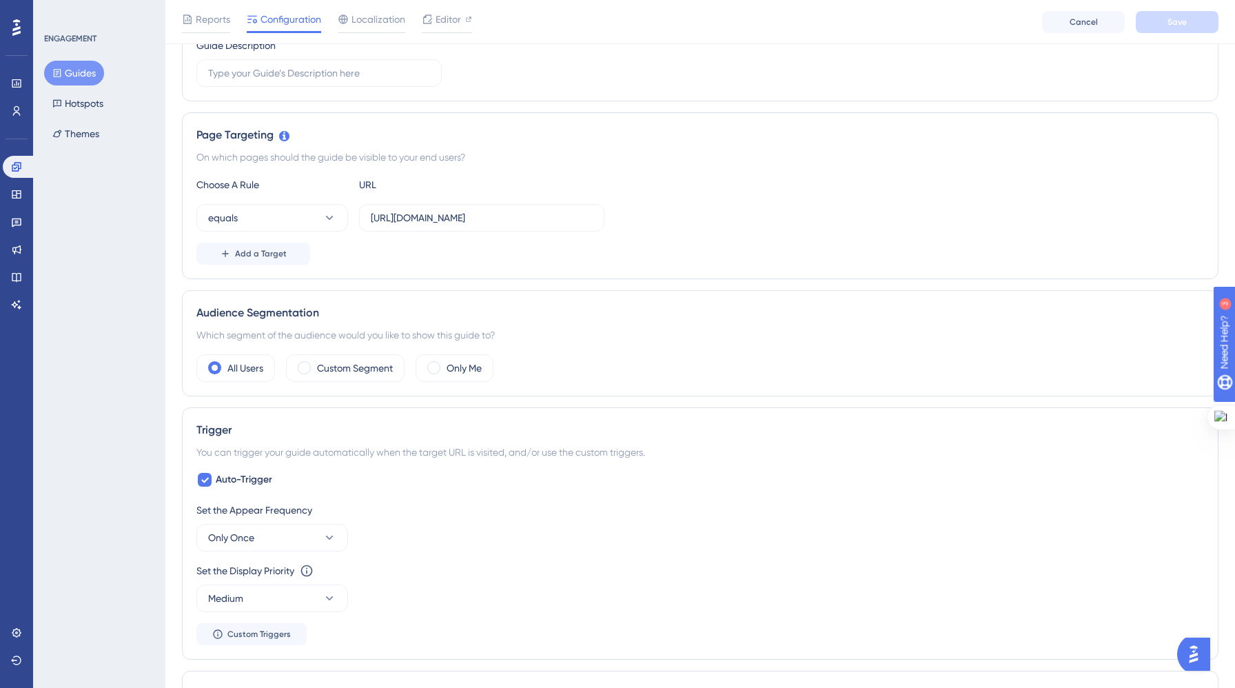
scroll to position [252, 0]
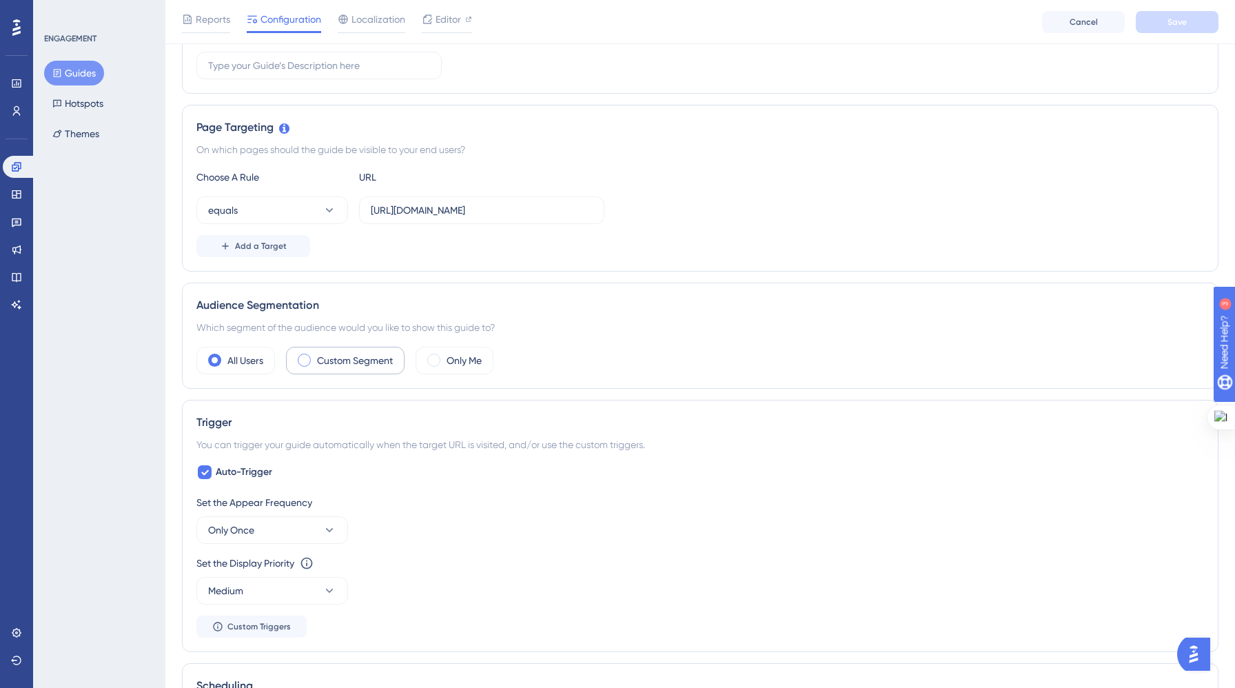
click at [364, 358] on label "Custom Segment" at bounding box center [355, 360] width 76 height 17
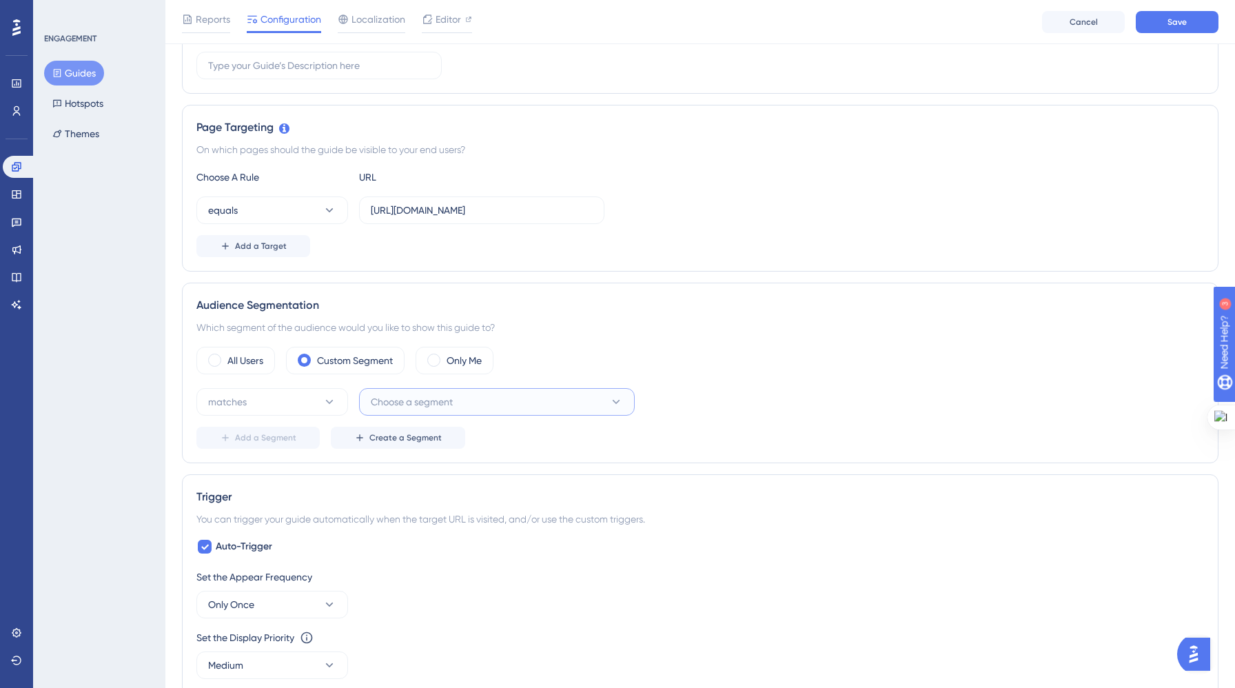
click at [391, 399] on span "Choose a segment" at bounding box center [412, 401] width 82 height 17
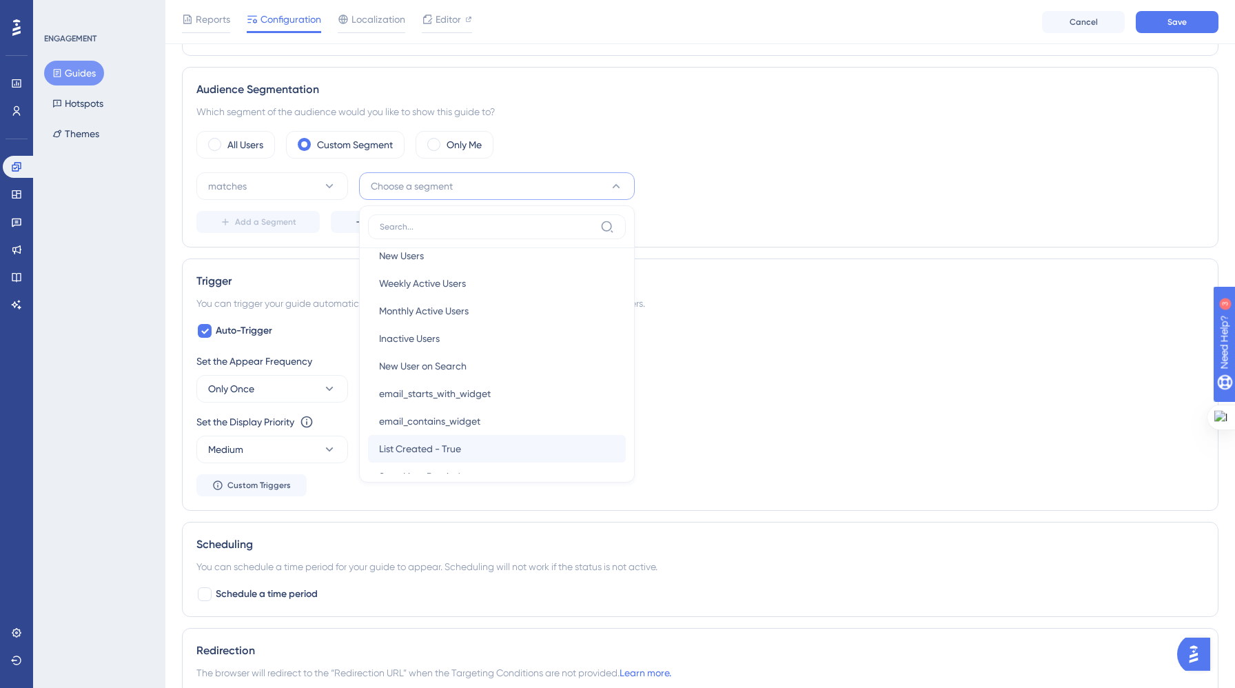
scroll to position [0, 0]
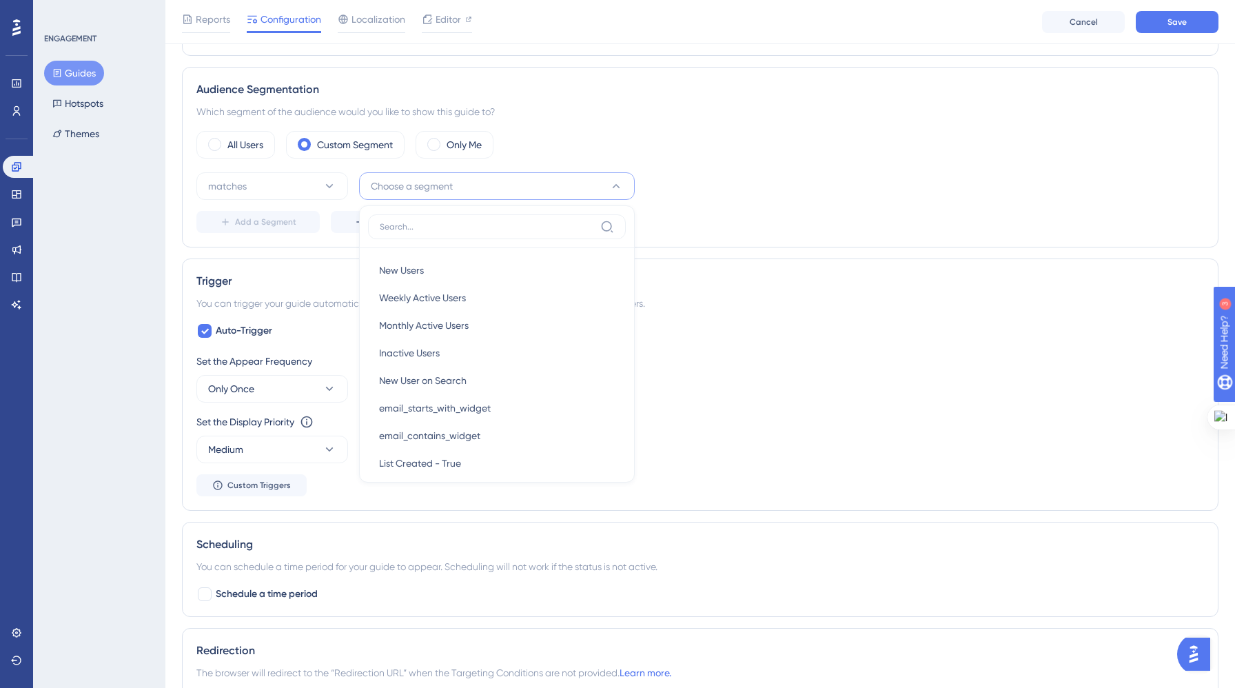
click at [429, 528] on div "Scheduling You can schedule a time period for your guide to appear. Scheduling …" at bounding box center [700, 569] width 1036 height 95
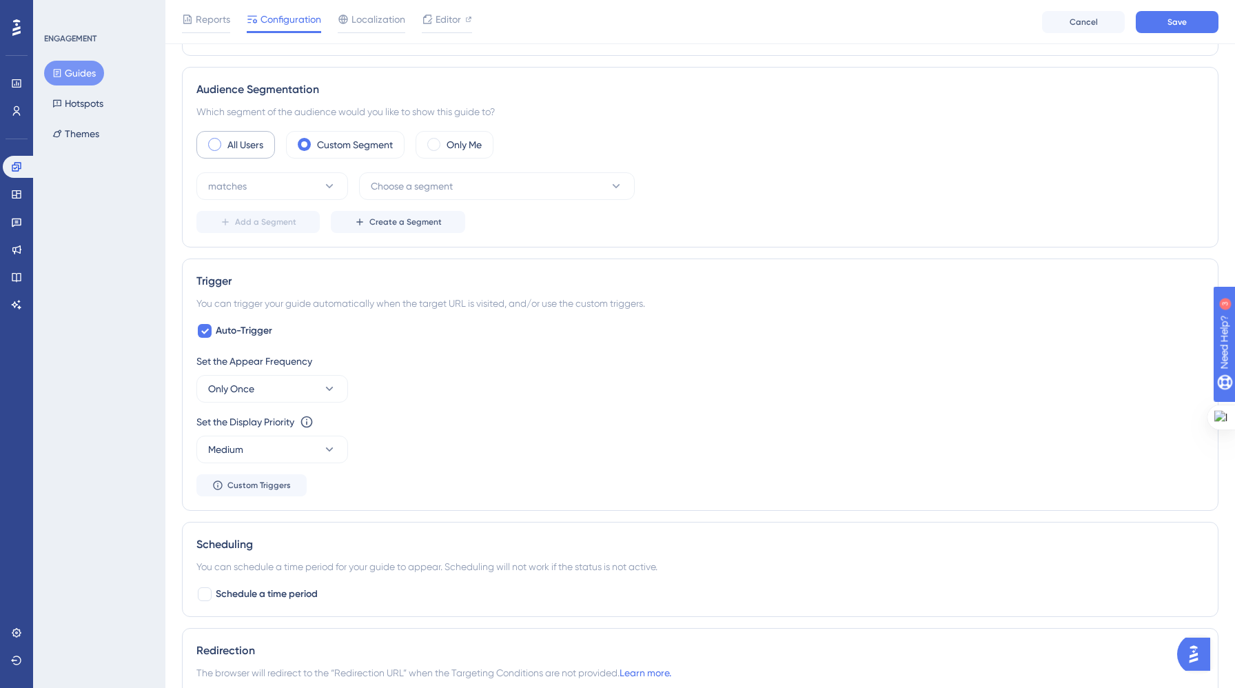
click at [233, 136] on label "All Users" at bounding box center [245, 144] width 36 height 17
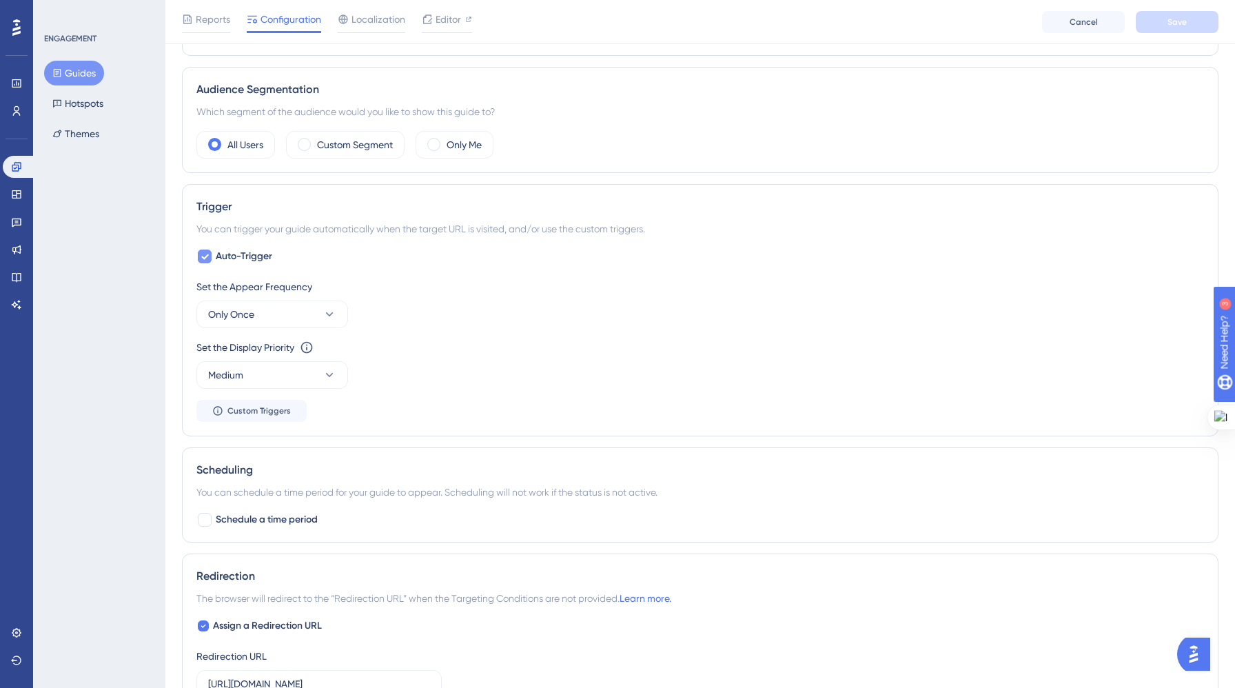
click at [251, 255] on span "Auto-Trigger" at bounding box center [244, 256] width 56 height 17
checkbox input "false"
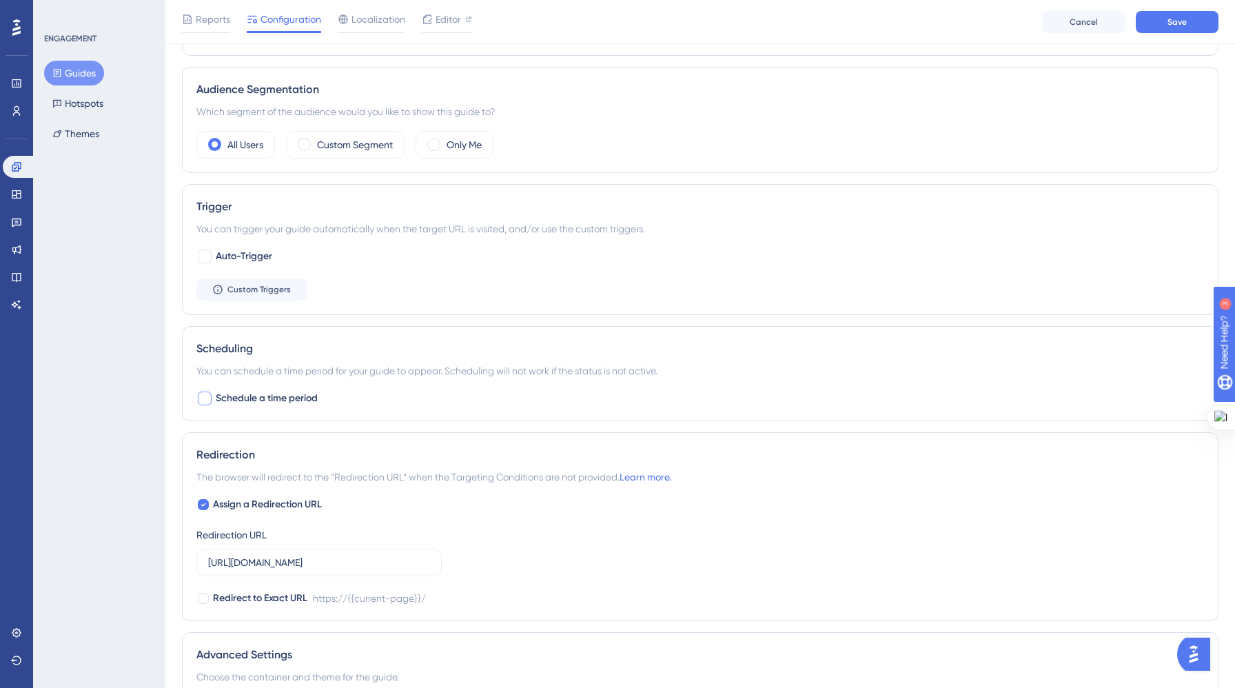
click at [209, 399] on div at bounding box center [205, 398] width 14 height 14
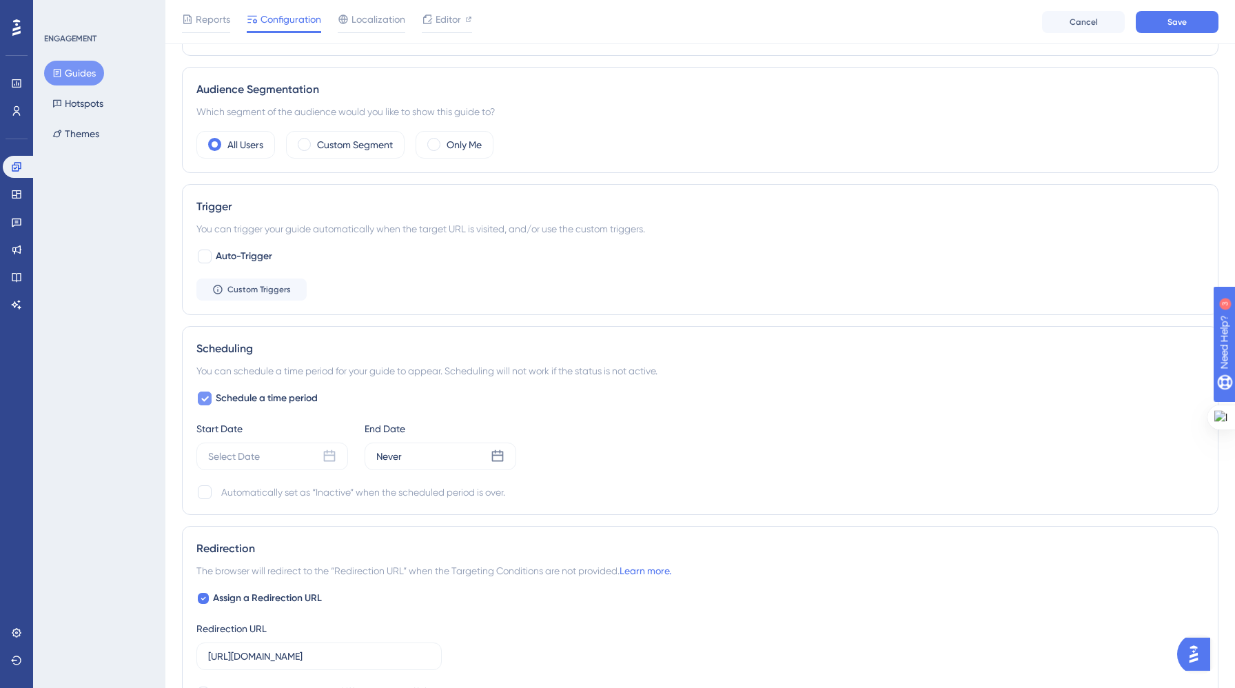
click at [209, 399] on div at bounding box center [205, 398] width 14 height 14
checkbox input "false"
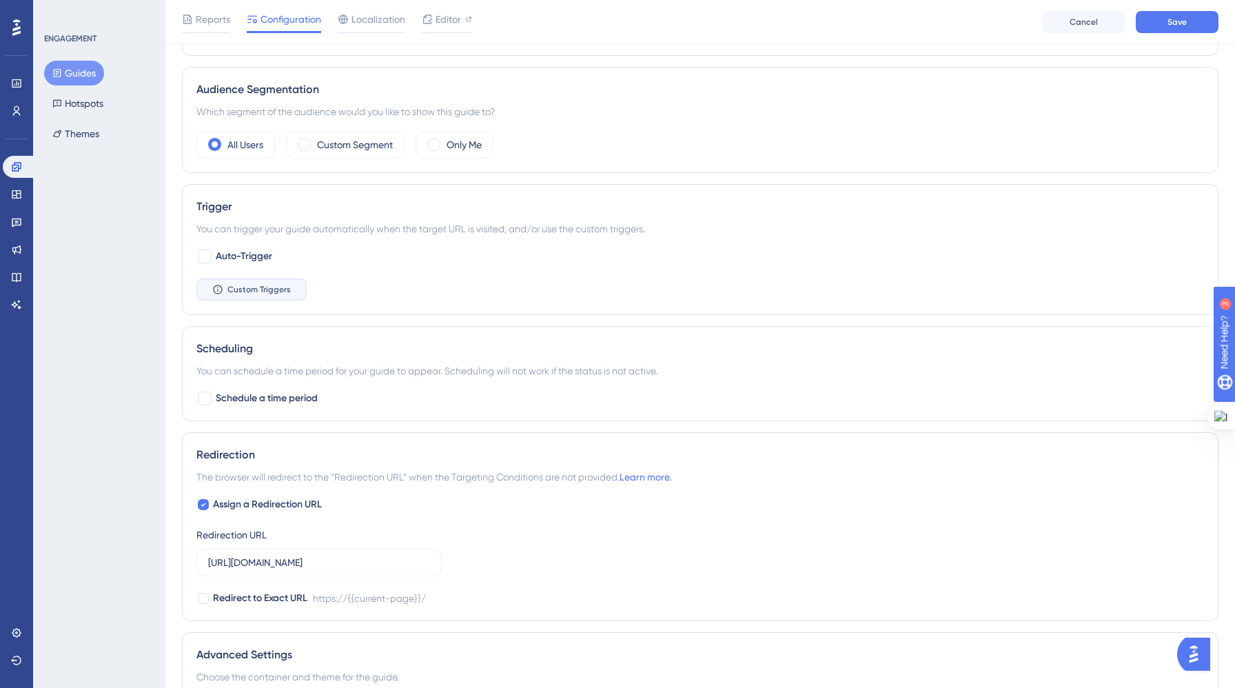
click at [216, 285] on icon at bounding box center [217, 289] width 11 height 11
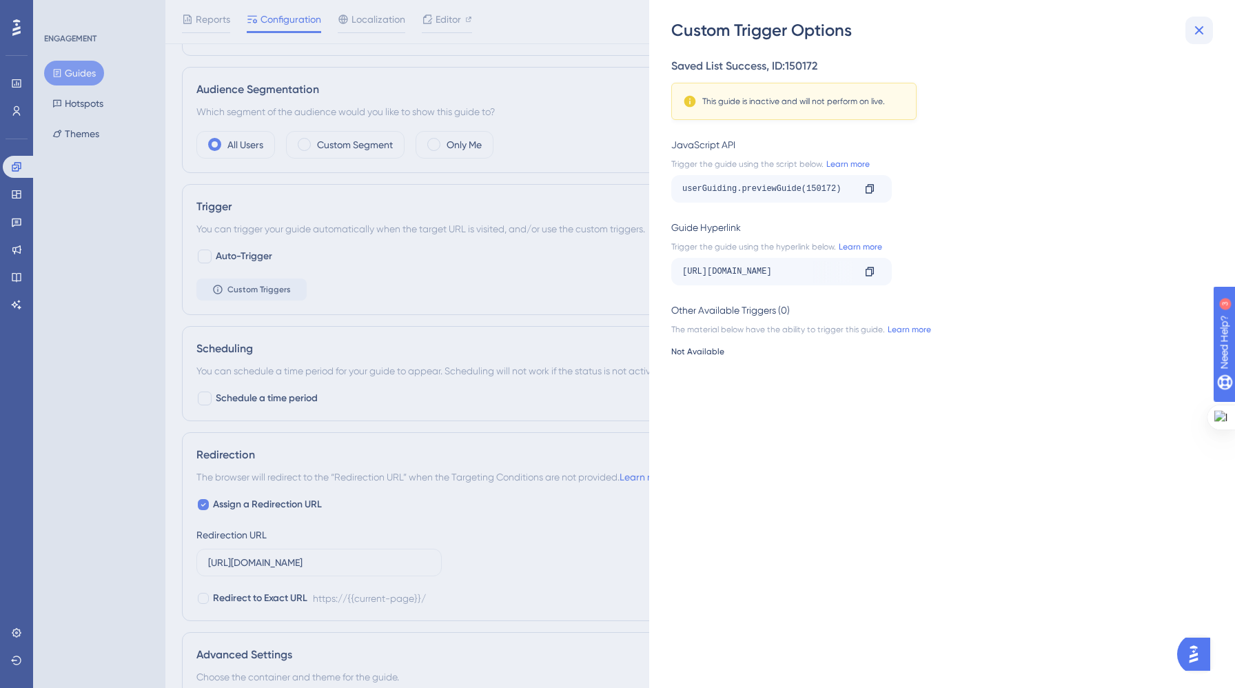
click at [1202, 25] on icon at bounding box center [1199, 30] width 17 height 17
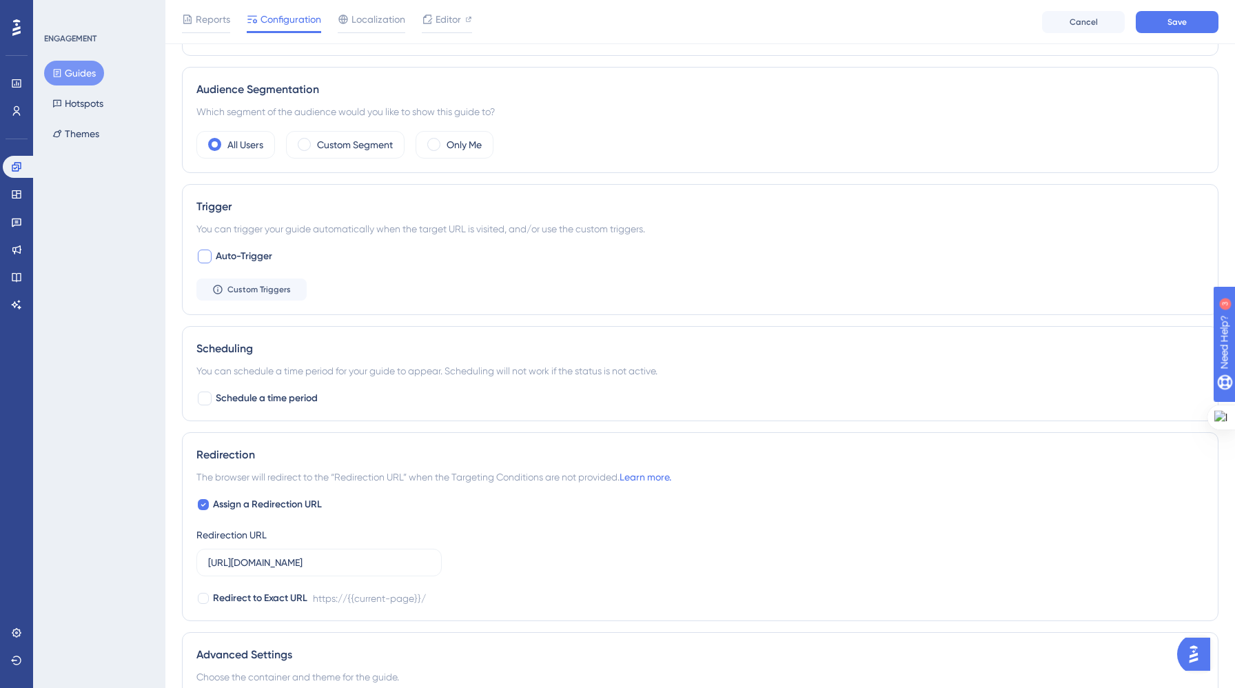
click at [210, 260] on div at bounding box center [205, 256] width 14 height 14
checkbox input "true"
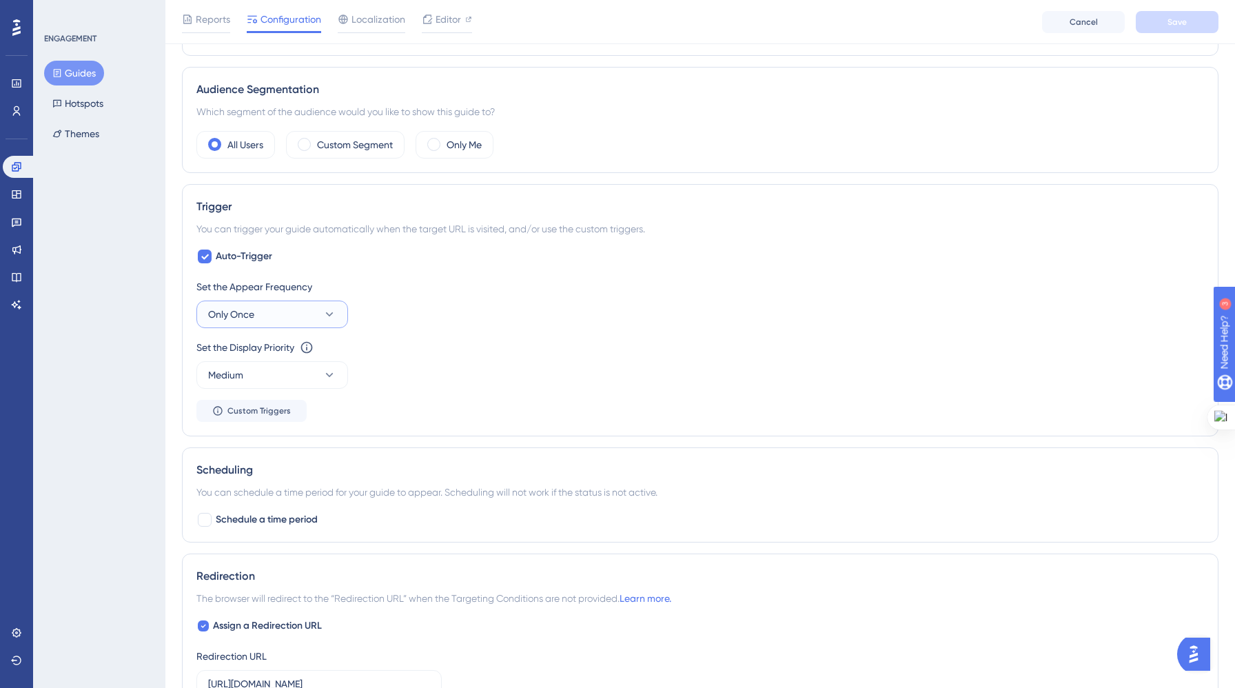
click at [258, 304] on button "Only Once" at bounding box center [272, 314] width 152 height 28
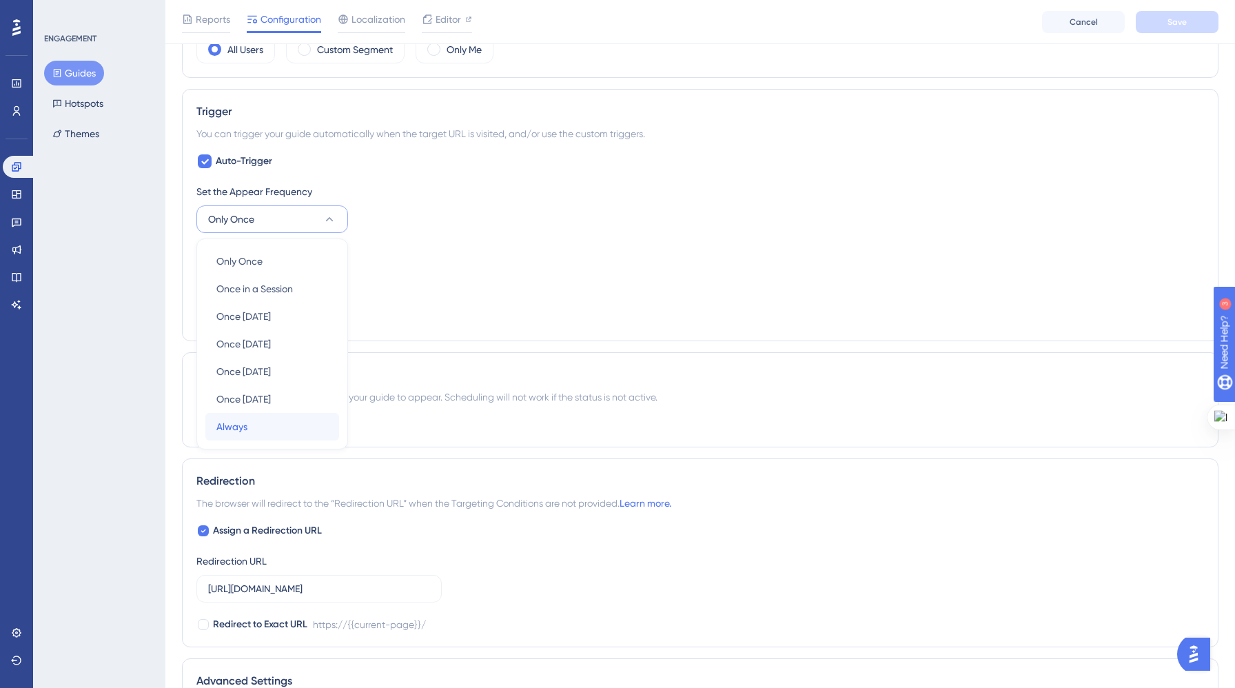
click at [267, 426] on div "Always Always" at bounding box center [272, 427] width 112 height 28
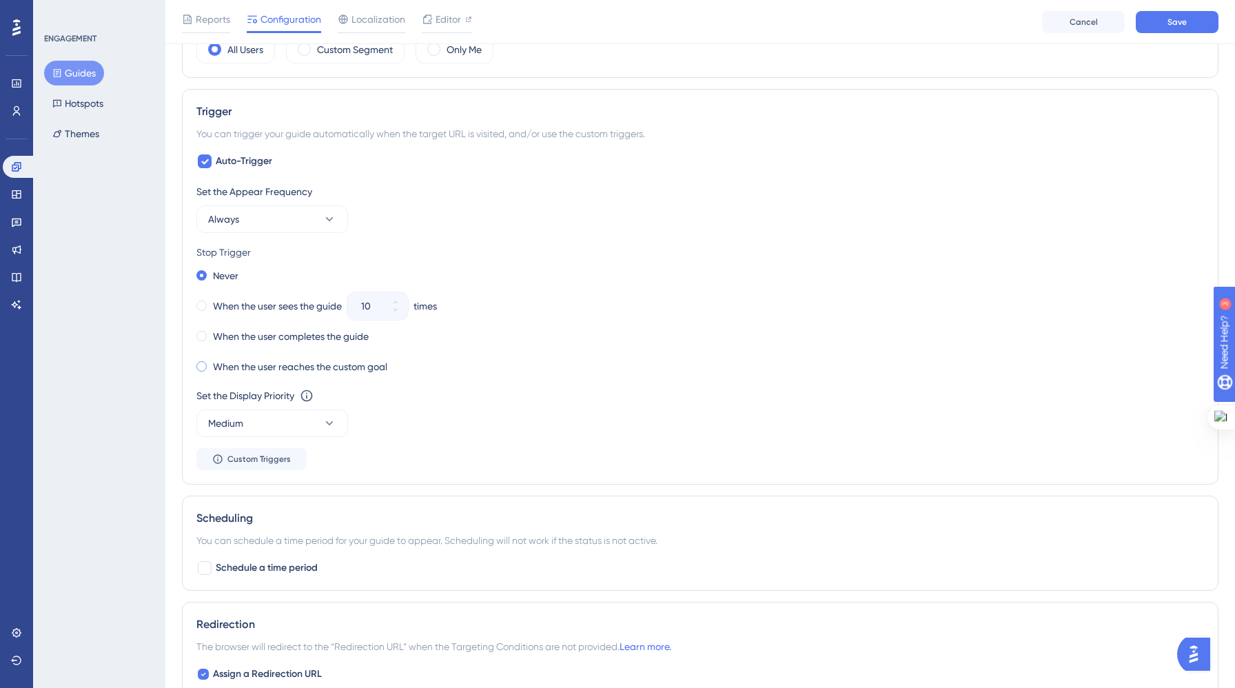
click at [206, 366] on span at bounding box center [201, 366] width 10 height 10
click at [211, 363] on input "radio" at bounding box center [211, 363] width 0 height 0
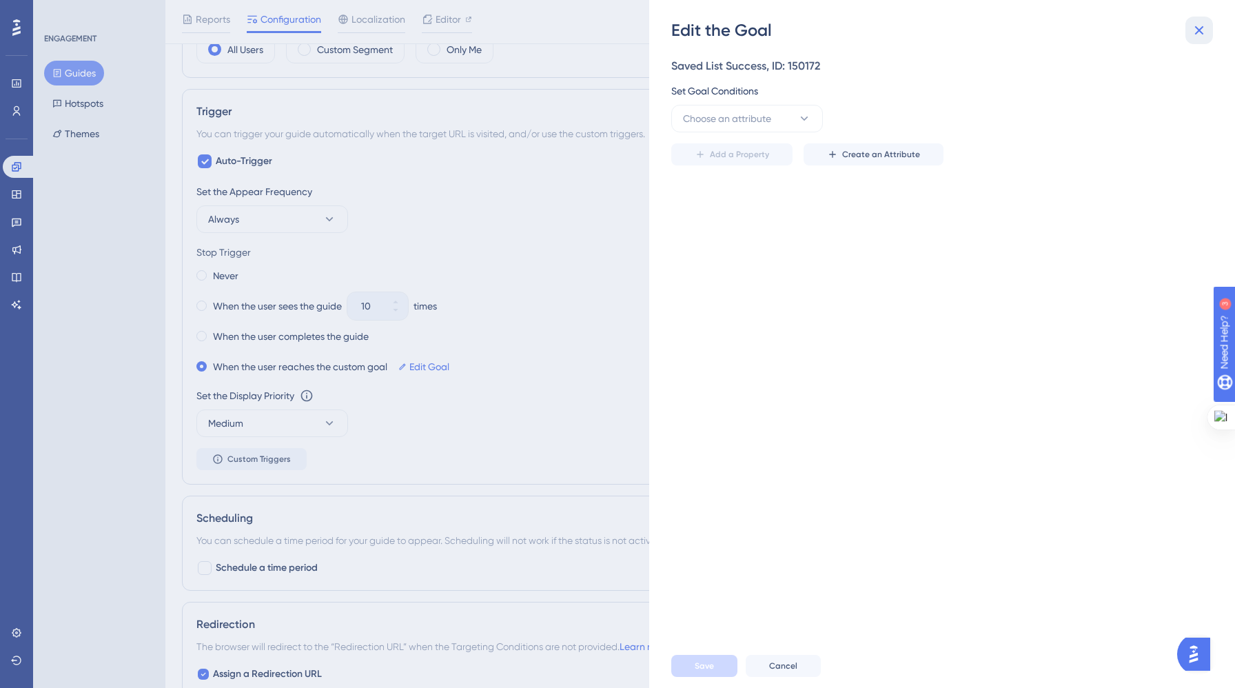
click at [1199, 28] on icon at bounding box center [1199, 30] width 17 height 17
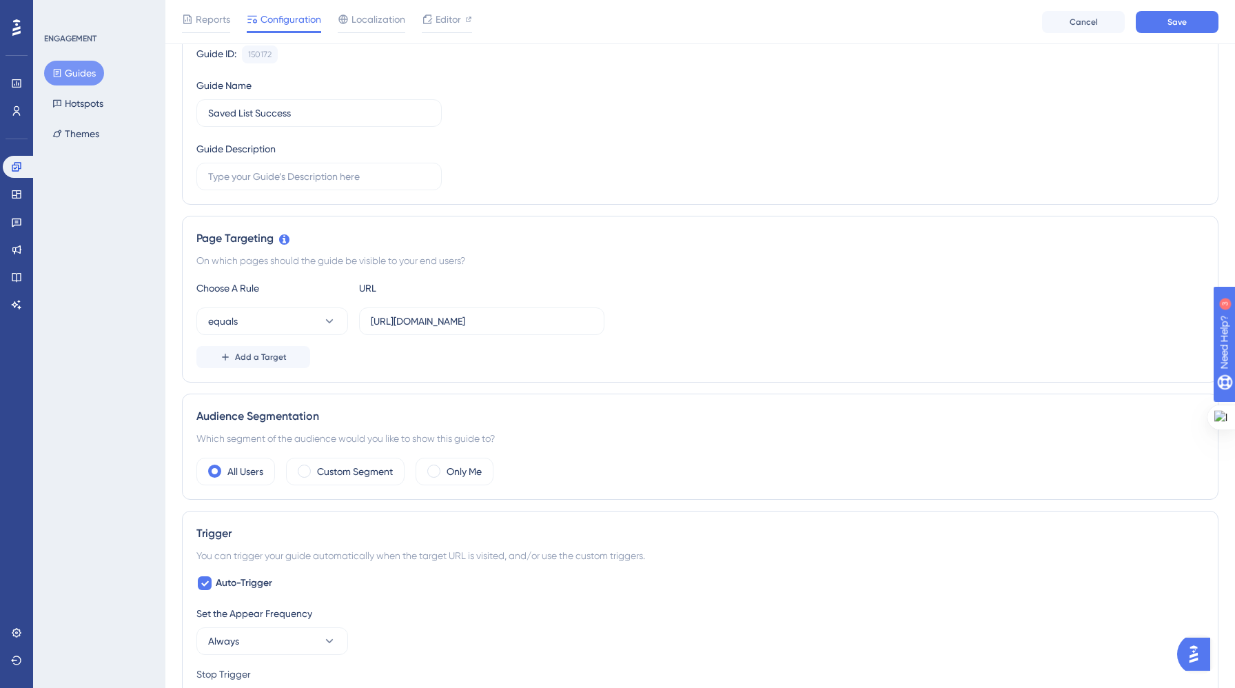
scroll to position [0, 0]
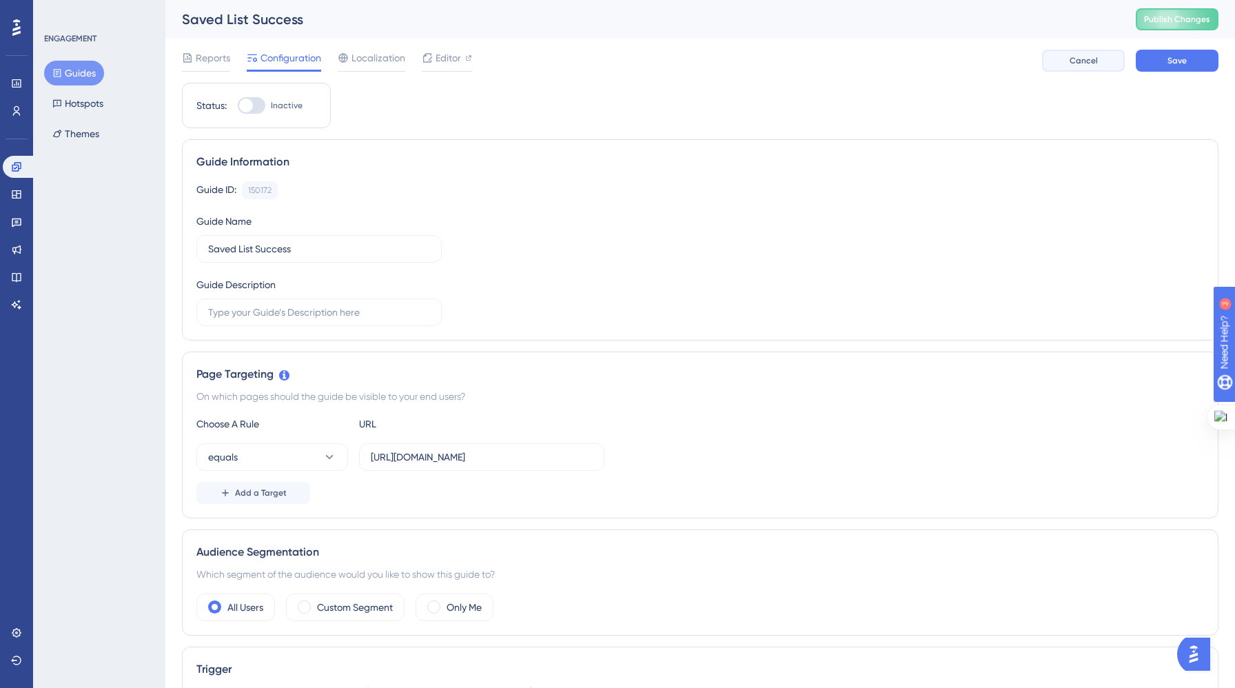
click at [1085, 56] on span "Cancel" at bounding box center [1083, 60] width 28 height 11
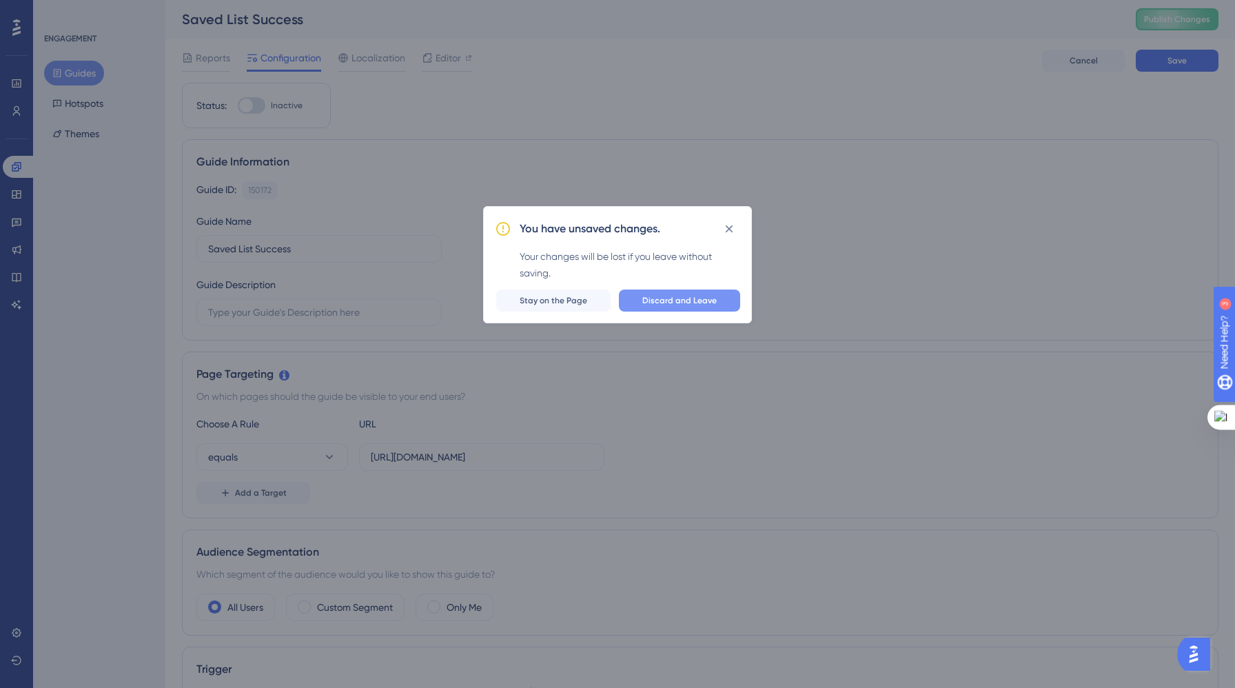
click at [652, 300] on span "Discard and Leave" at bounding box center [679, 300] width 74 height 11
